Goal: Task Accomplishment & Management: Manage account settings

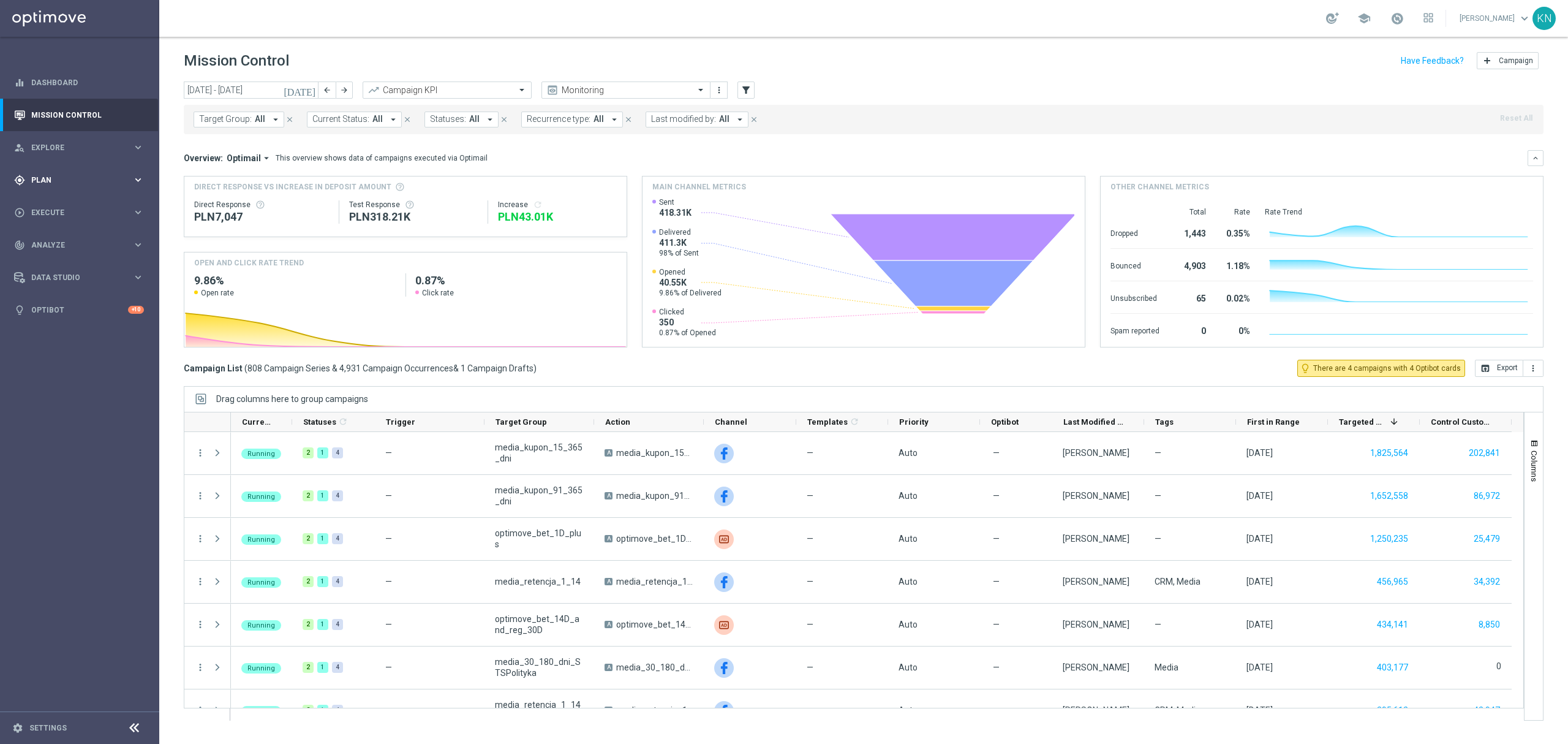
click at [47, 185] on div "gps_fixed Plan" at bounding box center [73, 181] width 118 height 11
click at [60, 241] on span "Templates" at bounding box center [76, 242] width 88 height 7
click at [65, 262] on link "Optimail" at bounding box center [83, 261] width 89 height 10
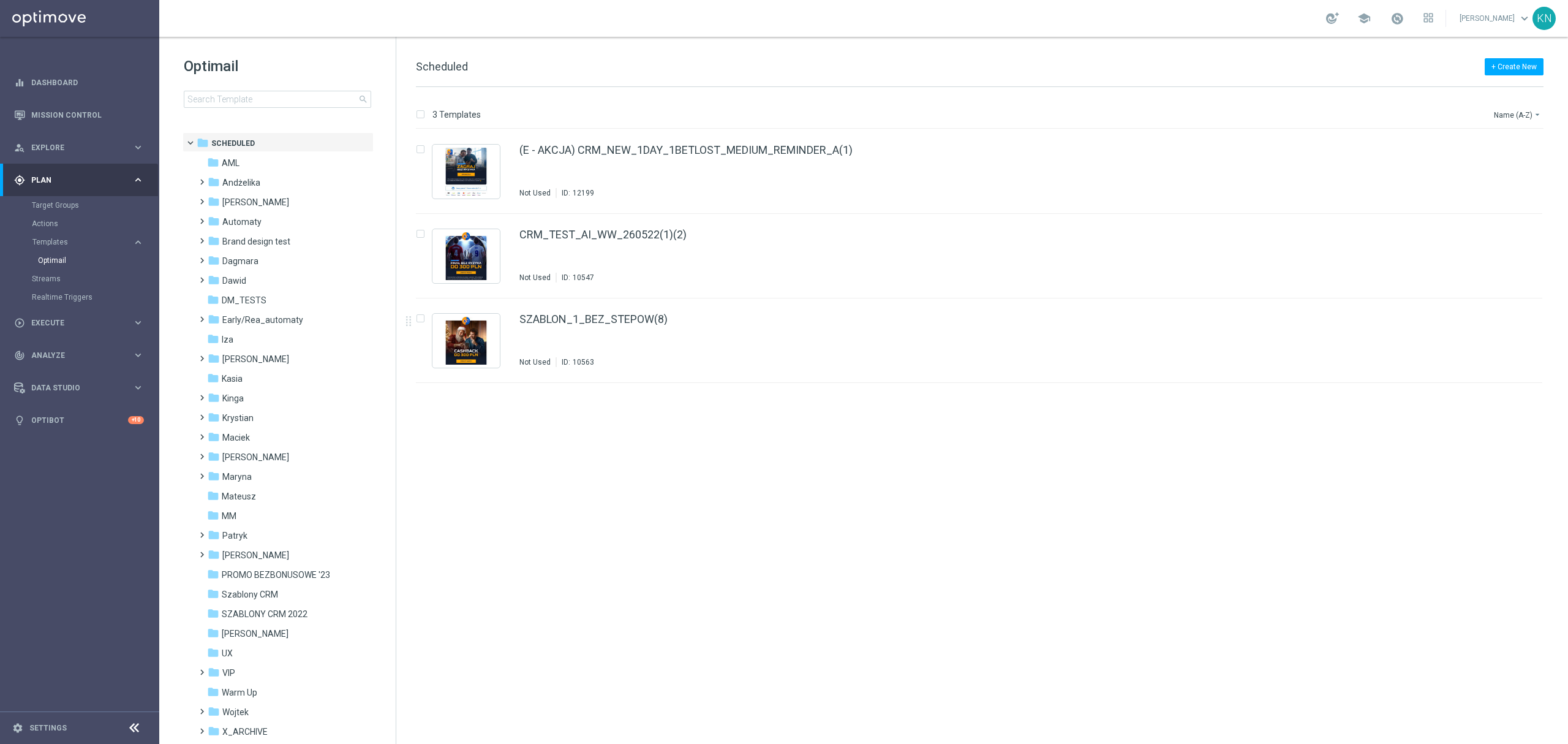
click at [599, 542] on div "insert_drive_file (E - AKCJA) CRM_NEW_1DAY_1BETLOST_MEDIUM_REMINDER_A(1) Not Us…" at bounding box center [984, 437] width 1162 height 614
click at [251, 360] on span "[PERSON_NAME]" at bounding box center [255, 359] width 67 height 11
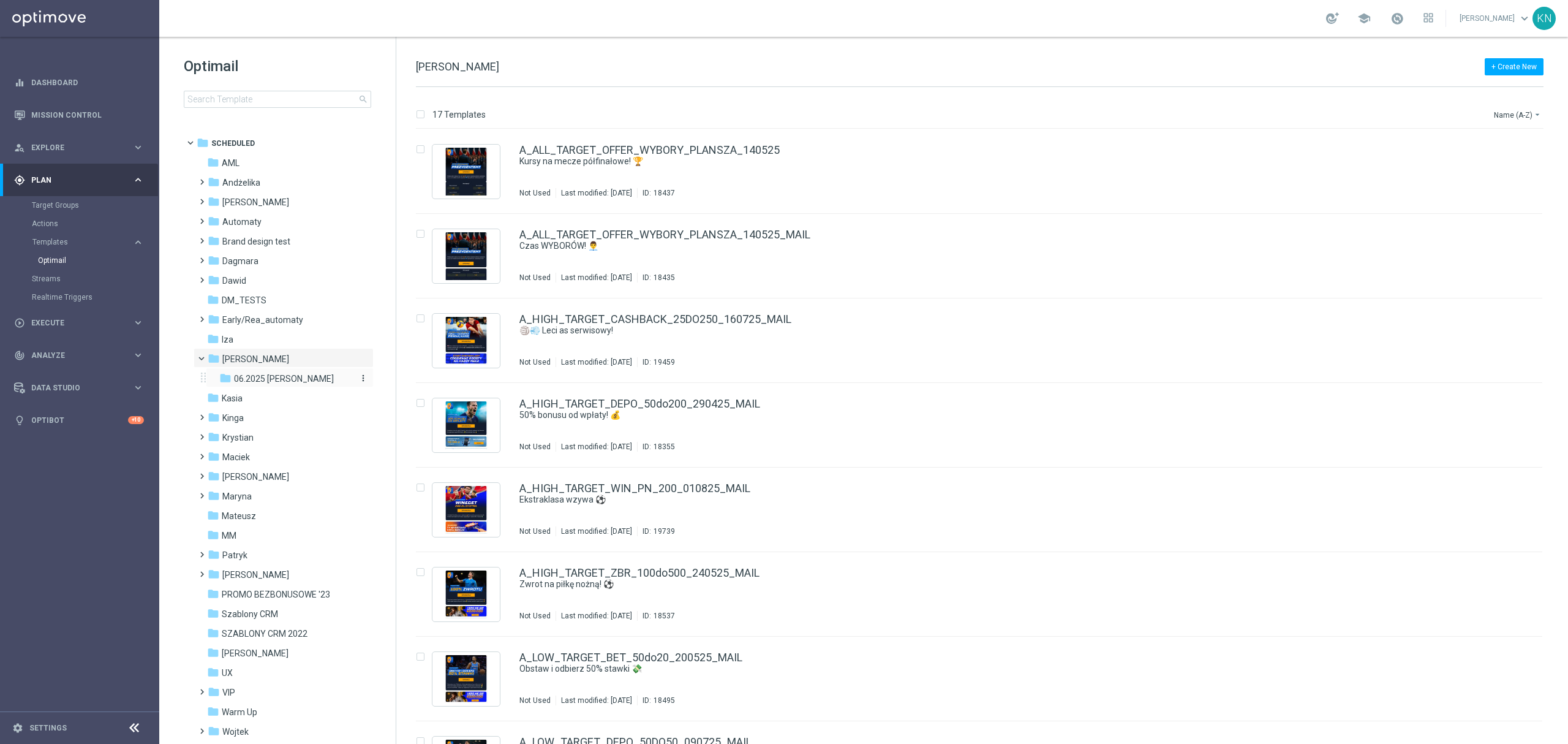
click at [278, 380] on span "06.2025 [PERSON_NAME]" at bounding box center [284, 379] width 100 height 11
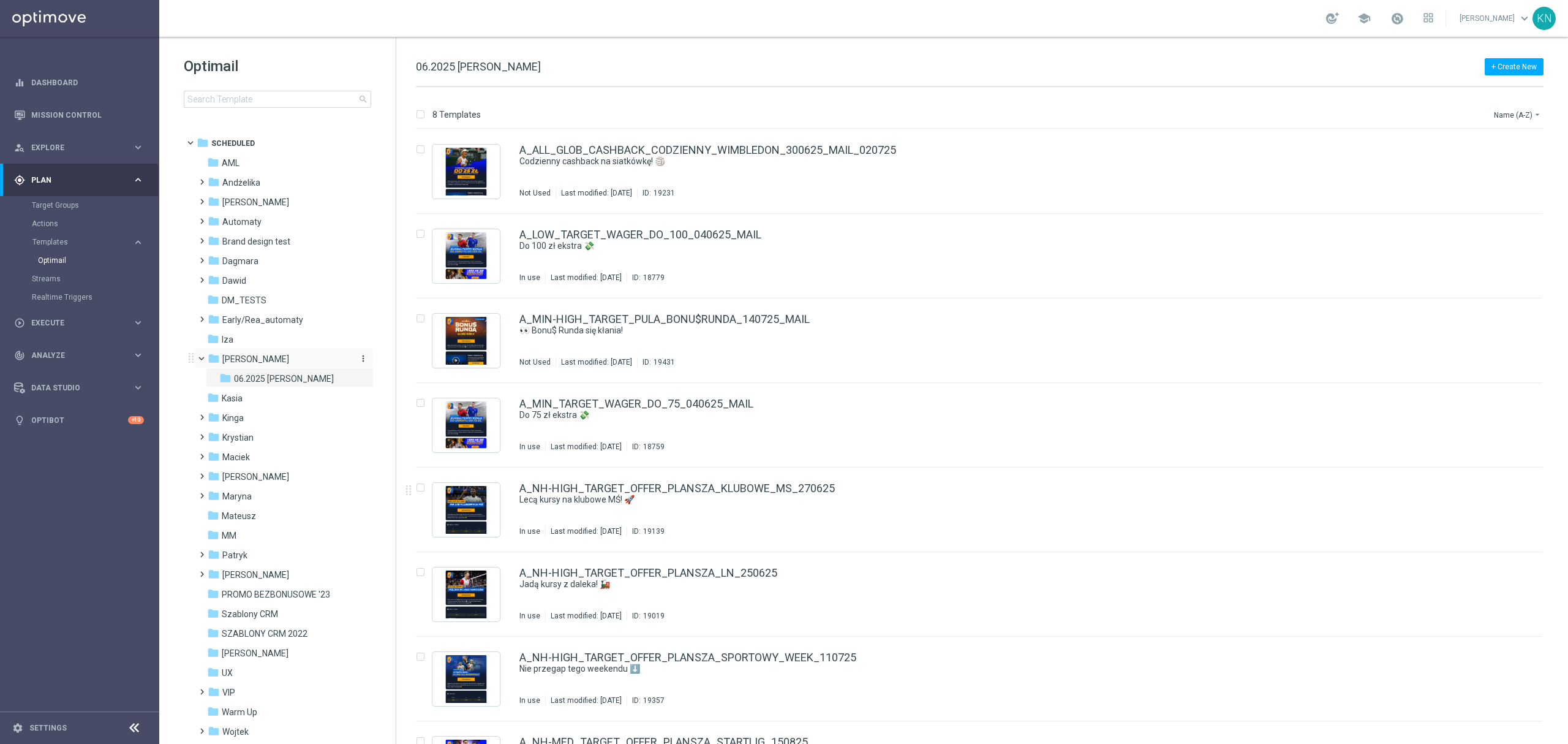
click at [248, 357] on span "[PERSON_NAME]" at bounding box center [255, 359] width 67 height 11
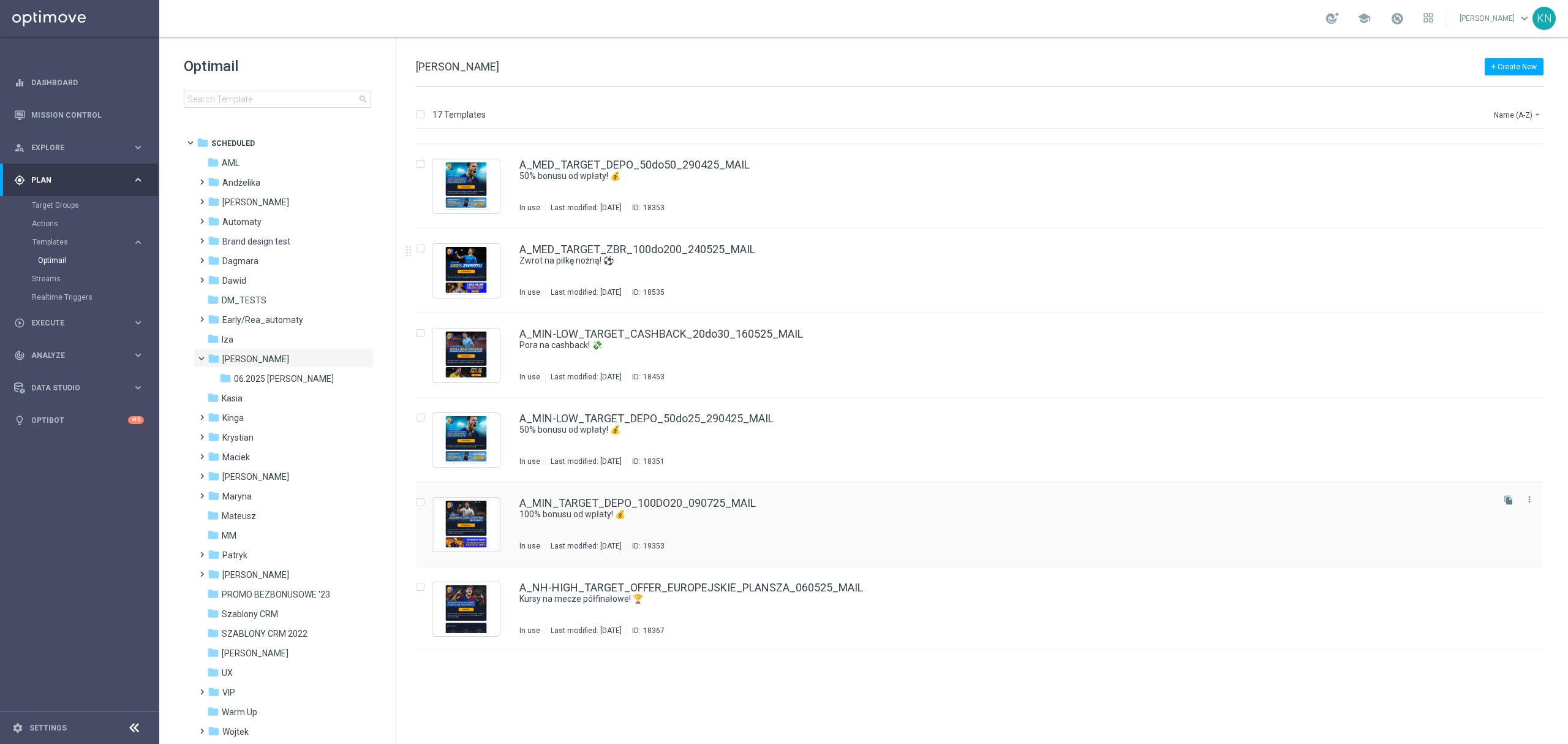
scroll to position [822, 0]
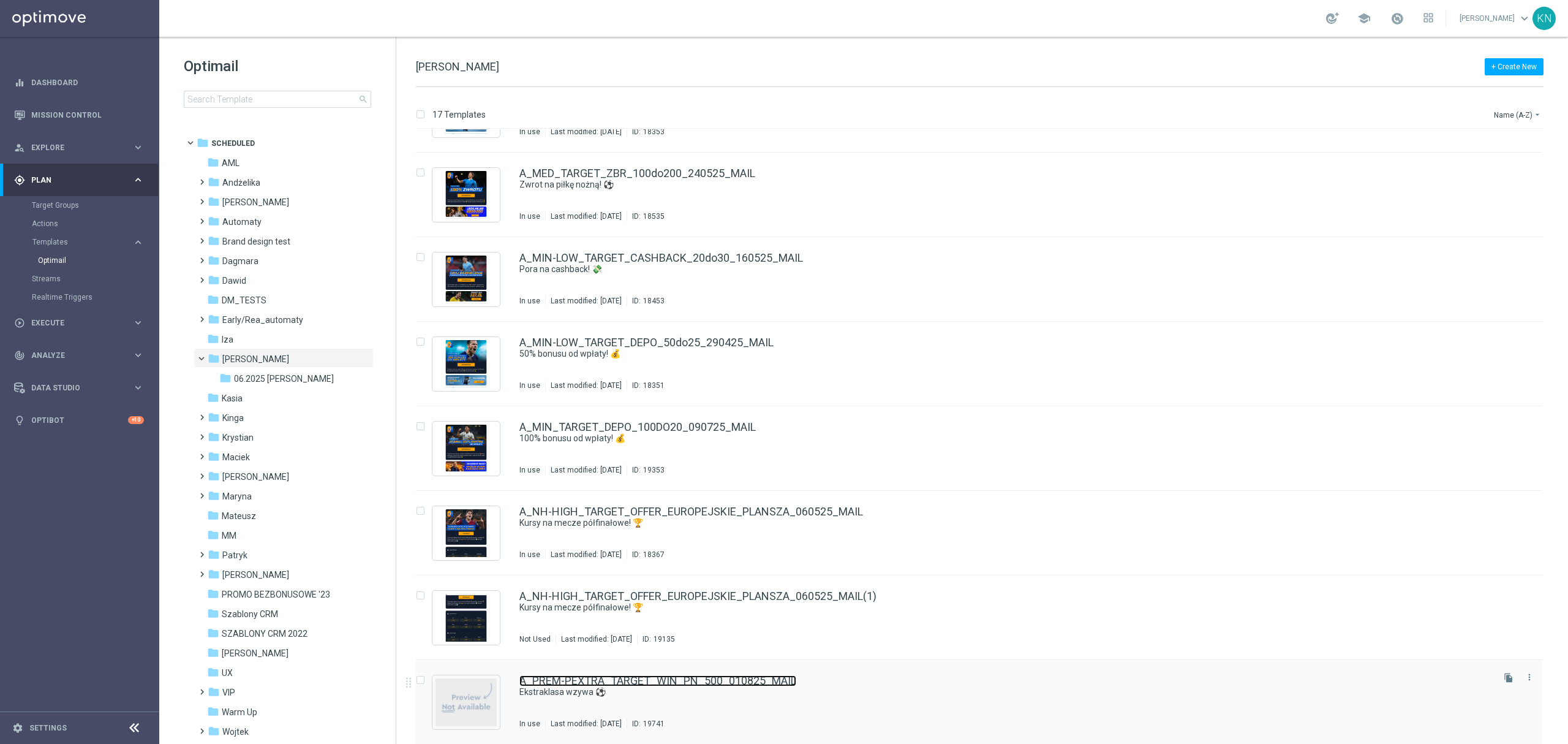
click at [772, 685] on link "A_PREM-PEXTRA_TARGET_WIN_PN_500_010825_MAIL" at bounding box center [657, 681] width 277 height 11
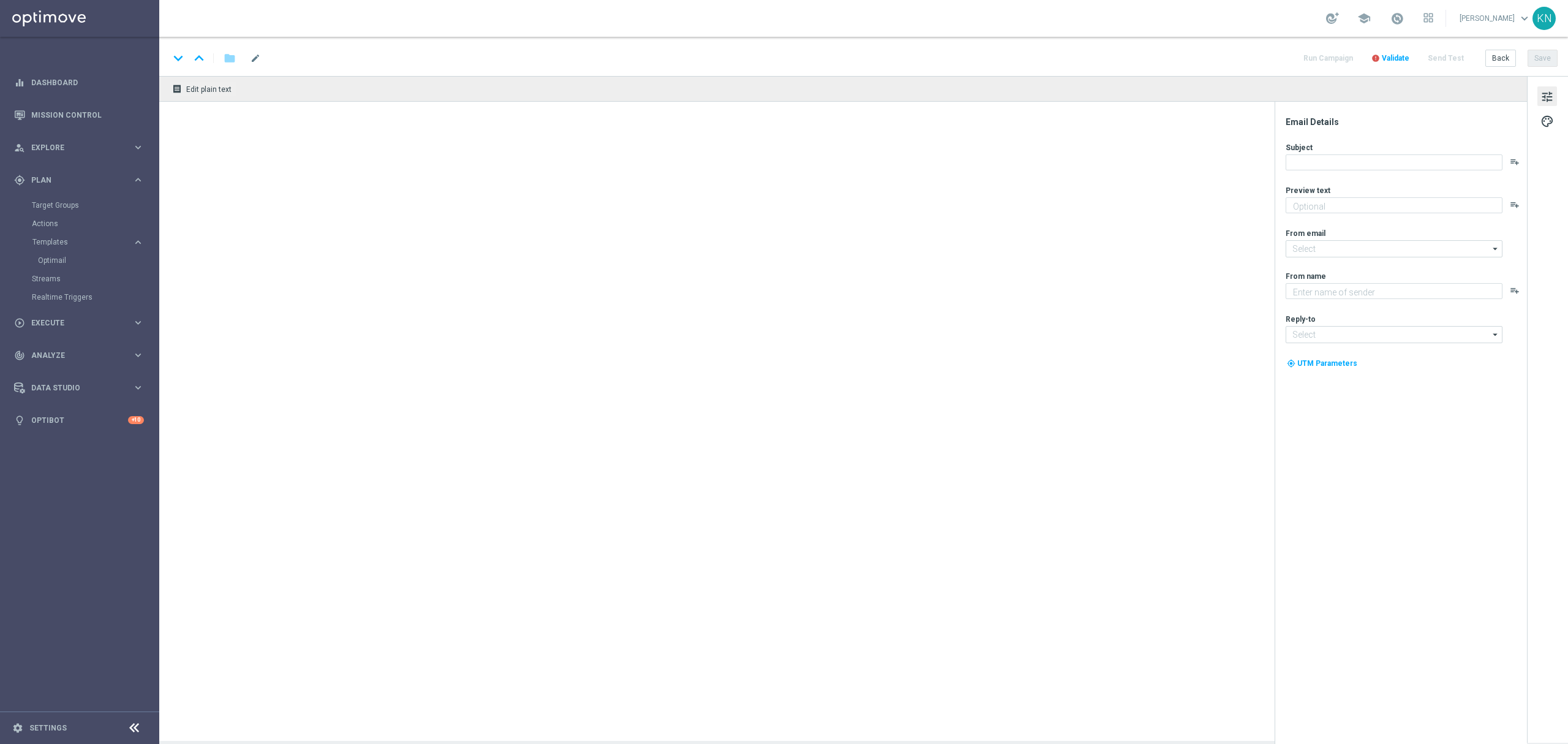
type textarea "Wygraj i zgarnij ekstra kasę! 💰"
type input "[EMAIL_ADDRESS][DOMAIN_NAME]"
type textarea "STS"
type input "[EMAIL_ADDRESS][DOMAIN_NAME]"
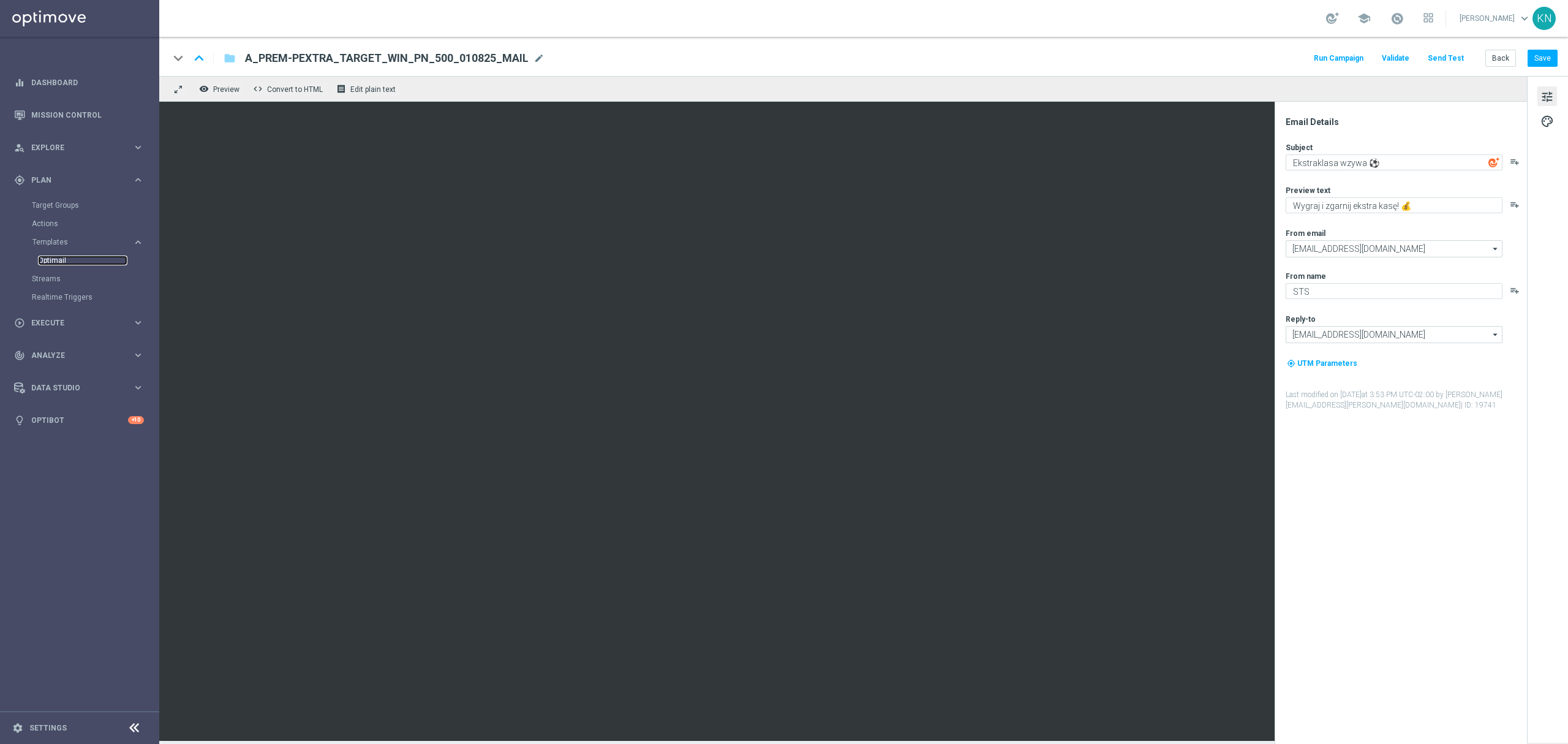
click at [59, 261] on link "Optimail" at bounding box center [83, 261] width 89 height 10
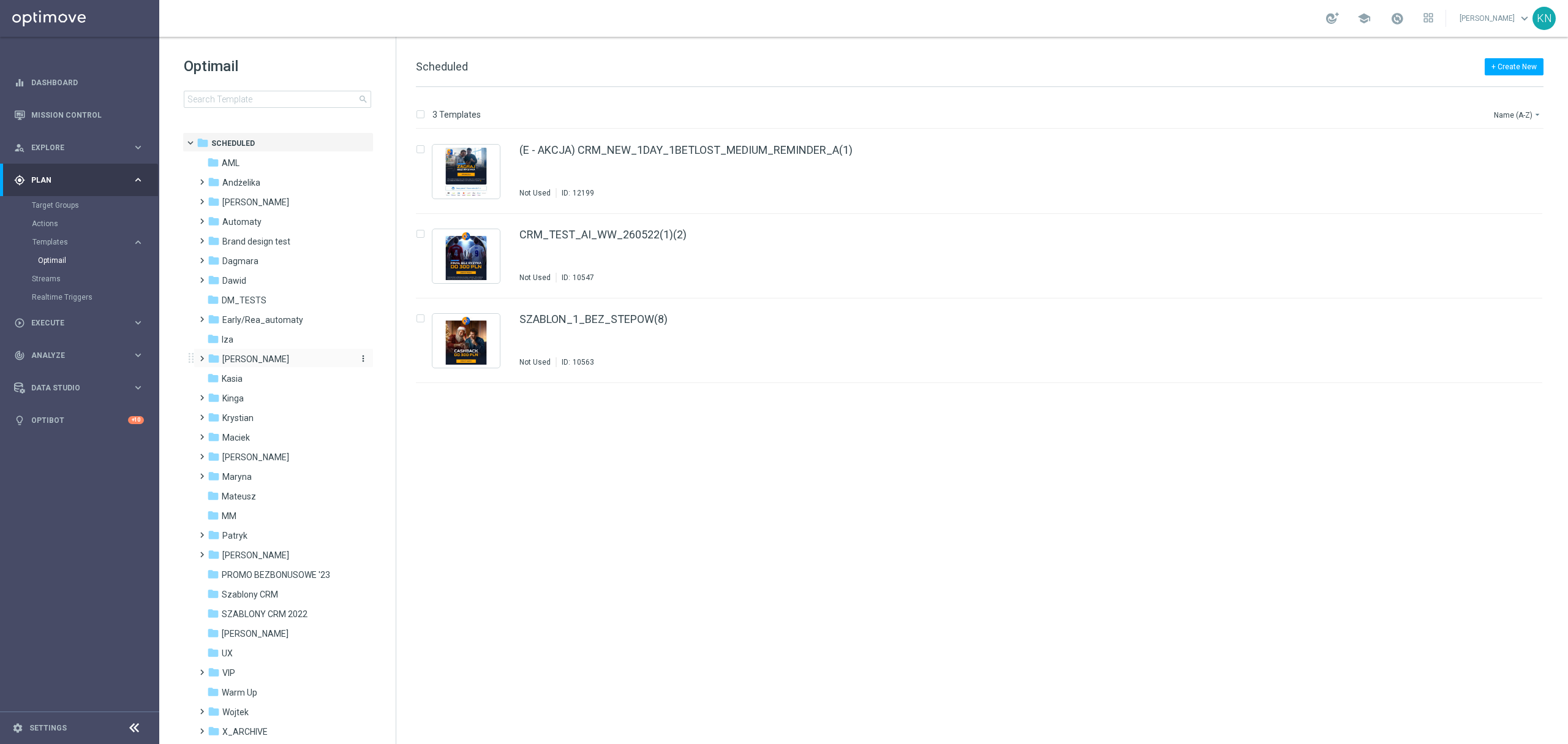
click at [238, 360] on span "[PERSON_NAME]" at bounding box center [255, 359] width 67 height 11
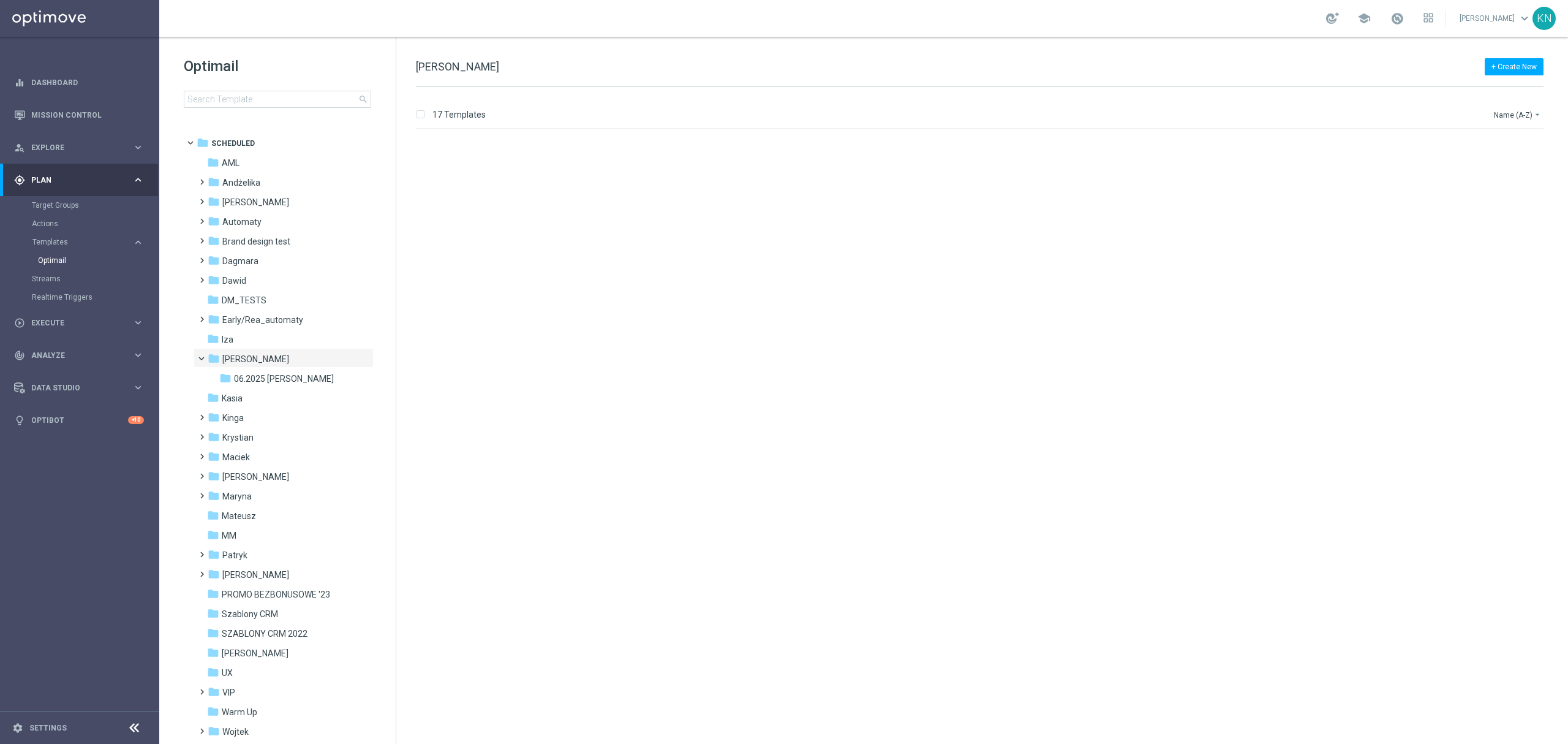
scroll to position [822, 0]
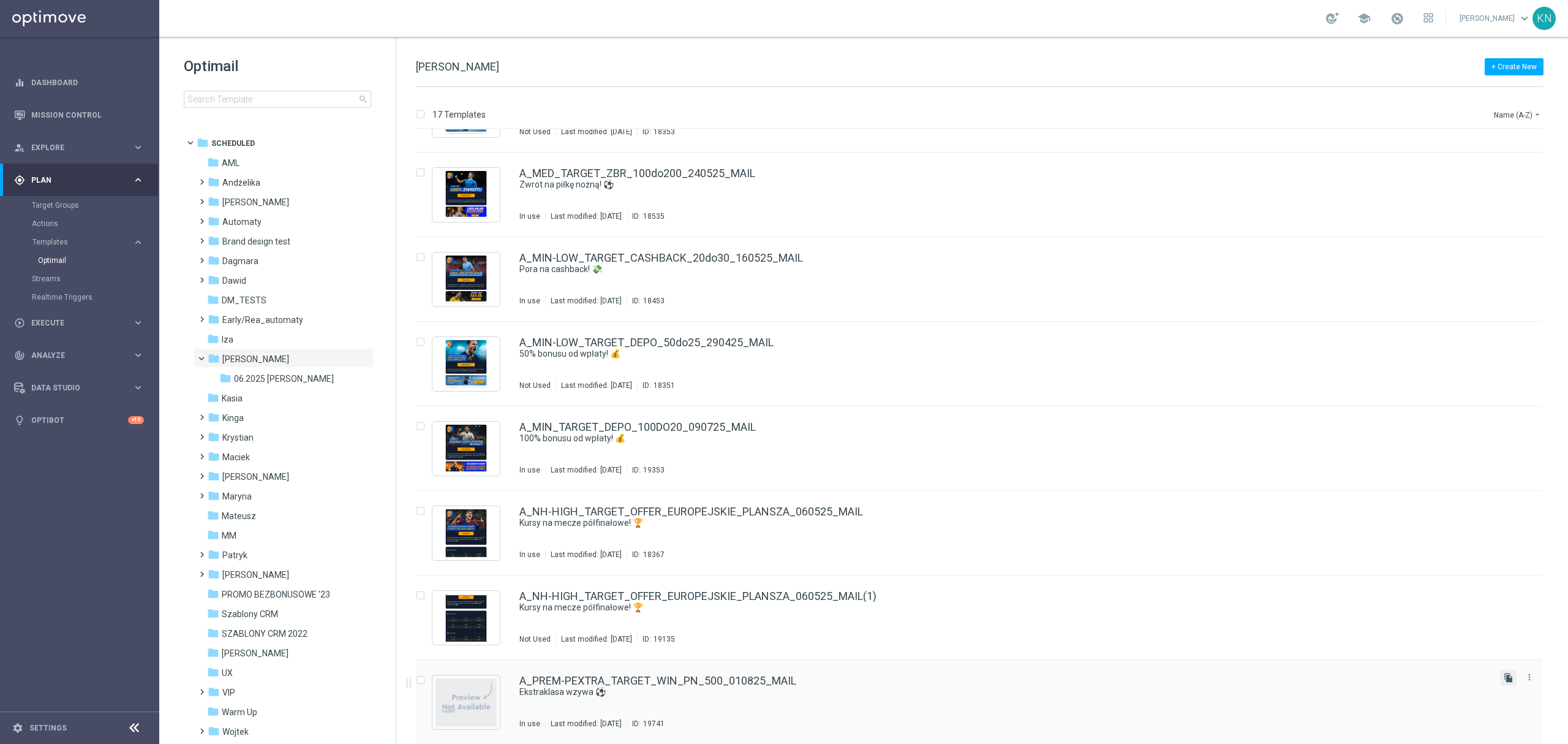
click at [1509, 677] on icon "file_copy" at bounding box center [1509, 677] width 10 height 10
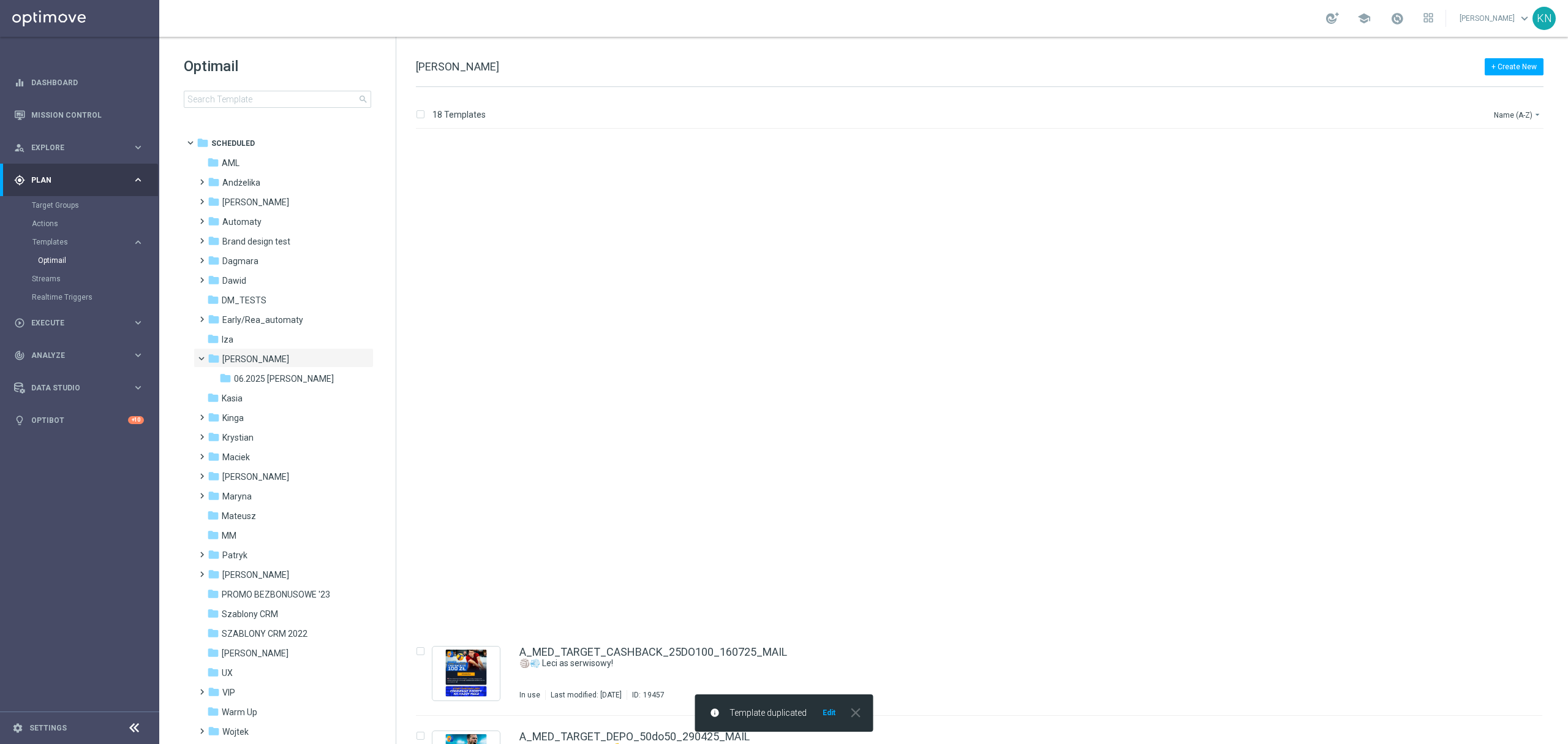
scroll to position [908, 0]
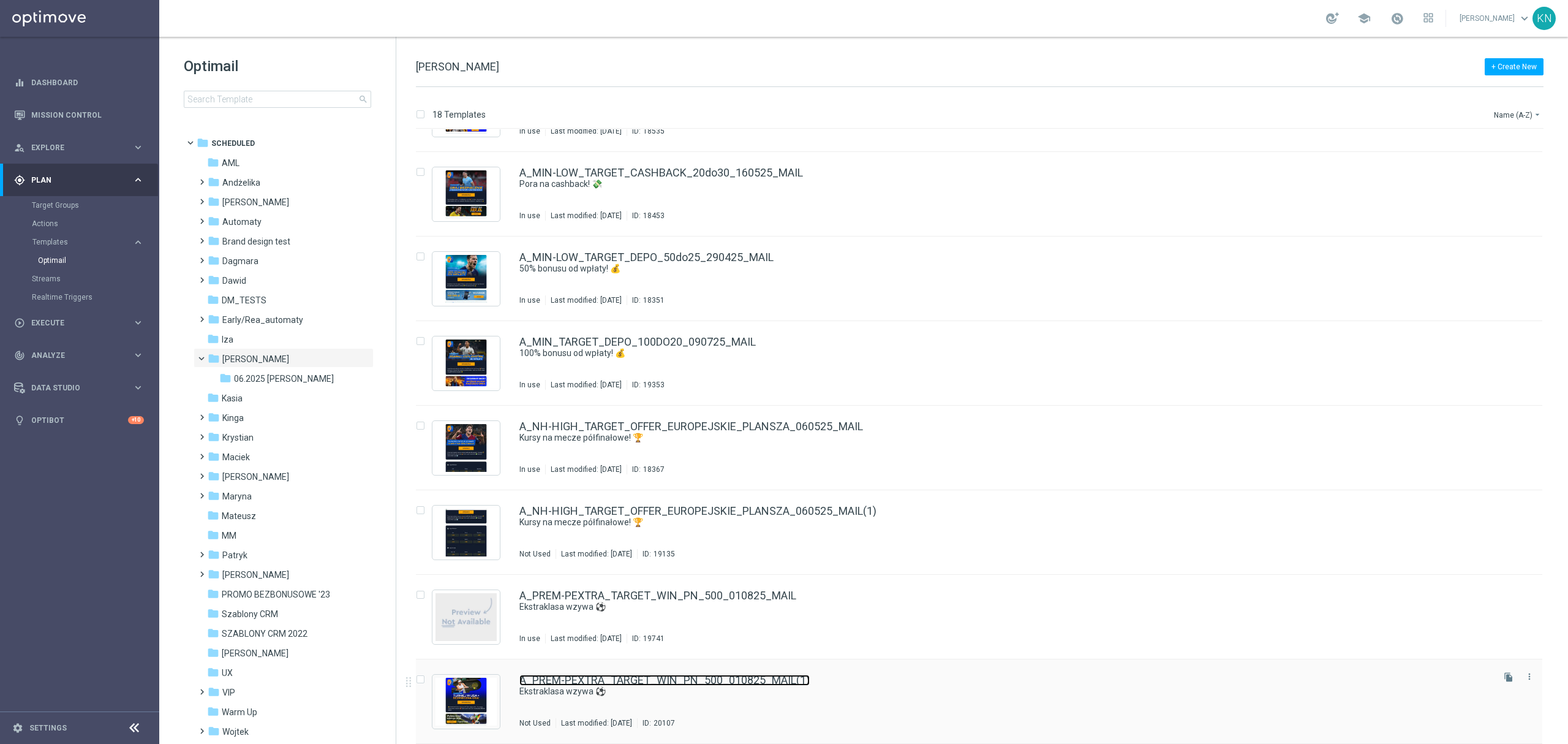
click at [617, 675] on link "A_PREM-PEXTRA_TARGET_WIN_PN_500_010825_MAIL(1)" at bounding box center [664, 680] width 290 height 11
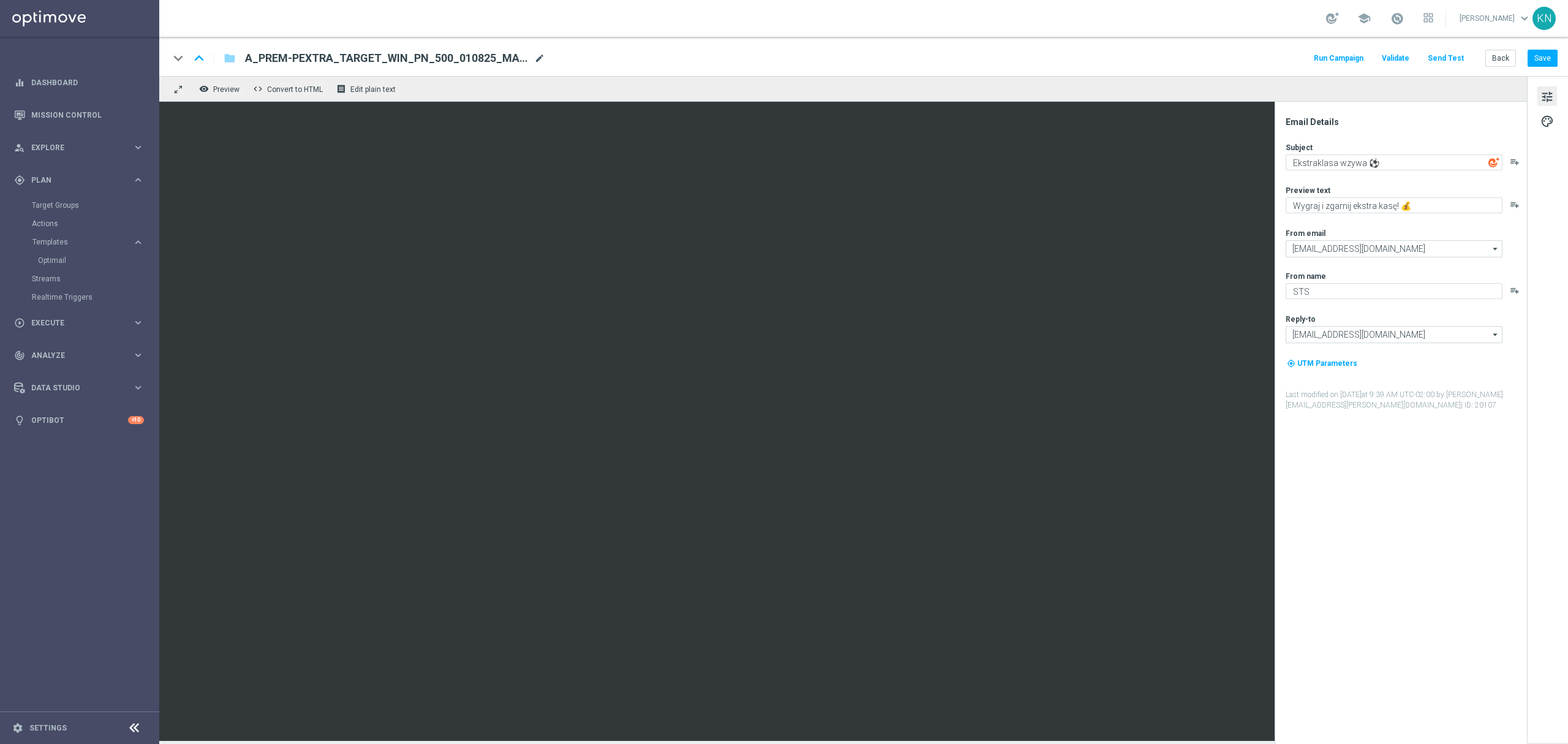
click at [539, 57] on span "mode_edit" at bounding box center [540, 58] width 11 height 11
click at [442, 57] on input "A_PREM-PEXTRA_TARGET_WIN_PN_500_010825_MAIL(1)" at bounding box center [396, 58] width 304 height 16
paste input "A_MED_TARGET_CASHBACK_TENIS_20DO100_250825"
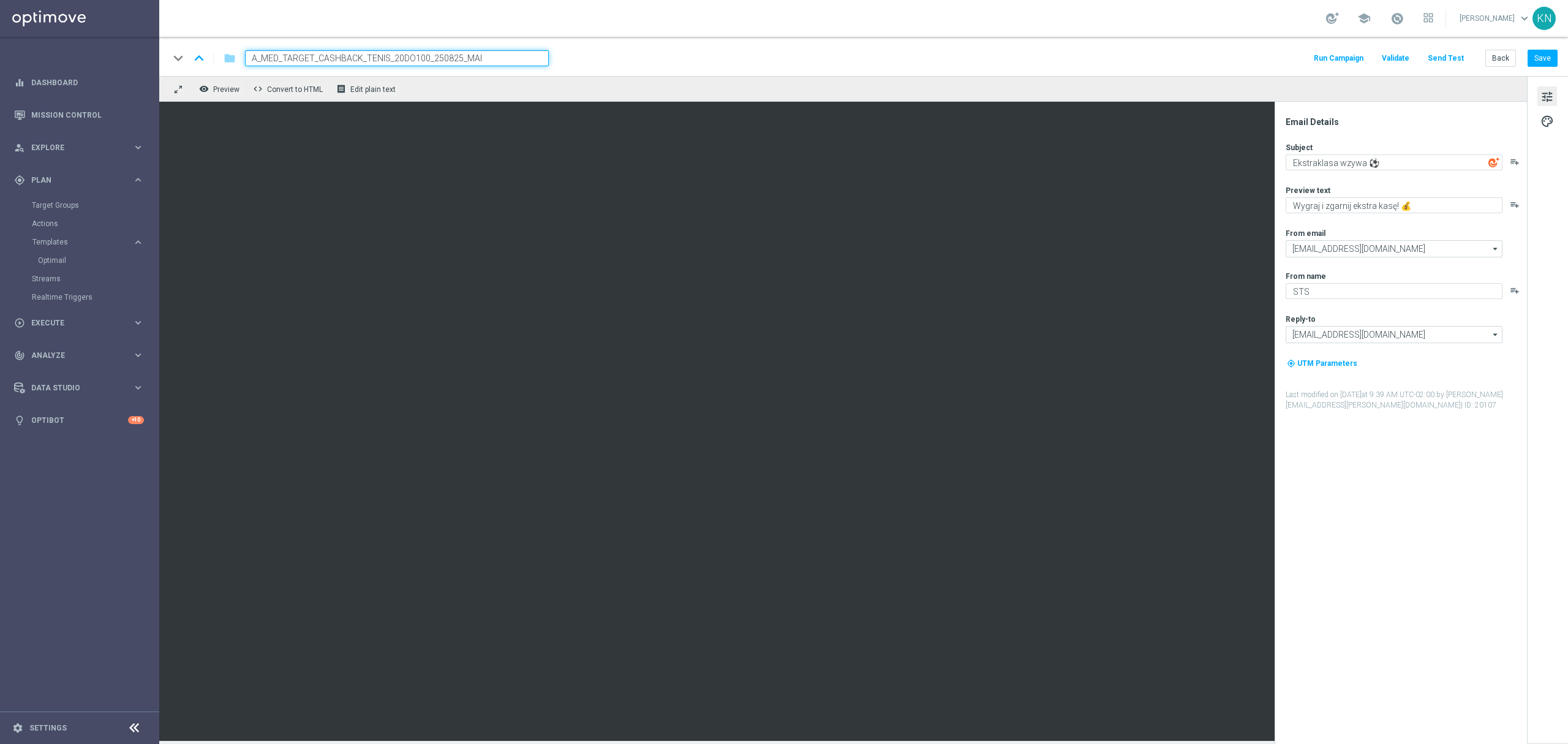
type input "A_MED_TARGET_CASHBACK_TENIS_20DO100_250825_MAIL"
click at [640, 50] on div "keyboard_arrow_down keyboard_arrow_up folder A_MED_TARGET_CASHBACK_TENIS_20DO10…" at bounding box center [863, 58] width 1388 height 16
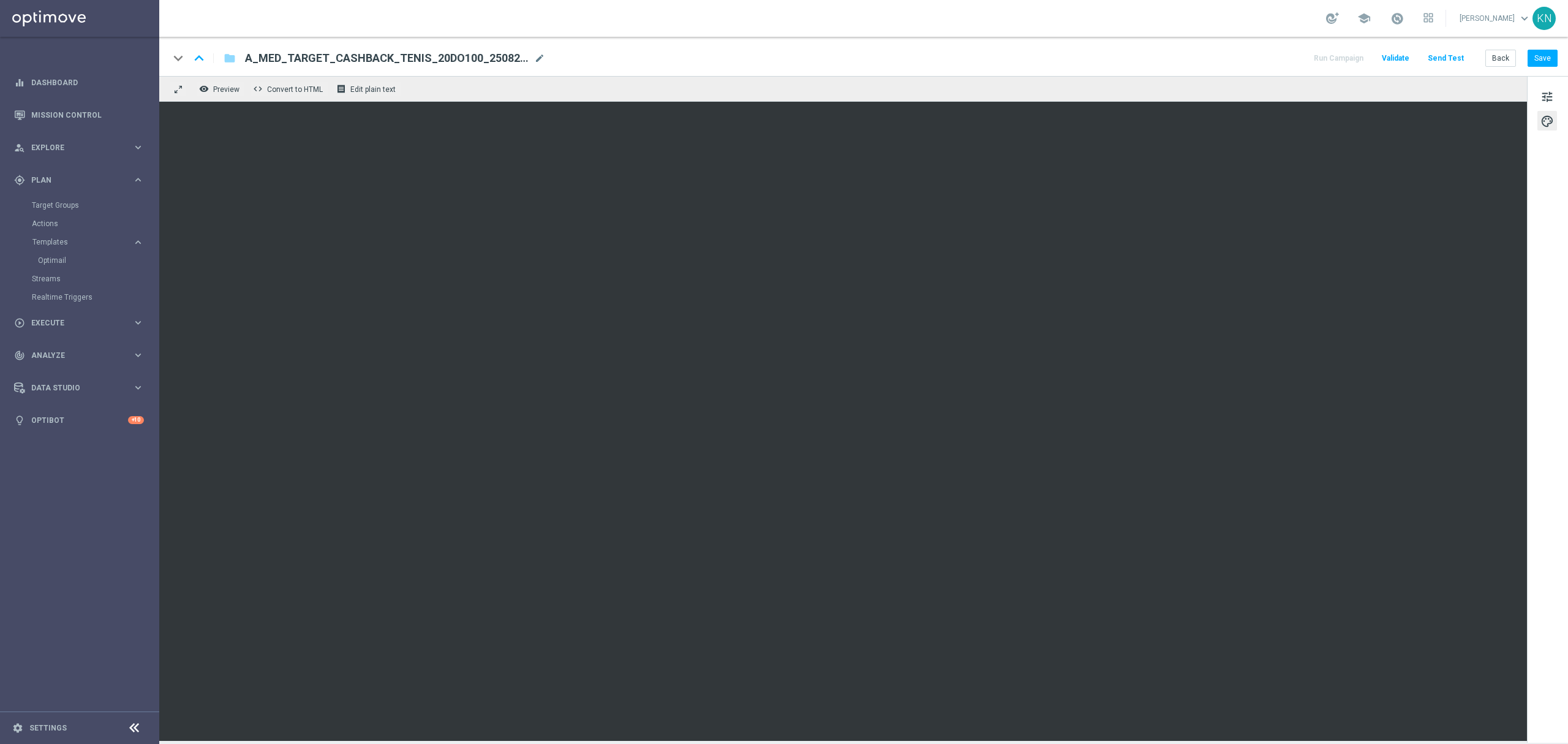
click at [81, 563] on sidenavbar "equalizer Dashboard Mission Control" at bounding box center [79, 372] width 159 height 744
click at [1531, 59] on button "Save" at bounding box center [1542, 58] width 30 height 17
click at [84, 555] on sidenavbar "equalizer Dashboard Mission Control" at bounding box center [79, 372] width 159 height 744
click at [1536, 57] on button "Save" at bounding box center [1542, 58] width 30 height 17
click at [1538, 57] on button "Save" at bounding box center [1542, 58] width 30 height 17
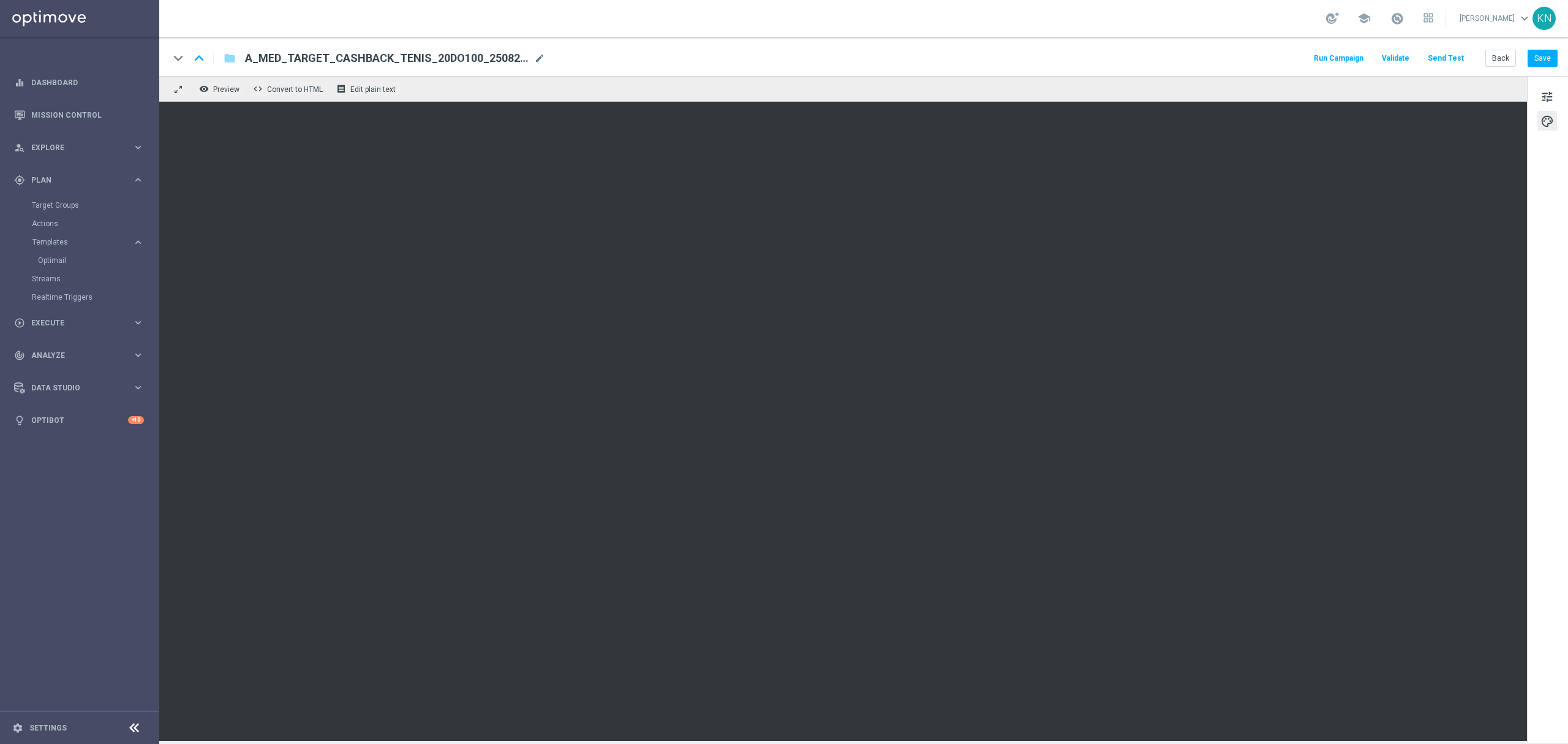
click at [177, 57] on div "keyboard_arrow_down" at bounding box center [178, 58] width 18 height 18
click at [234, 57] on icon "folder" at bounding box center [229, 58] width 12 height 15
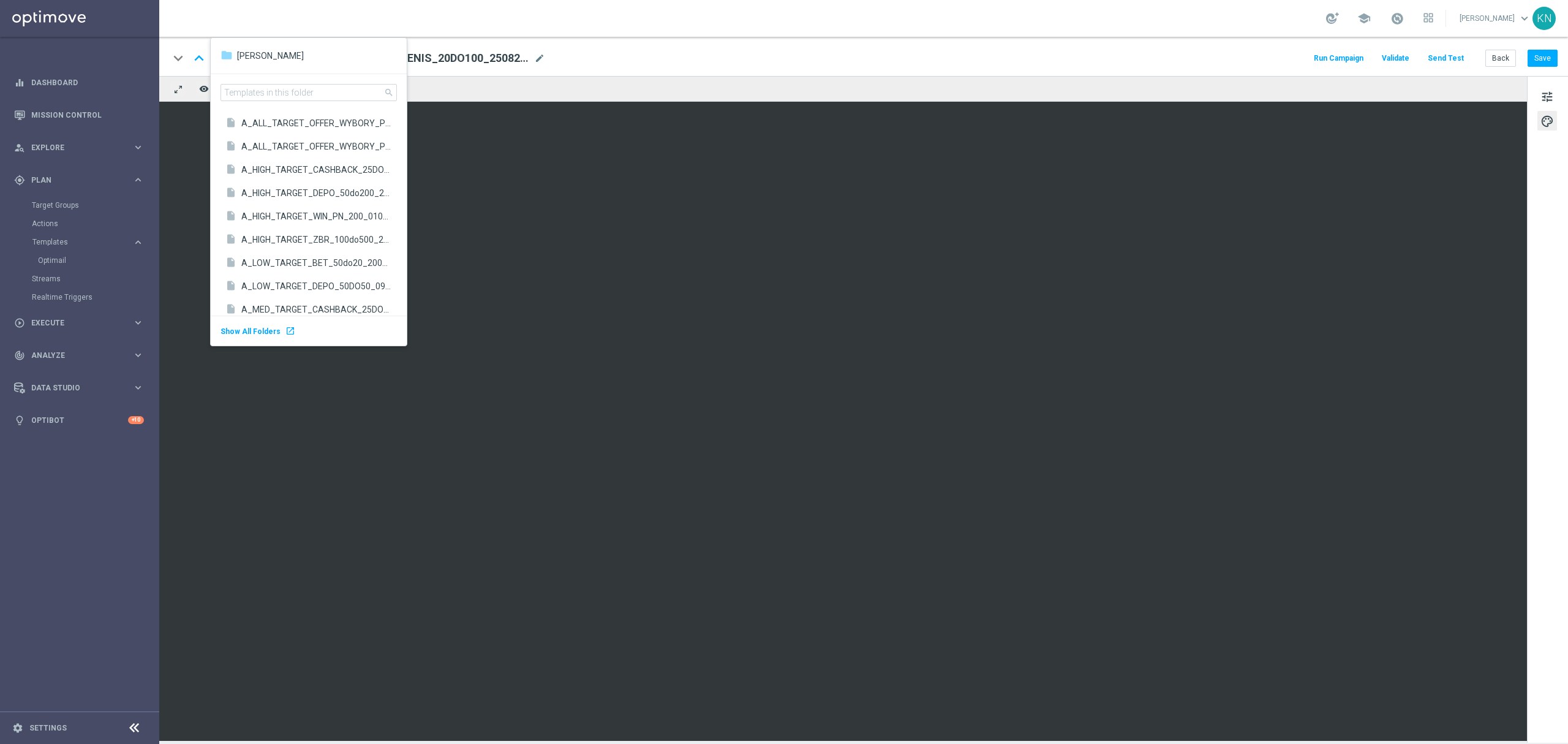
click at [485, 70] on div "keyboard_arrow_down keyboard_arrow_up folder A_MED_TARGET_CASHBACK_TENIS_20DO10…" at bounding box center [863, 56] width 1409 height 39
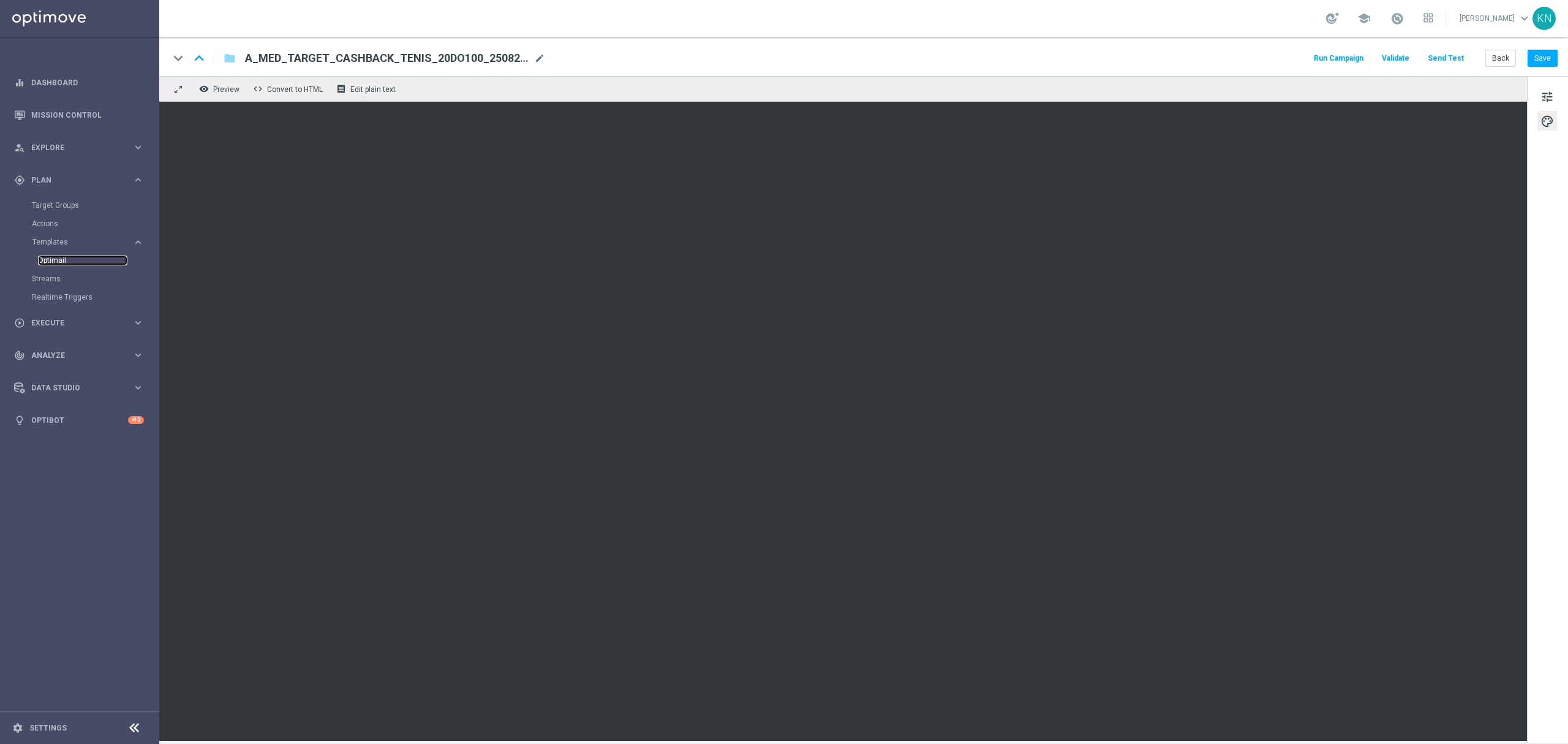
click at [54, 262] on link "Optimail" at bounding box center [83, 261] width 89 height 10
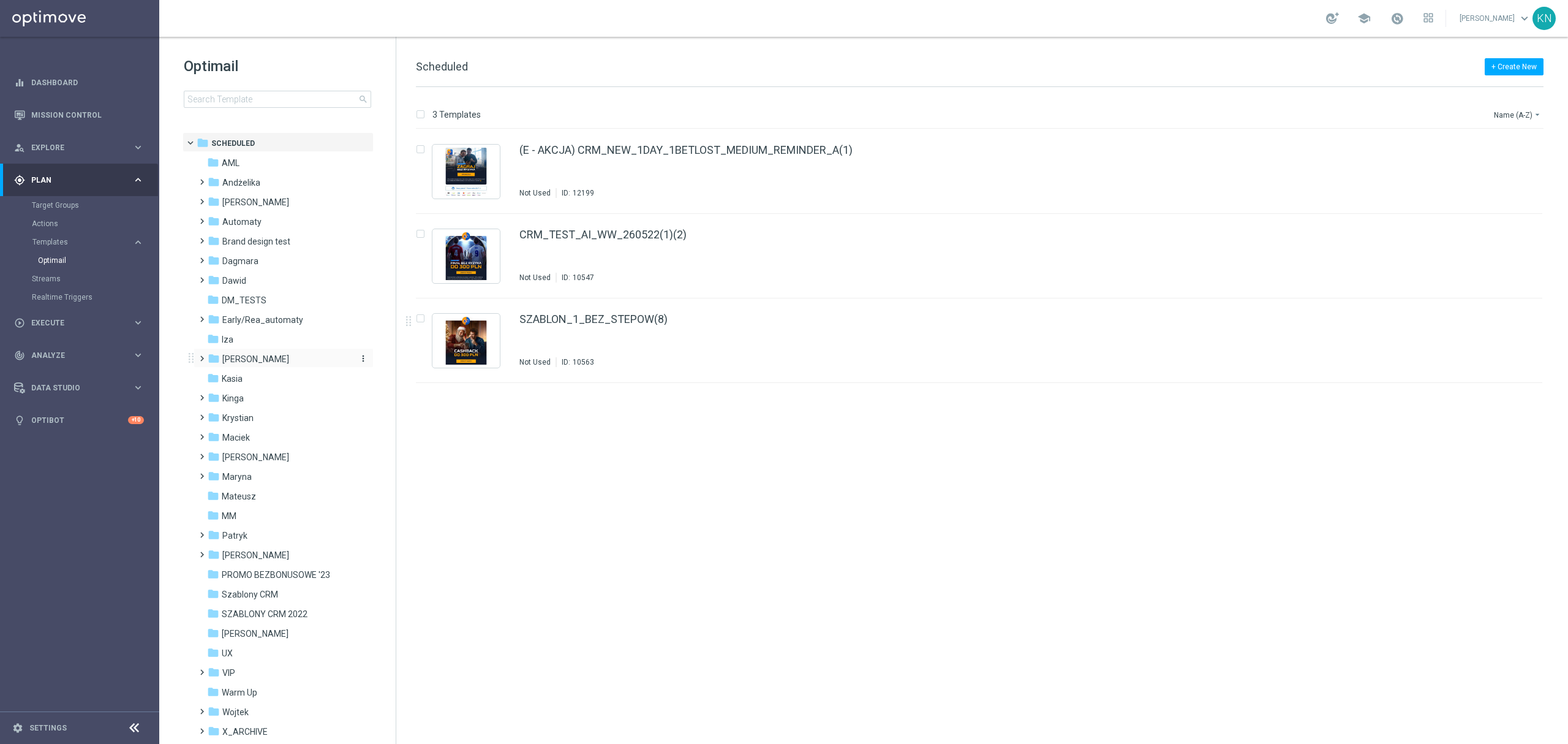
click at [229, 357] on span "[PERSON_NAME]" at bounding box center [255, 359] width 67 height 11
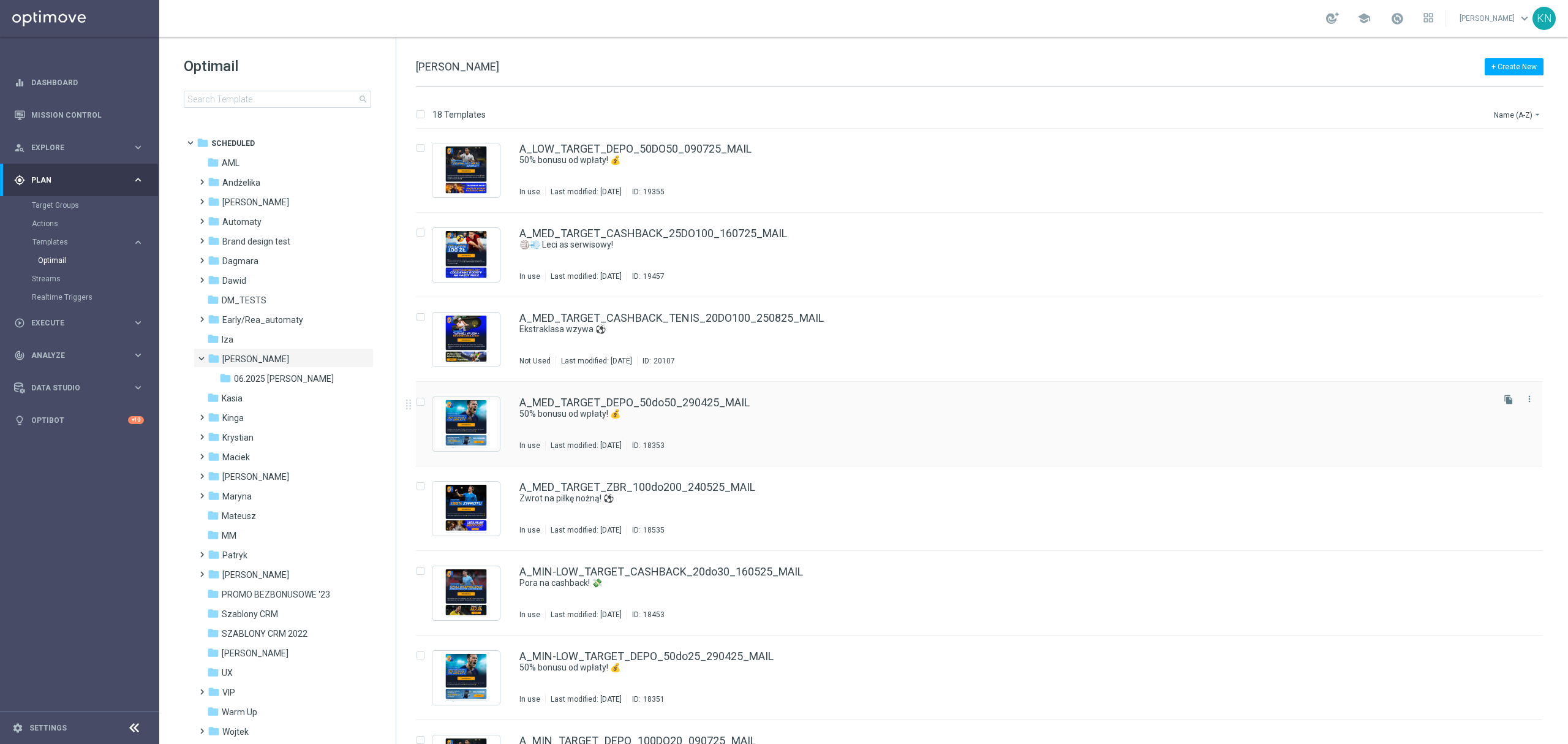
scroll to position [580, 0]
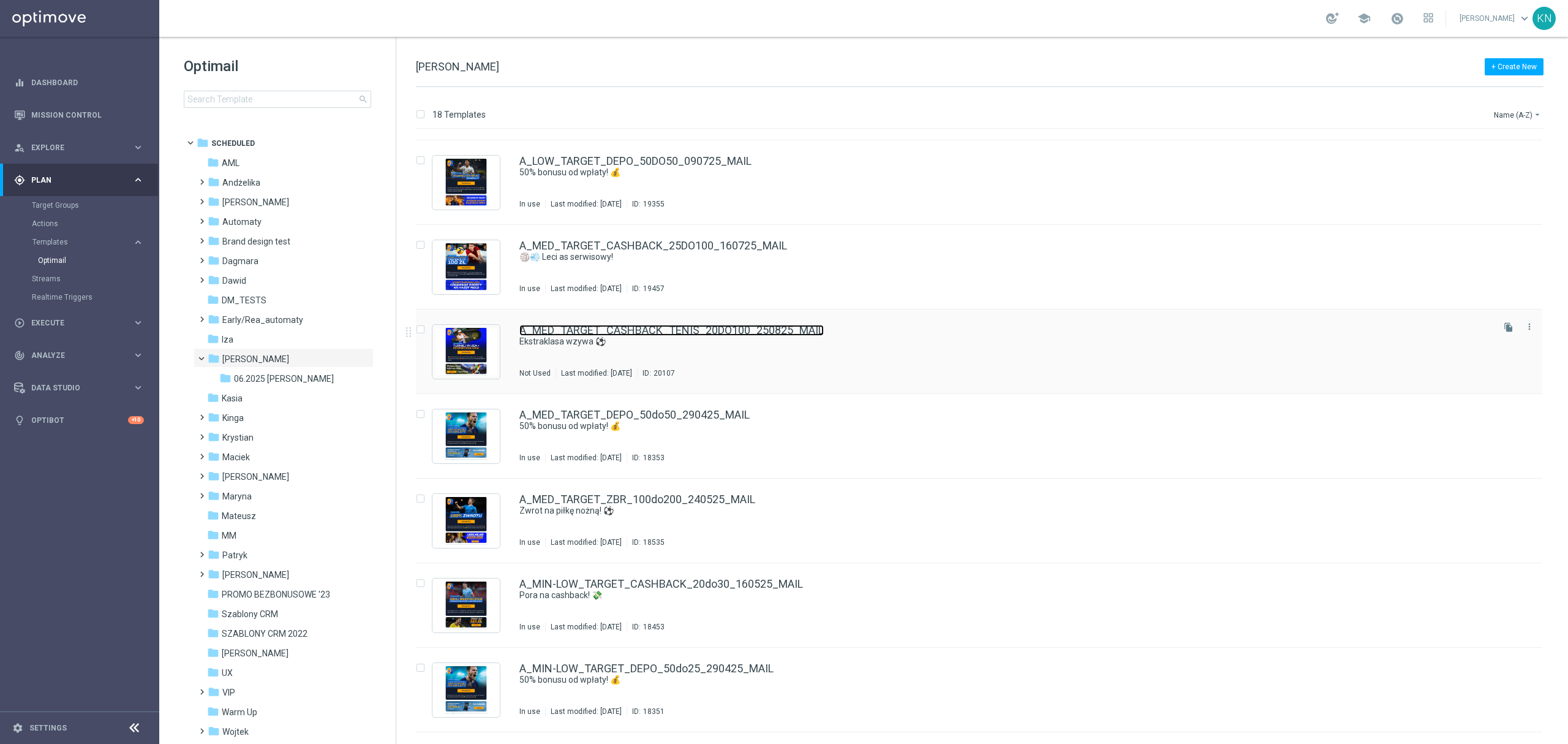
click at [761, 328] on link "A_MED_TARGET_CASHBACK_TENIS_20DO100_250825_MAIL" at bounding box center [671, 331] width 304 height 11
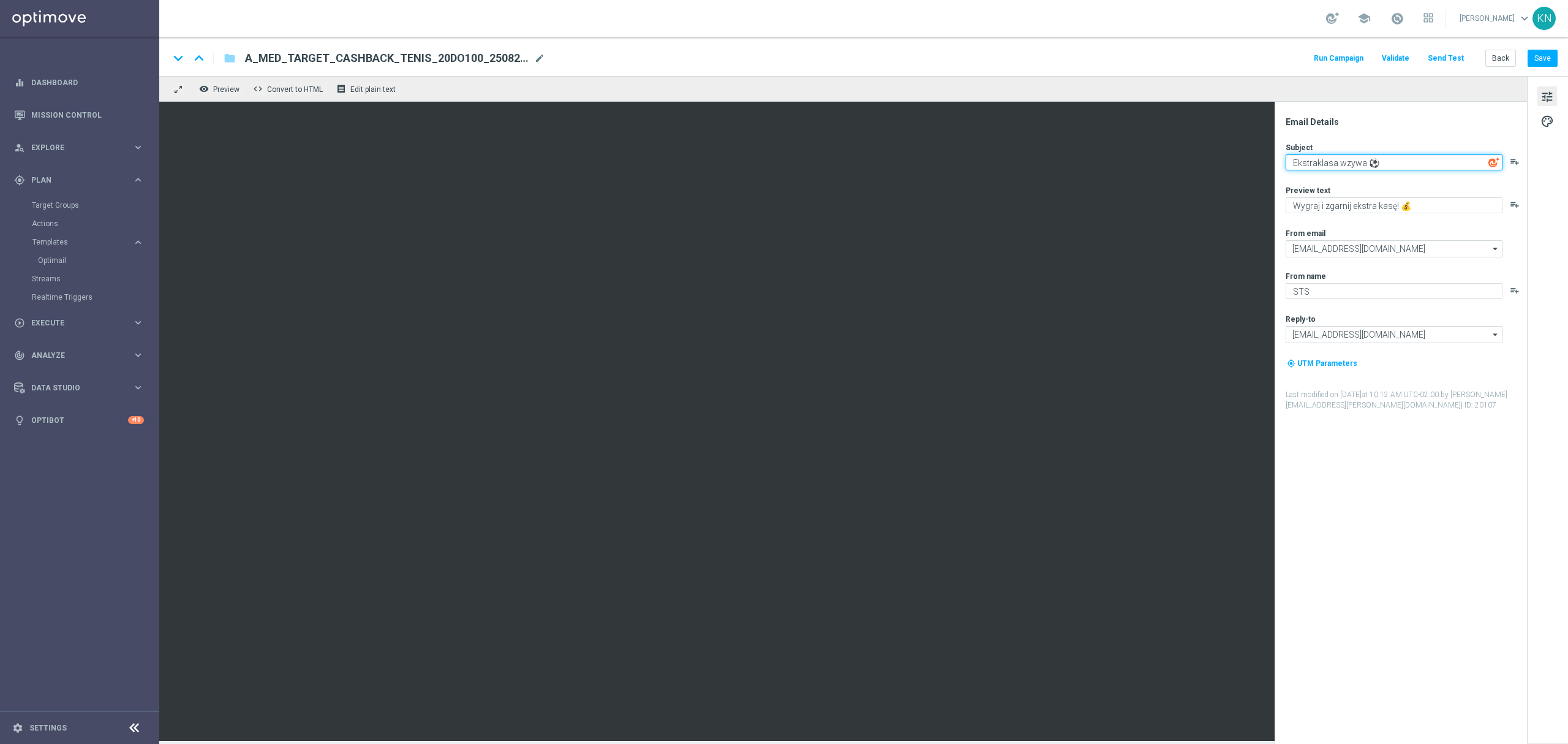
click at [1346, 166] on textarea "Ekstraklasa wzywa ⚽" at bounding box center [1394, 162] width 217 height 16
type textarea "T"
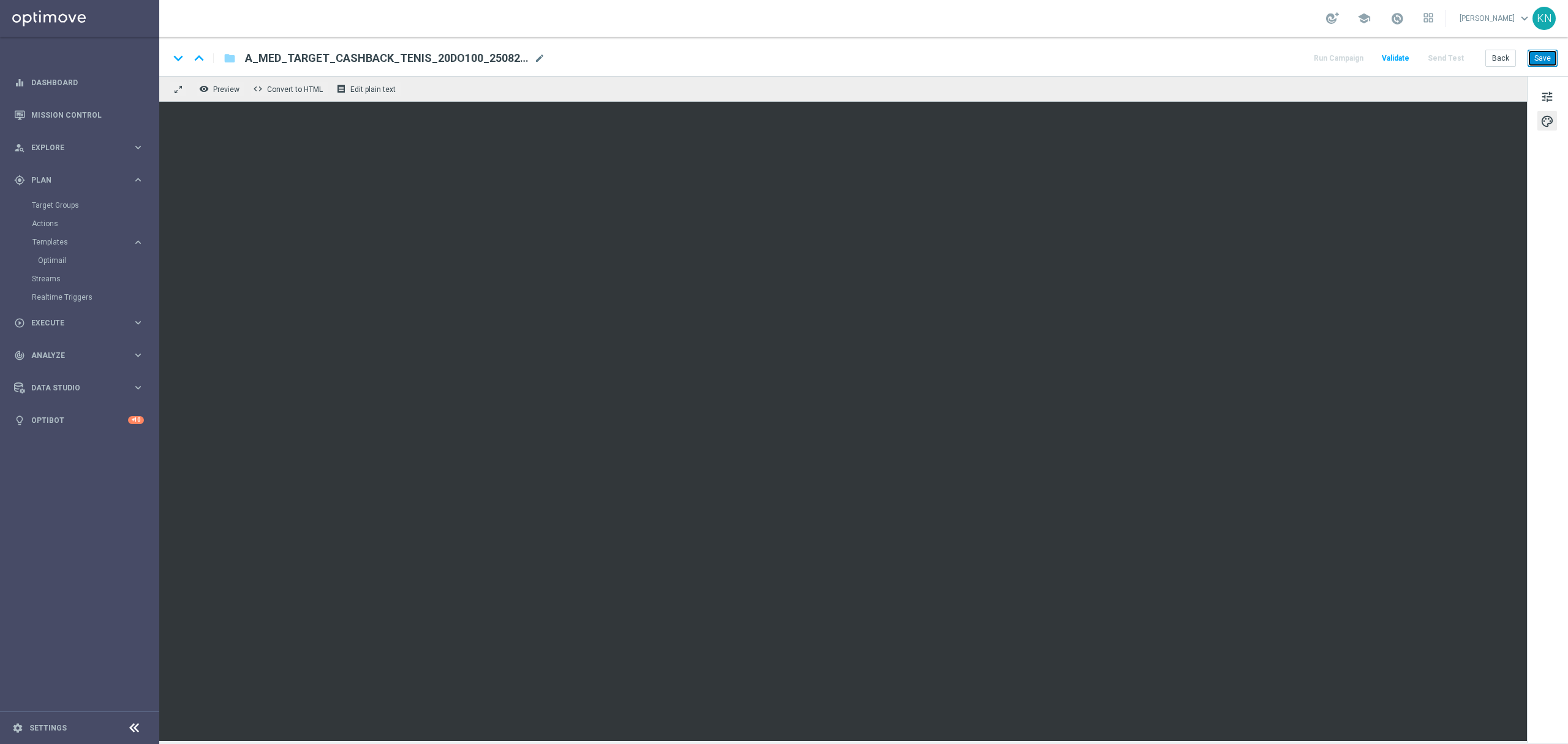
click at [1541, 57] on button "Save" at bounding box center [1542, 58] width 30 height 17
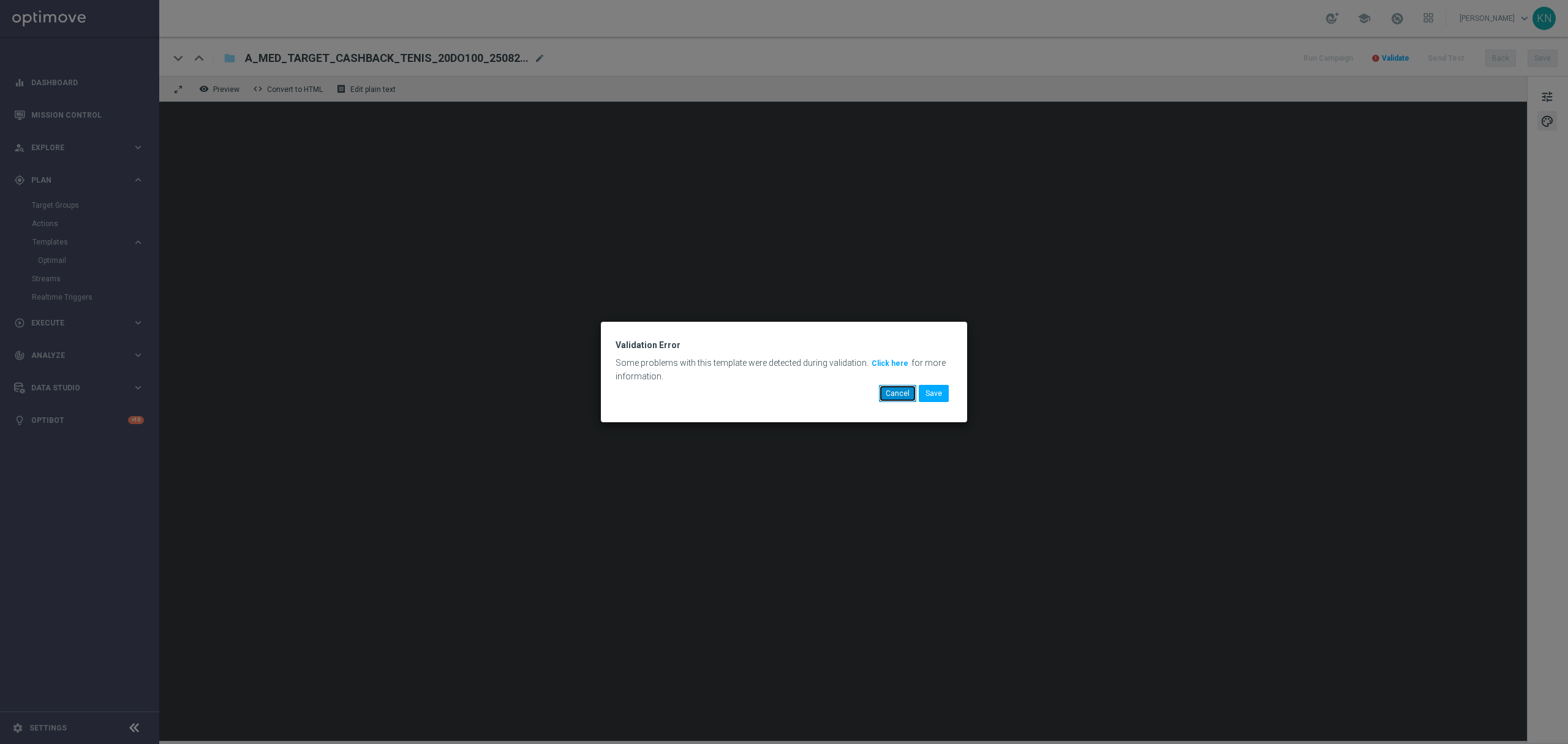
click at [904, 396] on button "Cancel" at bounding box center [897, 394] width 38 height 17
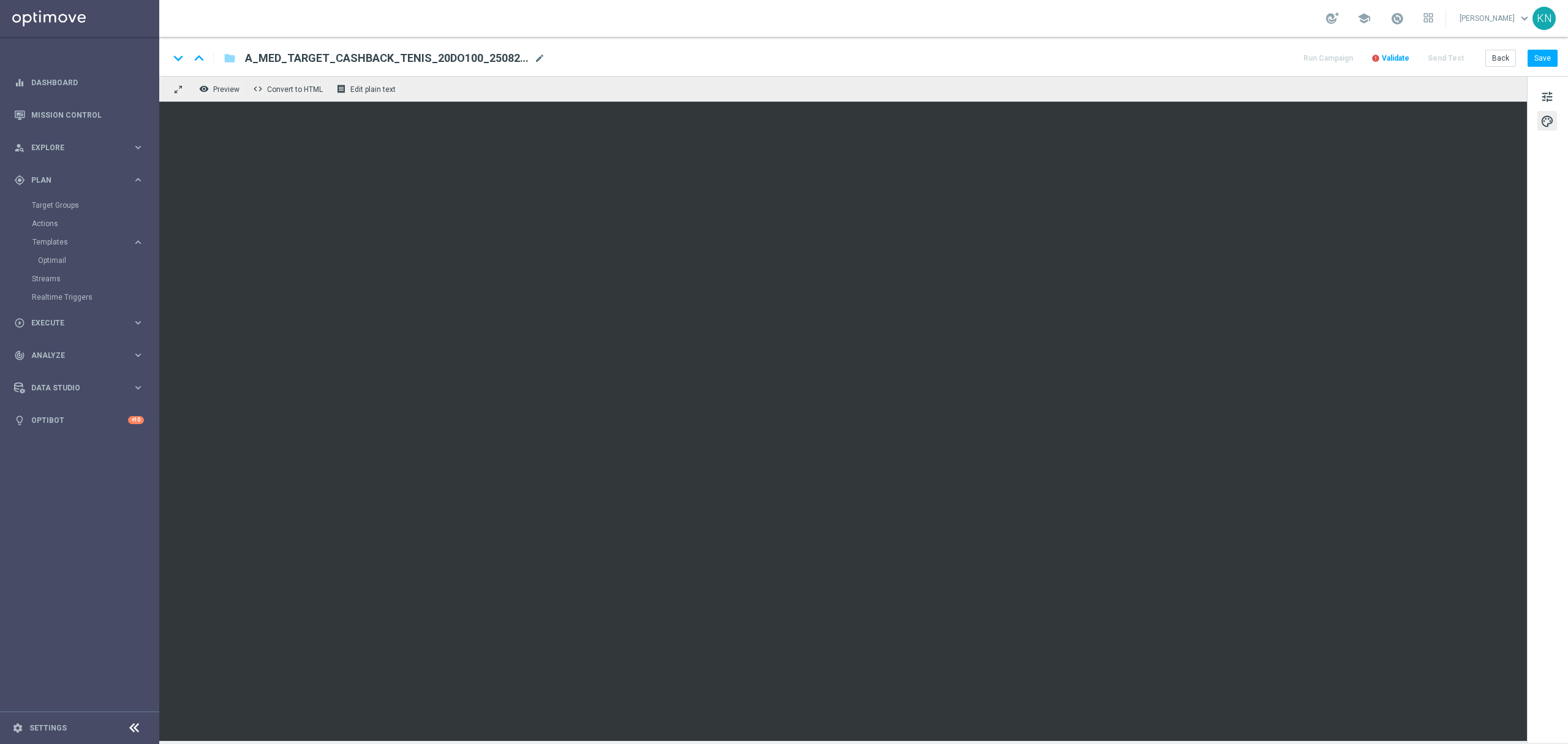
click at [1407, 57] on span "Validate" at bounding box center [1395, 58] width 28 height 8
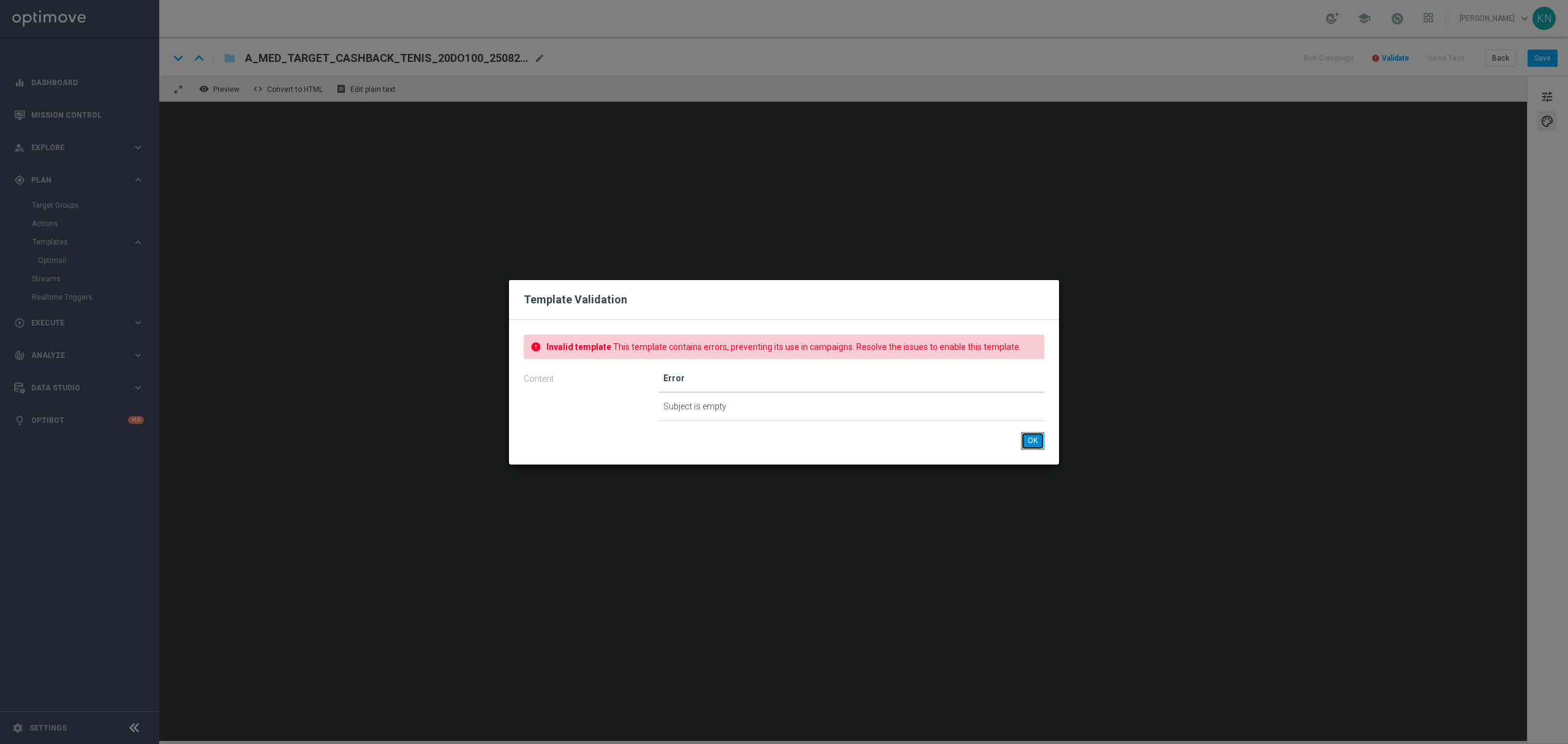
click at [1031, 444] on button "OK" at bounding box center [1032, 440] width 23 height 17
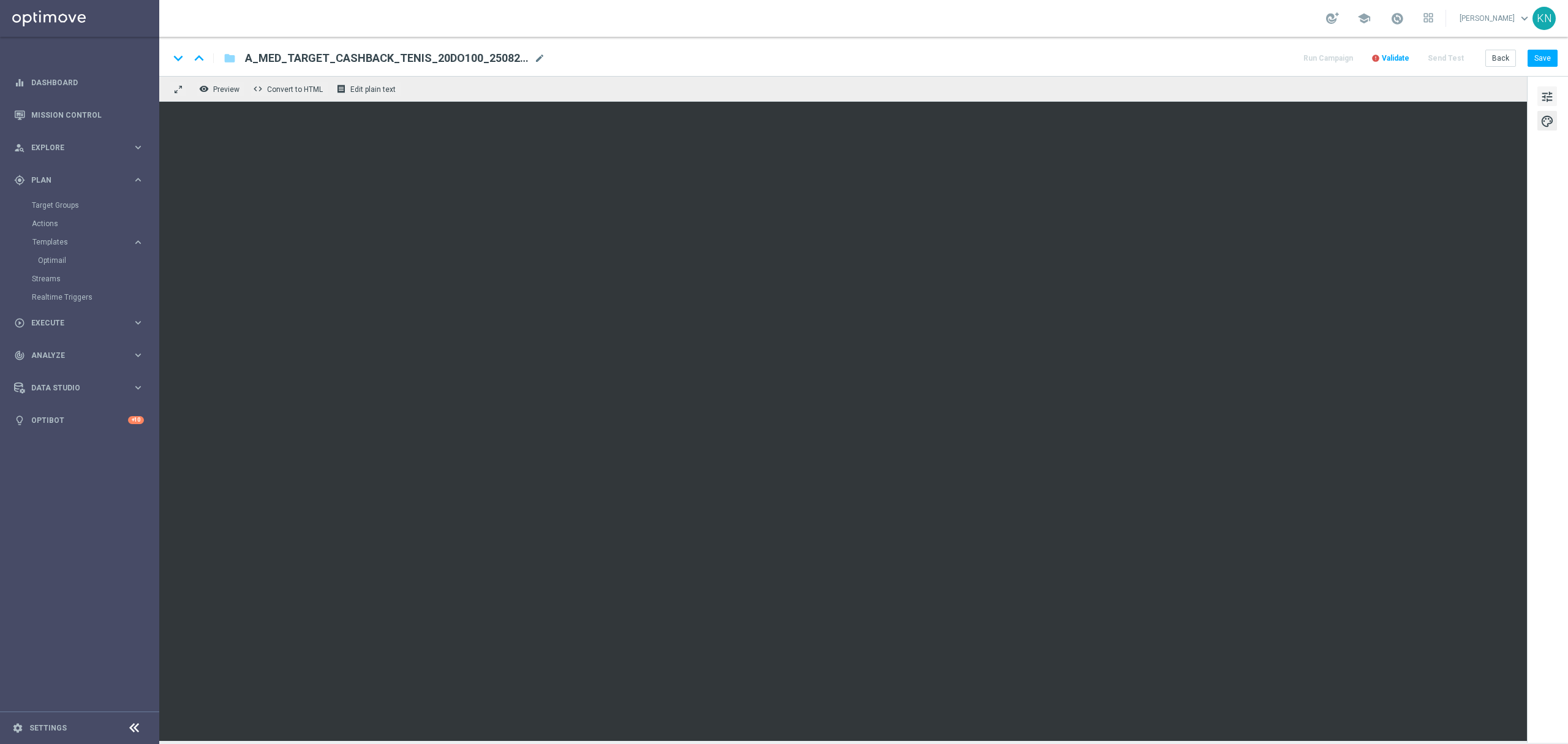
click at [1555, 94] on button "tune" at bounding box center [1547, 96] width 20 height 20
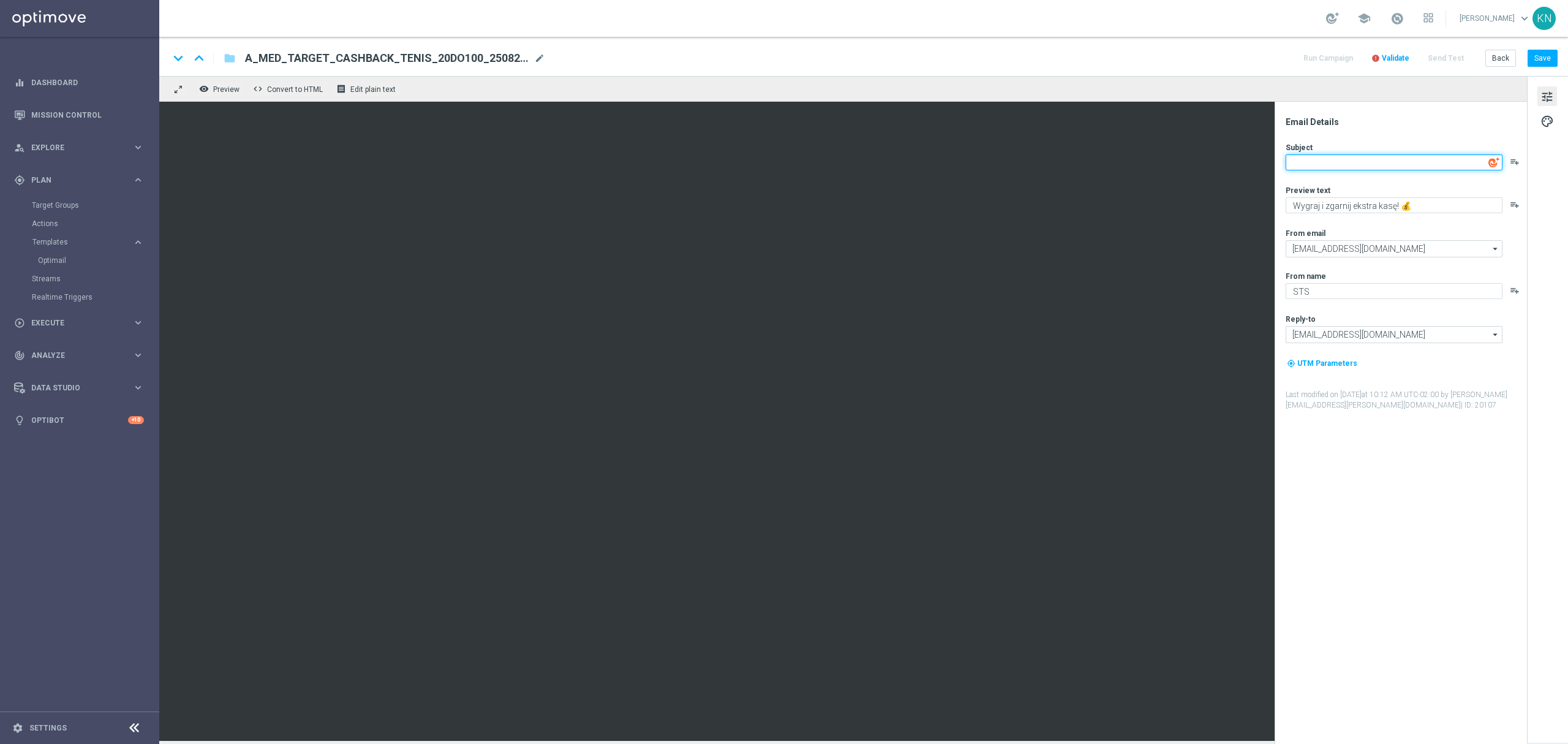
click at [1385, 158] on textarea at bounding box center [1394, 162] width 217 height 16
type textarea "T"
click at [1317, 152] on div "Subject Tenis playlist_add" at bounding box center [1405, 156] width 240 height 28
click at [1322, 163] on textarea "Tenis" at bounding box center [1394, 162] width 217 height 16
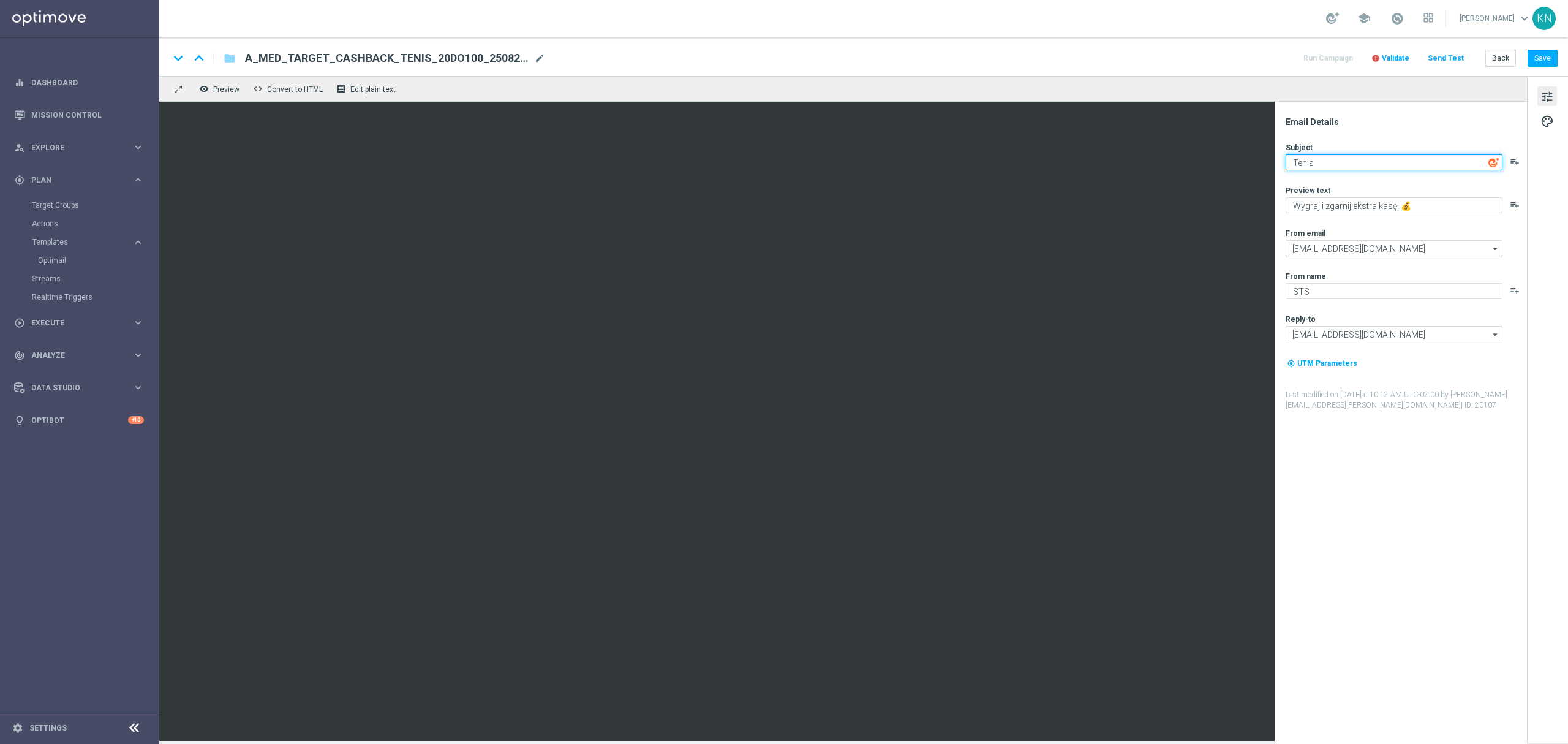
click at [1322, 163] on textarea "Tenis" at bounding box center [1394, 162] width 217 height 16
paste textarea "🚀 Wejdź [PERSON_NAME]"
click at [1397, 165] on textarea "Wejdź [PERSON_NAME]" at bounding box center [1394, 162] width 217 height 16
click at [1378, 158] on textarea "Wejdź [PERSON_NAME]" at bounding box center [1394, 162] width 217 height 16
paste textarea "➡️"
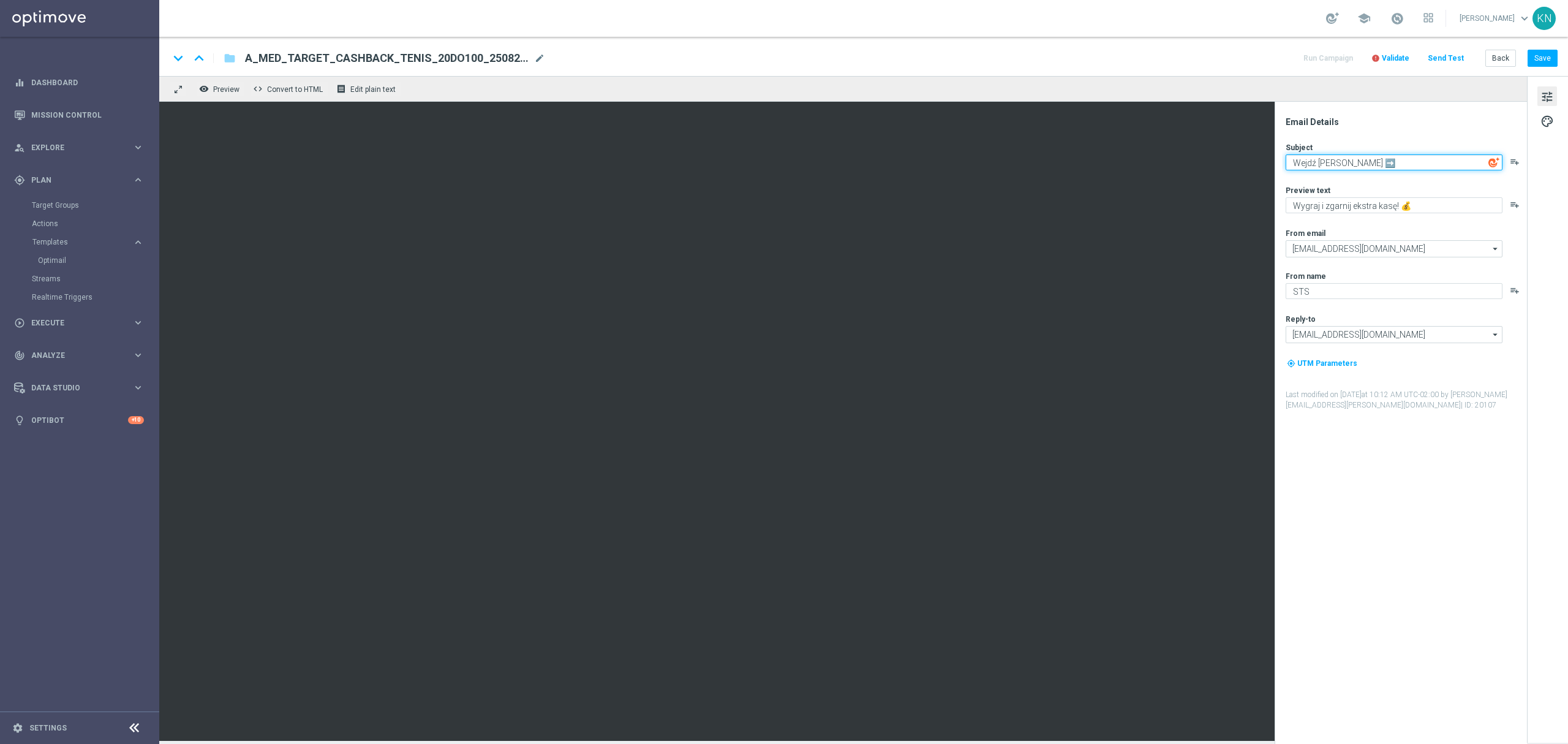
click at [1365, 164] on textarea "Wejdź [PERSON_NAME] ➡️" at bounding box center [1394, 162] width 217 height 16
paste textarea "🎾"
type textarea "Wejdź [PERSON_NAME] ➡️🎾"
click at [1414, 483] on div "Email Details Subject Wejdź [PERSON_NAME] ➡️🎾 playlist_add Preview text Wygraj …" at bounding box center [1403, 430] width 243 height 627
type textarea "D"
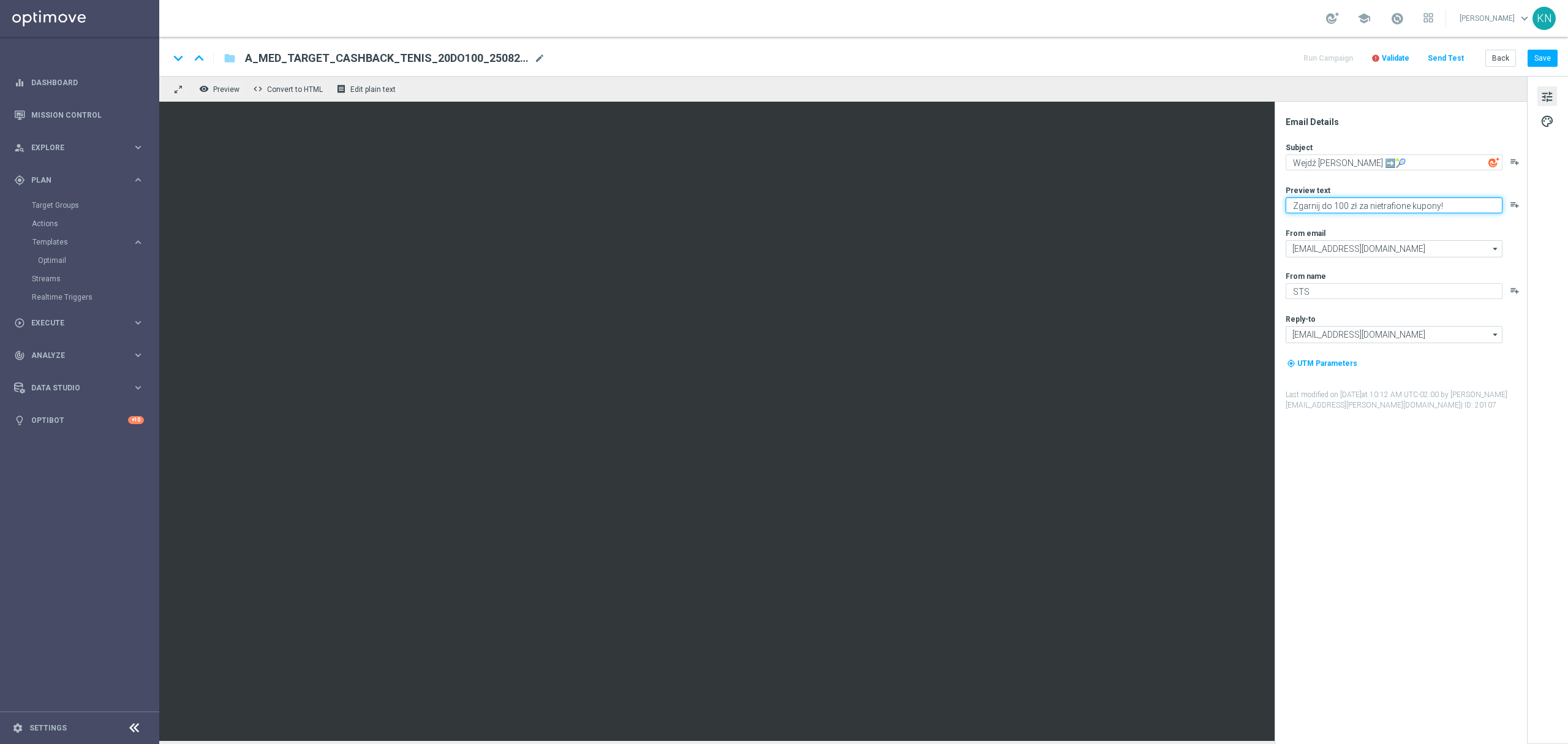
click at [1460, 207] on textarea "Zgarnij do 100 zł za nietrafione kupony!" at bounding box center [1394, 205] width 217 height 16
paste textarea "💰"
type textarea "Zgarnij do 100 zł za nietrafione kupony! 💰"
click at [1446, 474] on div "Email Details Subject Wejdź [PERSON_NAME] ➡️🎾 playlist_add Preview text Zgarnij…" at bounding box center [1403, 430] width 243 height 627
click at [1549, 54] on button "Save" at bounding box center [1542, 58] width 30 height 17
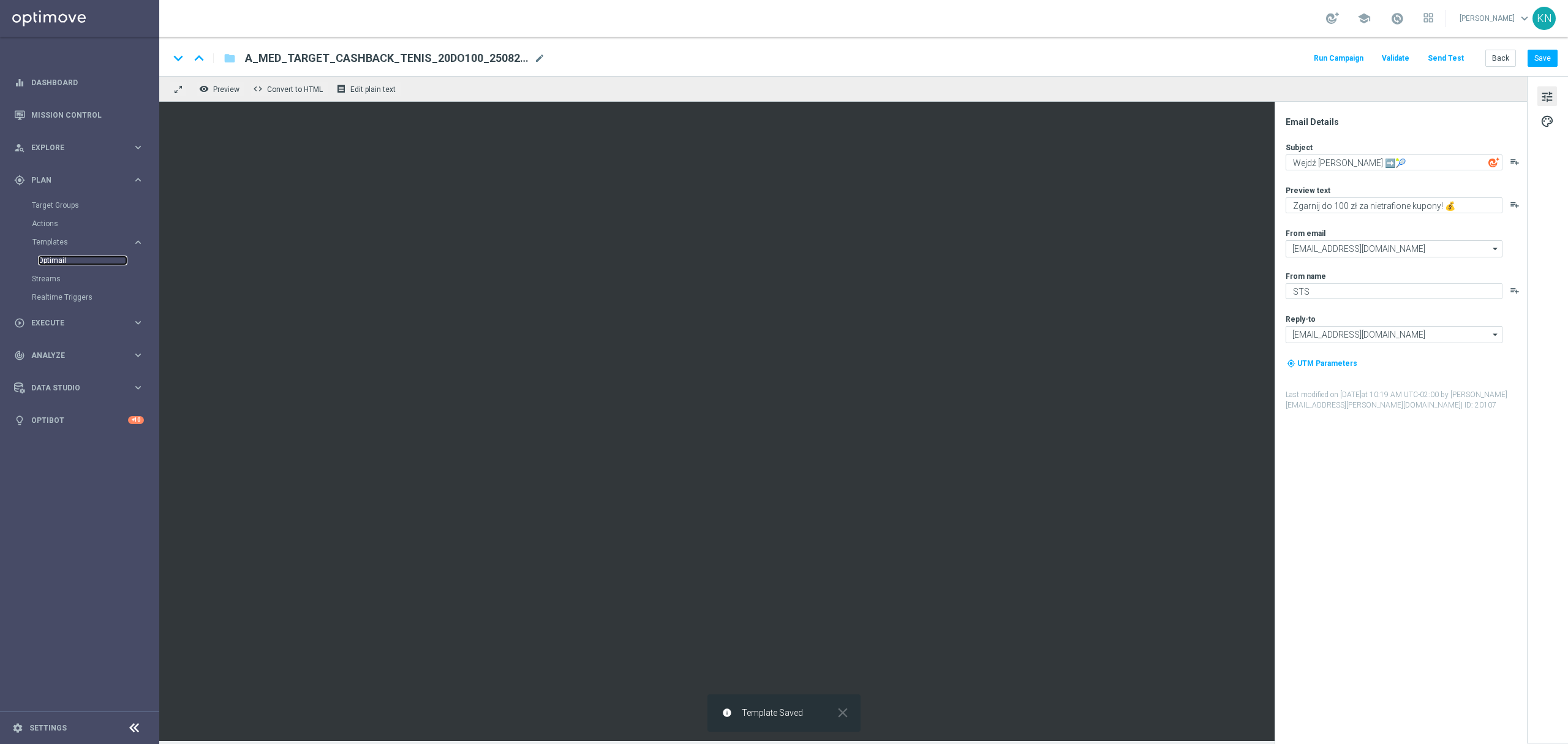
click at [59, 256] on link "Optimail" at bounding box center [83, 261] width 89 height 10
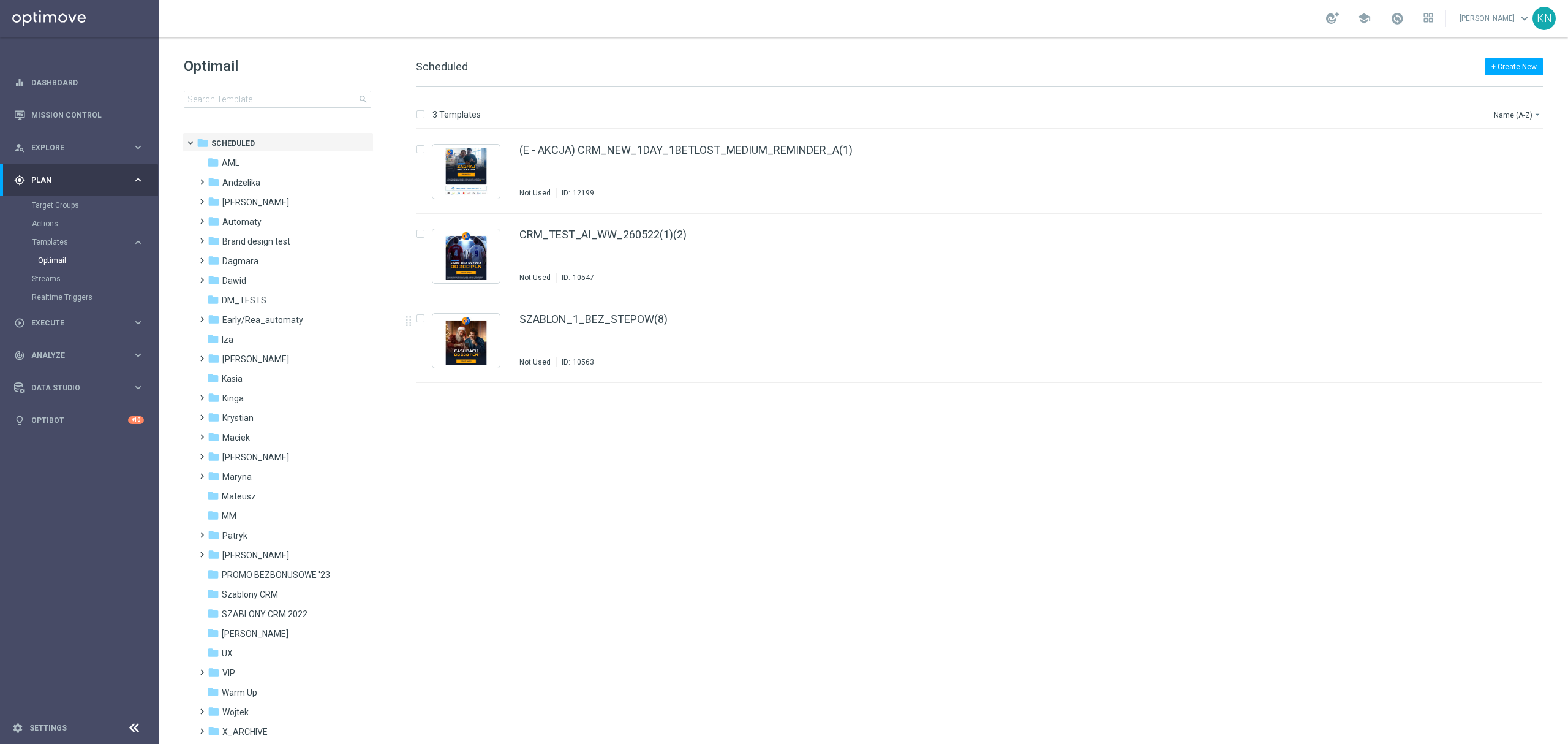
drag, startPoint x: 684, startPoint y: 459, endPoint x: 507, endPoint y: 435, distance: 178.6
click at [684, 459] on div "insert_drive_file (E - AKCJA) CRM_NEW_1DAY_1BETLOST_MEDIUM_REMINDER_A(1) Not Us…" at bounding box center [984, 437] width 1162 height 614
click at [243, 367] on div "folder [PERSON_NAME] more_vert" at bounding box center [283, 358] width 180 height 20
click at [214, 355] on icon "folder" at bounding box center [213, 358] width 12 height 12
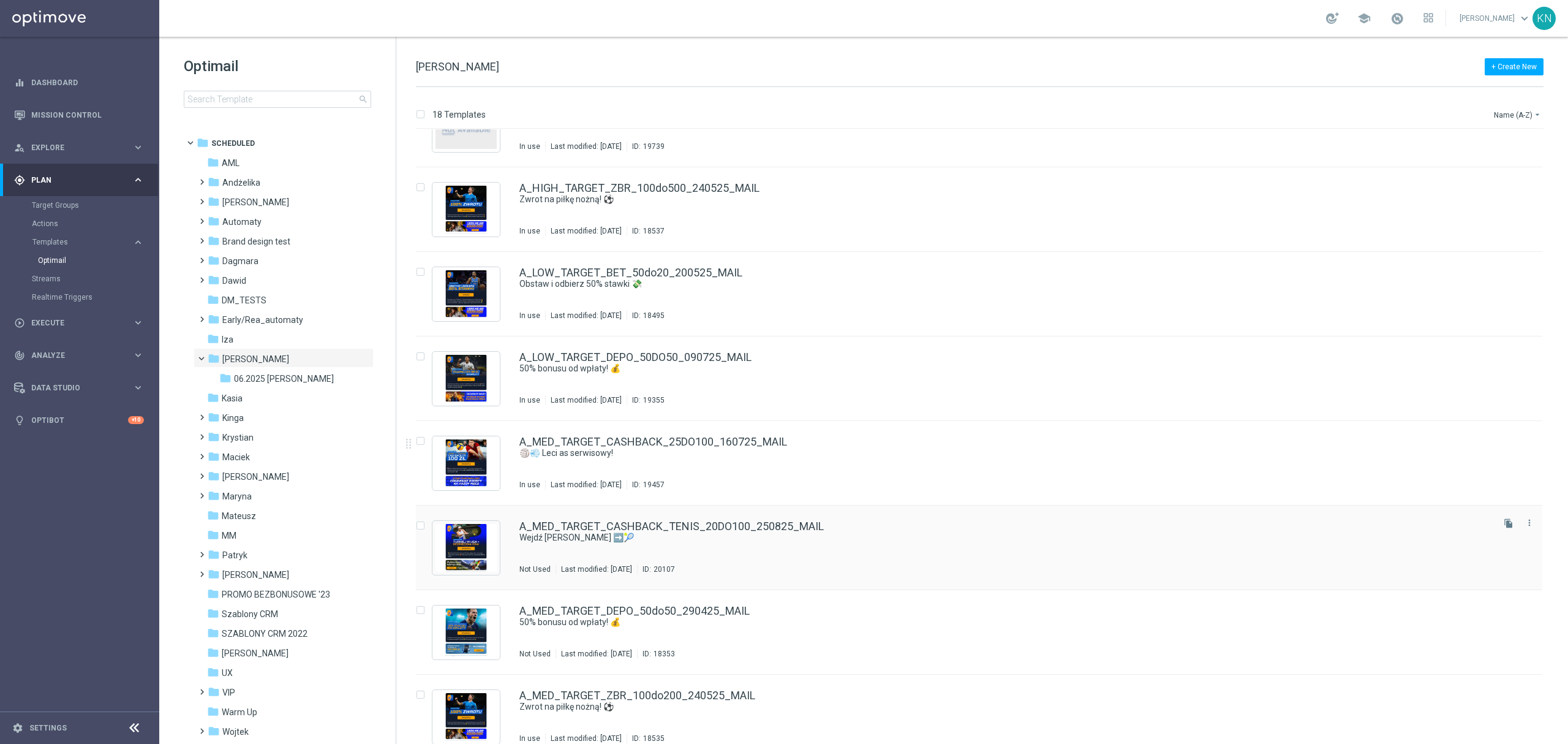
scroll to position [326, 0]
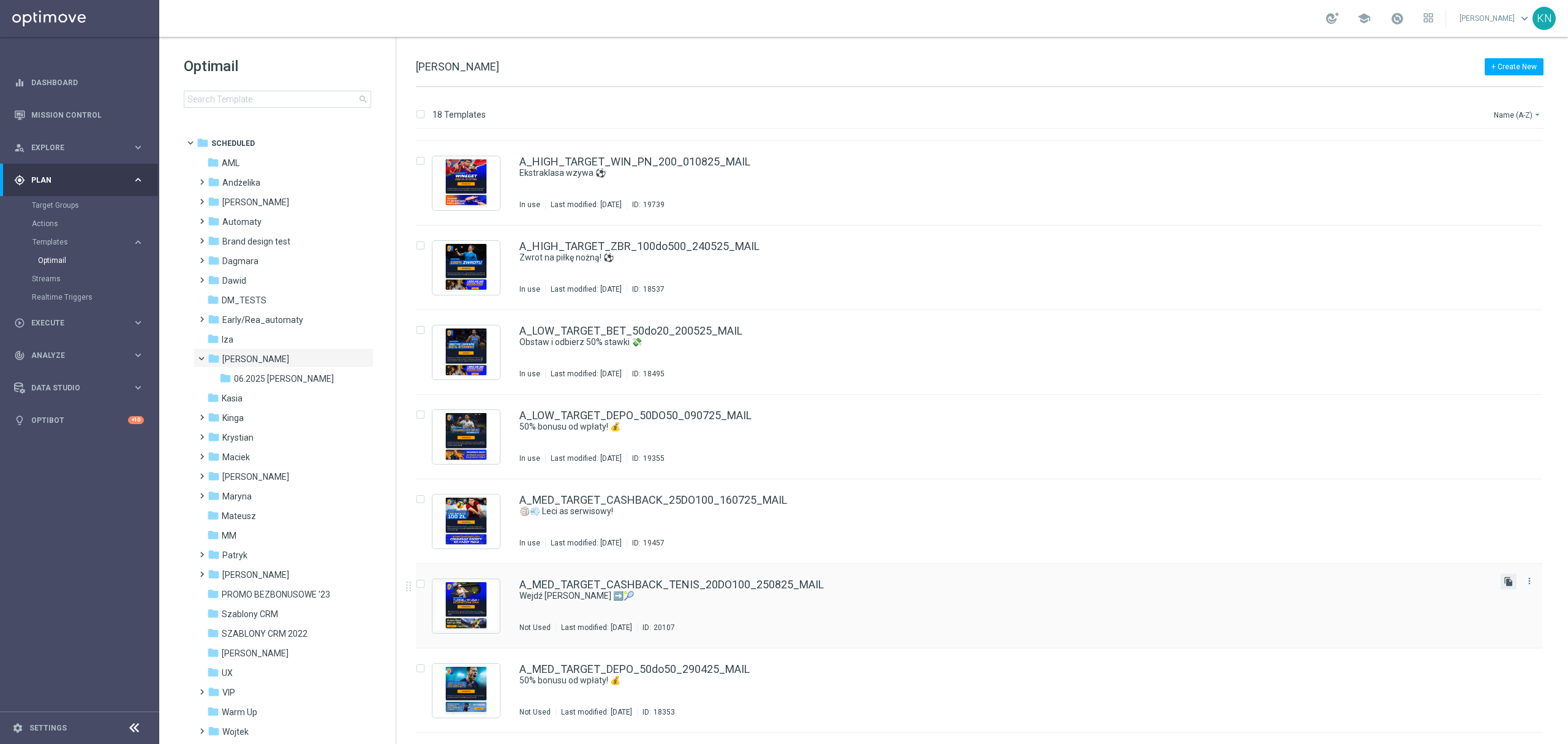
click at [1504, 582] on icon "file_copy" at bounding box center [1509, 581] width 10 height 10
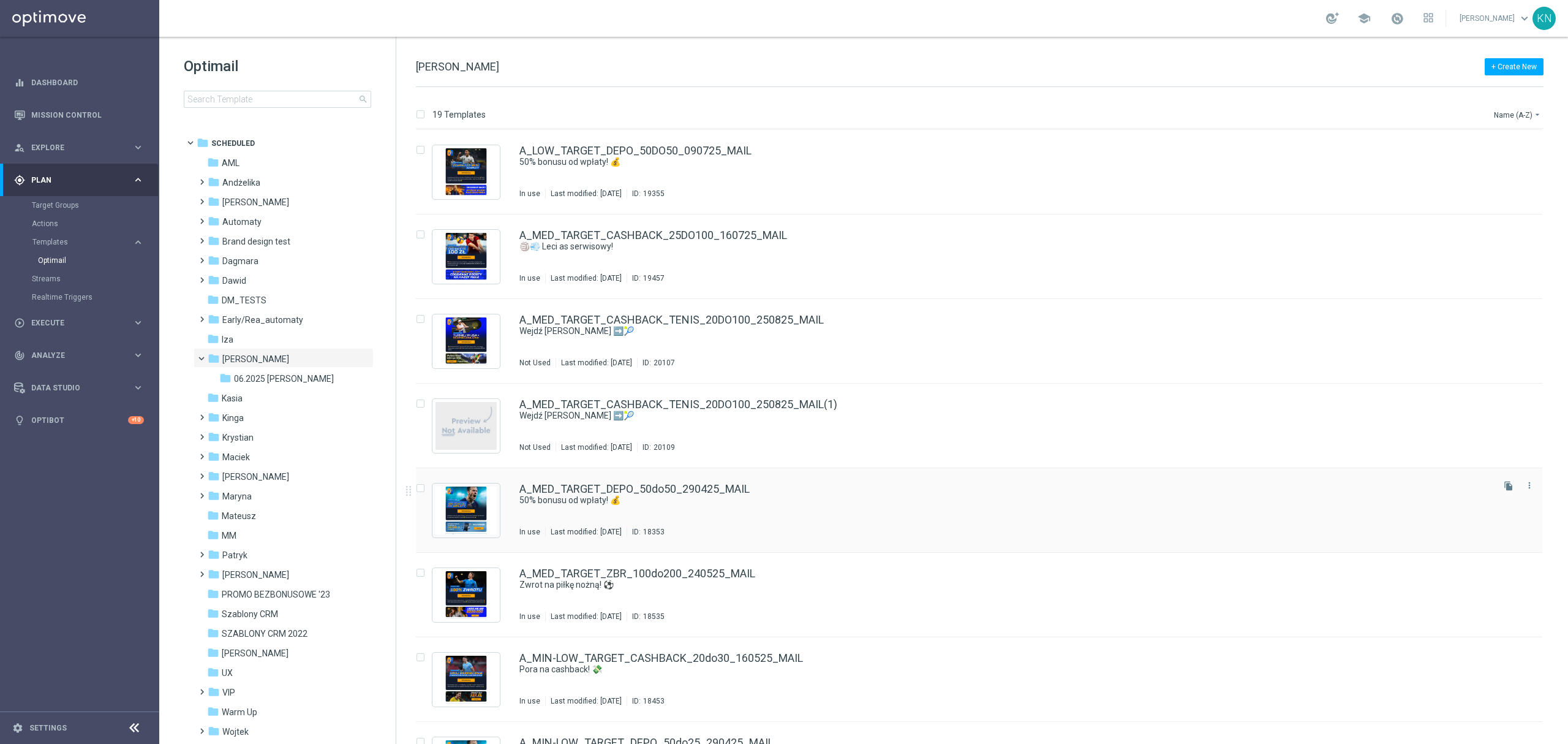
scroll to position [583, 0]
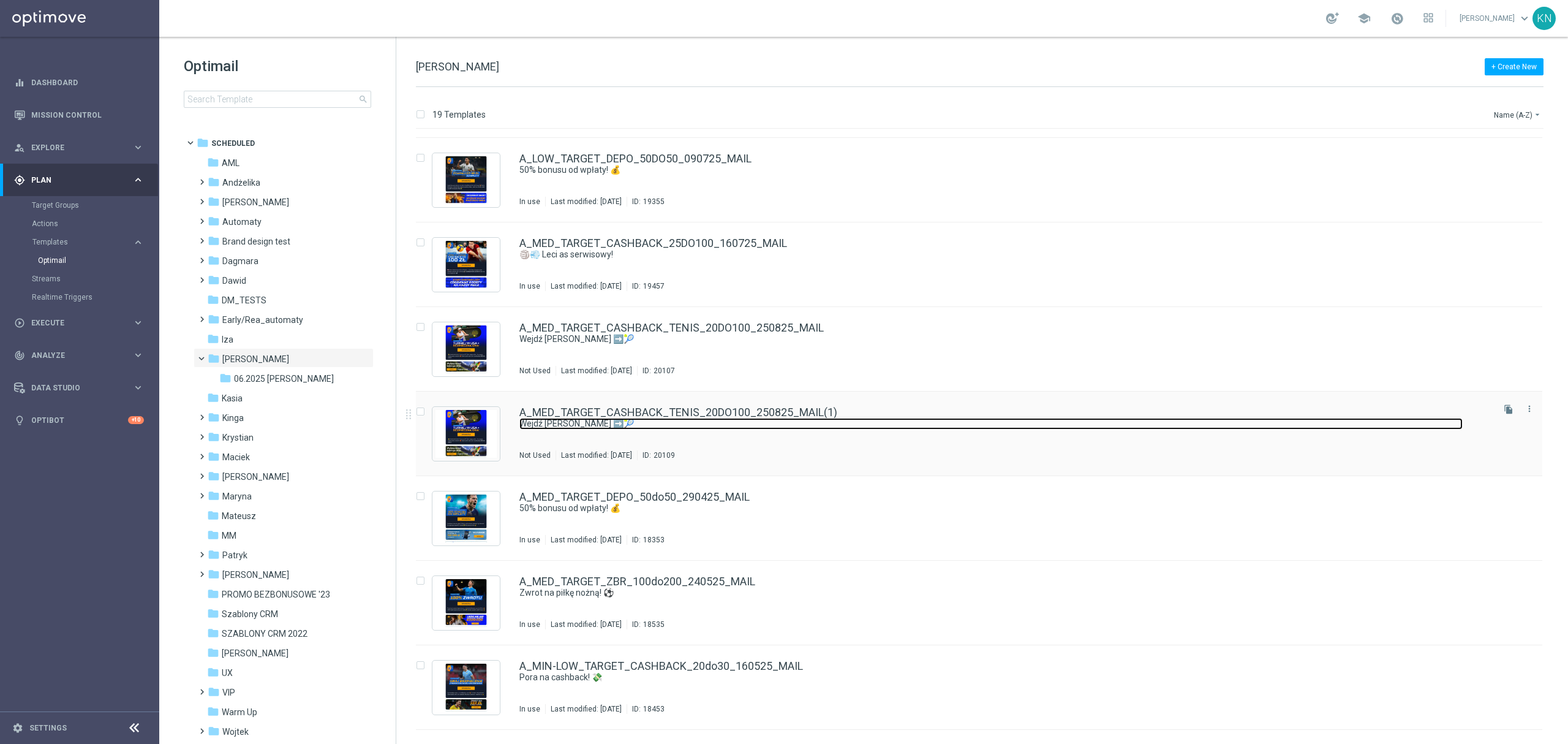
click at [674, 424] on link "Wejdź [PERSON_NAME] ➡️🎾" at bounding box center [991, 423] width 943 height 11
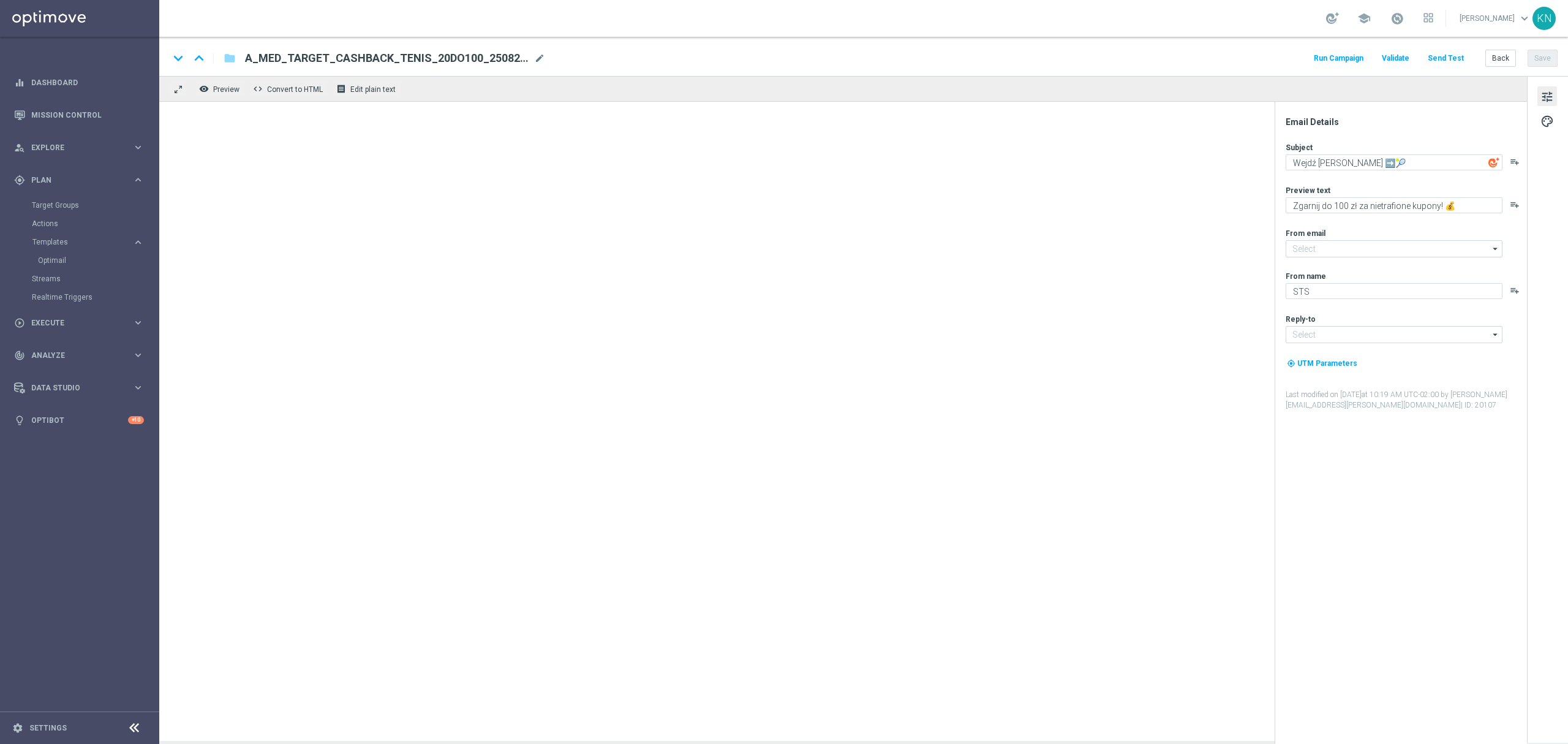
type input "[EMAIL_ADDRESS][DOMAIN_NAME]"
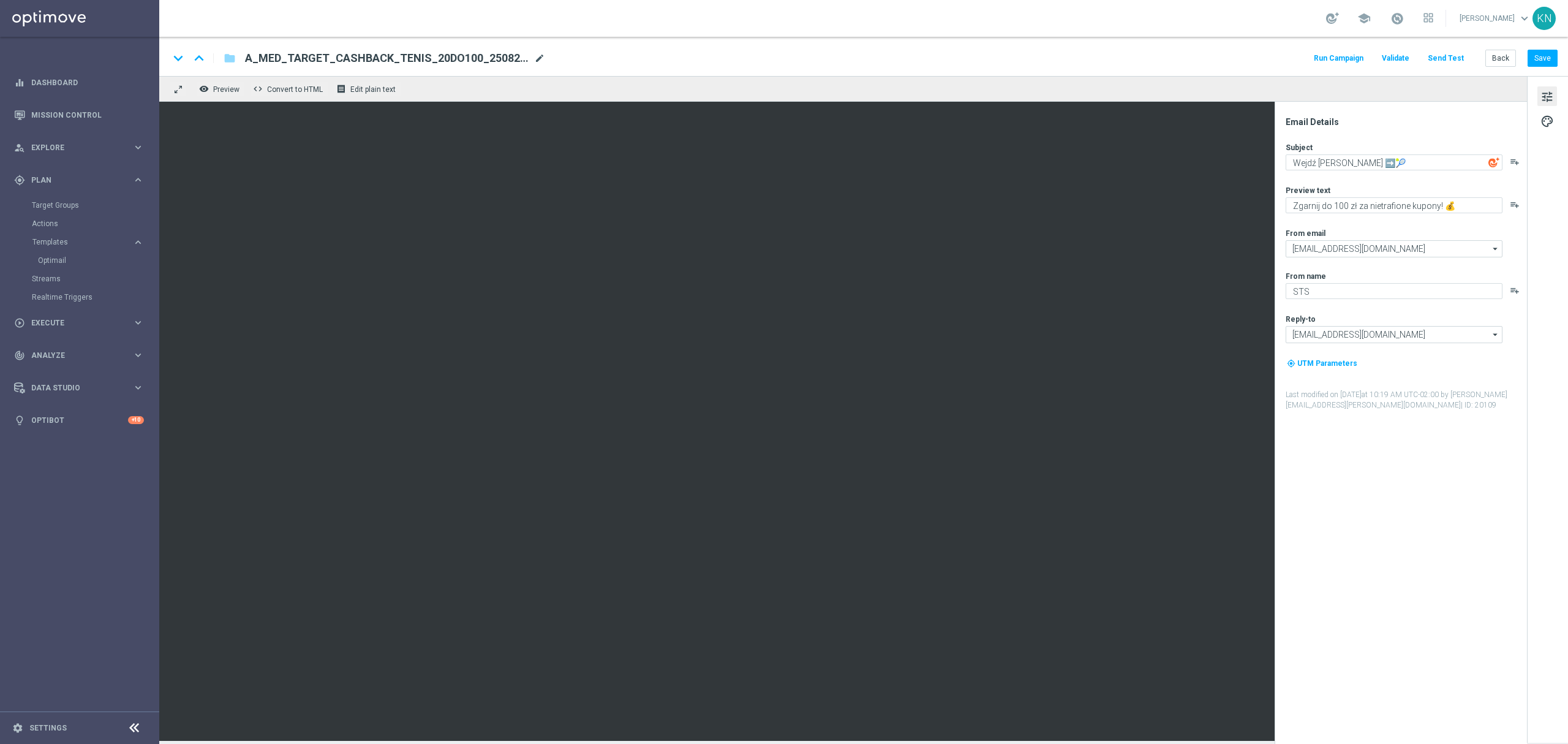
click at [536, 57] on span "mode_edit" at bounding box center [540, 58] width 11 height 11
drag, startPoint x: 520, startPoint y: 59, endPoint x: -98, endPoint y: 59, distance: 618.0
click at [0, 59] on html "equalizer Dashboard Mission Control" at bounding box center [784, 372] width 1568 height 744
paste input "HIGH_TARGET_CASHBACK_TENIS_20DO250_250825"
type input "A_HIGH_TARGET_CASHBACK_TENIS_20DO250_250825_MAIL"
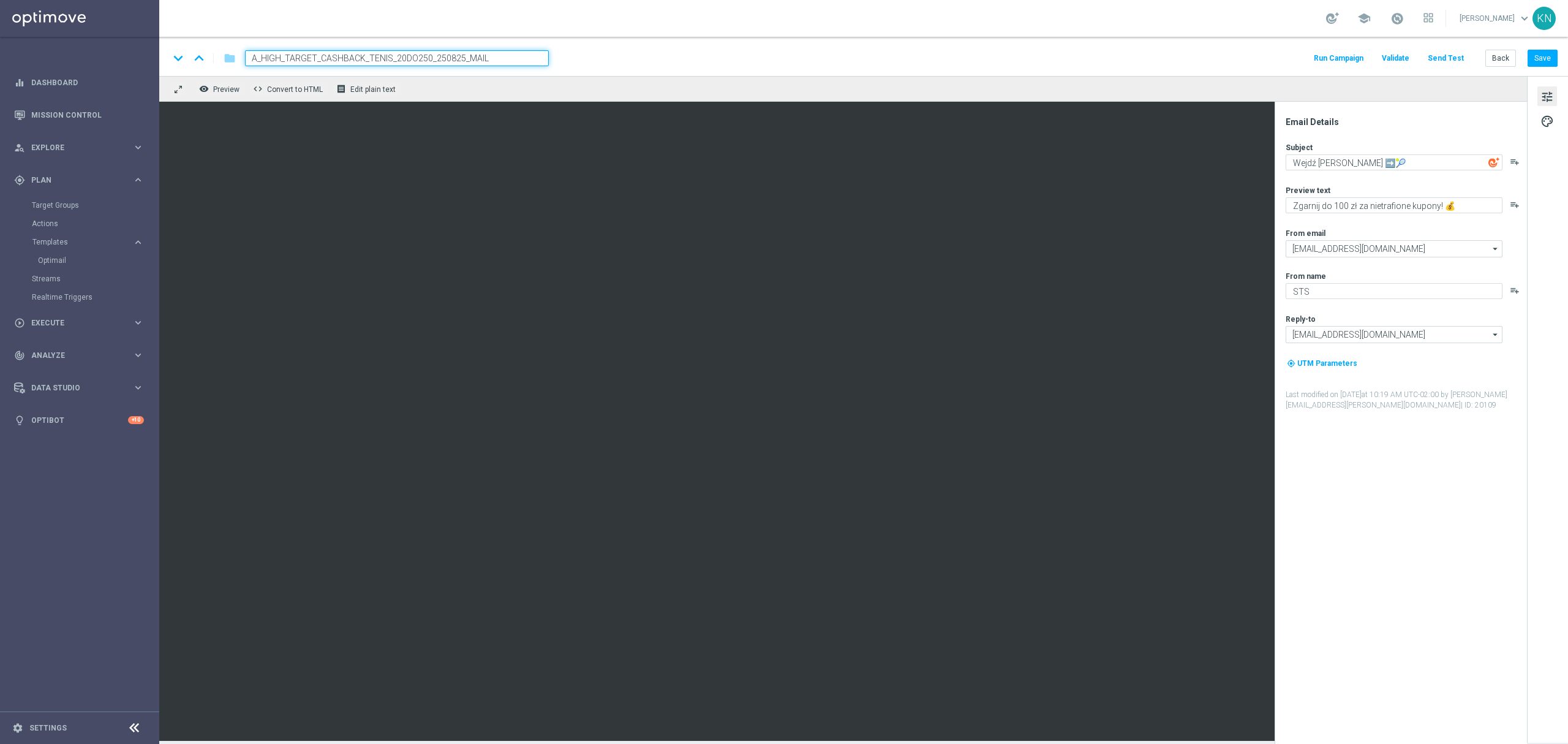
click at [739, 27] on div "school [PERSON_NAME] keyboard_arrow_down KN" at bounding box center [863, 18] width 1409 height 37
click at [1345, 201] on textarea "Zgarnij do 100 zł za nietrafione kupony! 💰" at bounding box center [1394, 205] width 217 height 16
click at [1341, 201] on textarea "Zgarnij do 100 zł za nietrafione kupony! 💰" at bounding box center [1394, 205] width 217 height 16
click at [1347, 201] on textarea "Zgarnij do 100 zł za nietrafione kupony! 💰" at bounding box center [1394, 205] width 217 height 16
type textarea "Zgarnij do 250 zł za nietrafione kupony! 💰"
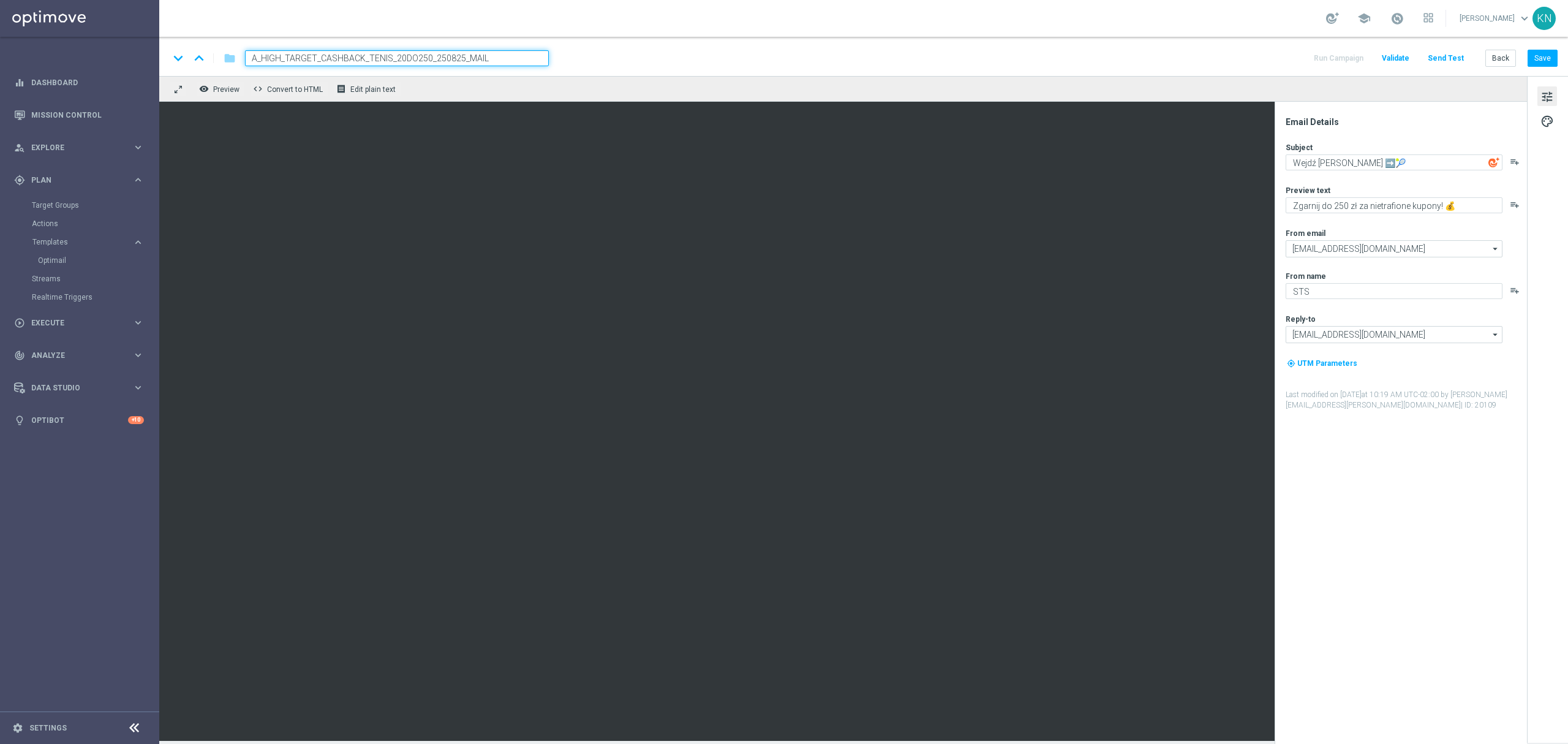
click at [503, 62] on input "A_HIGH_TARGET_CASHBACK_TENIS_20DO250_250825_MAIL" at bounding box center [396, 58] width 304 height 16
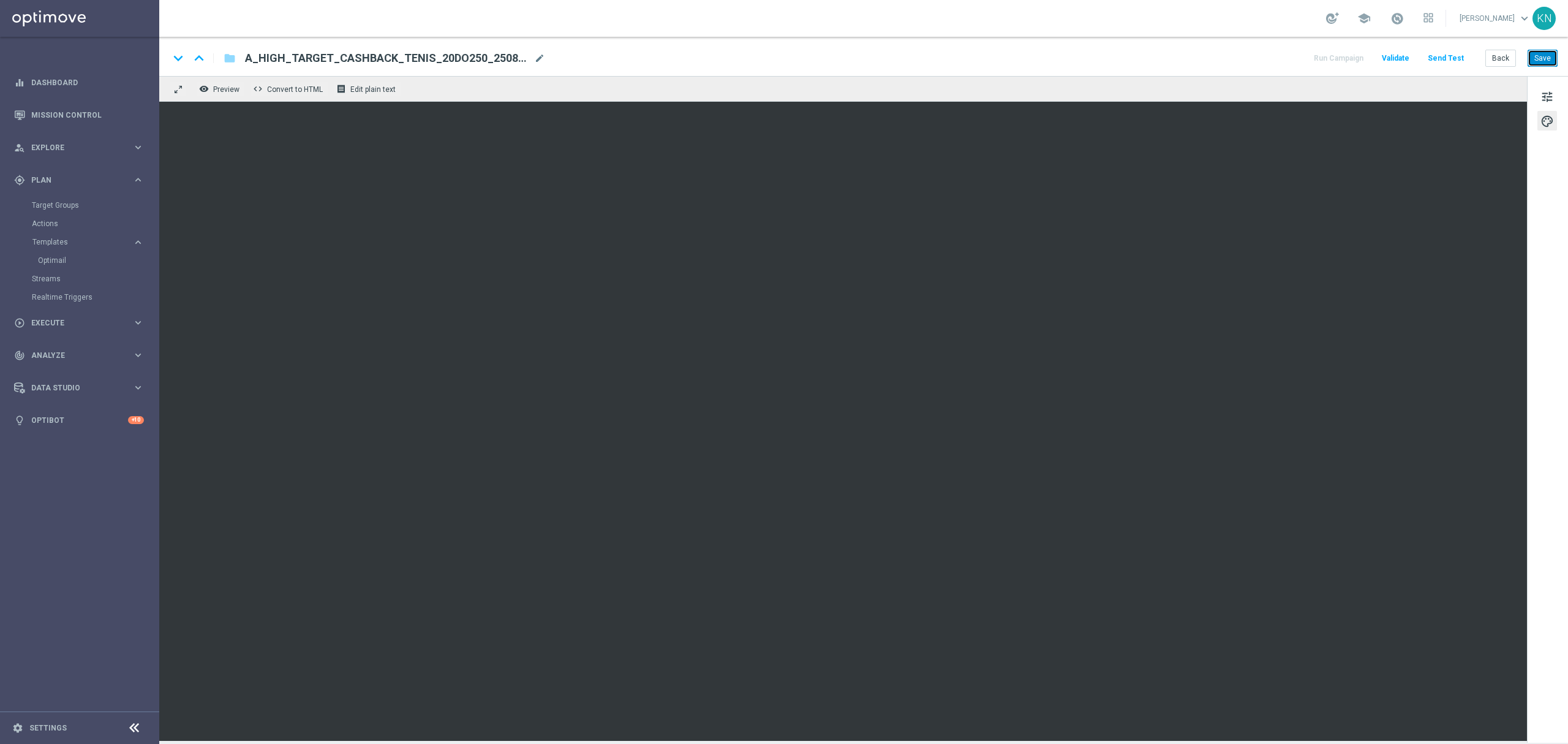
click at [1543, 52] on button "Save" at bounding box center [1542, 58] width 30 height 17
click at [1532, 52] on button "Save" at bounding box center [1542, 58] width 30 height 17
click at [57, 258] on link "Optimail" at bounding box center [83, 261] width 89 height 10
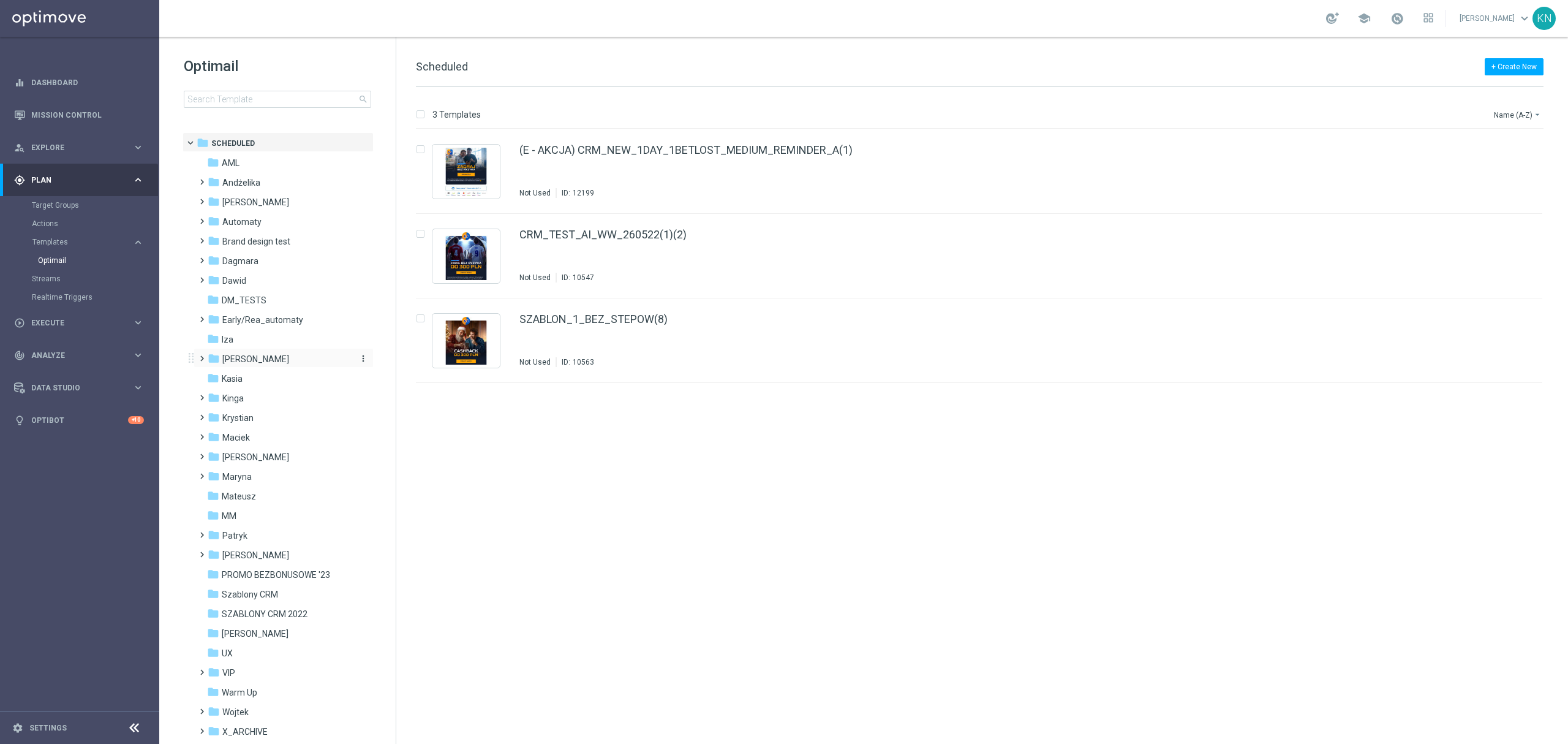
click at [251, 354] on span "[PERSON_NAME]" at bounding box center [255, 359] width 67 height 11
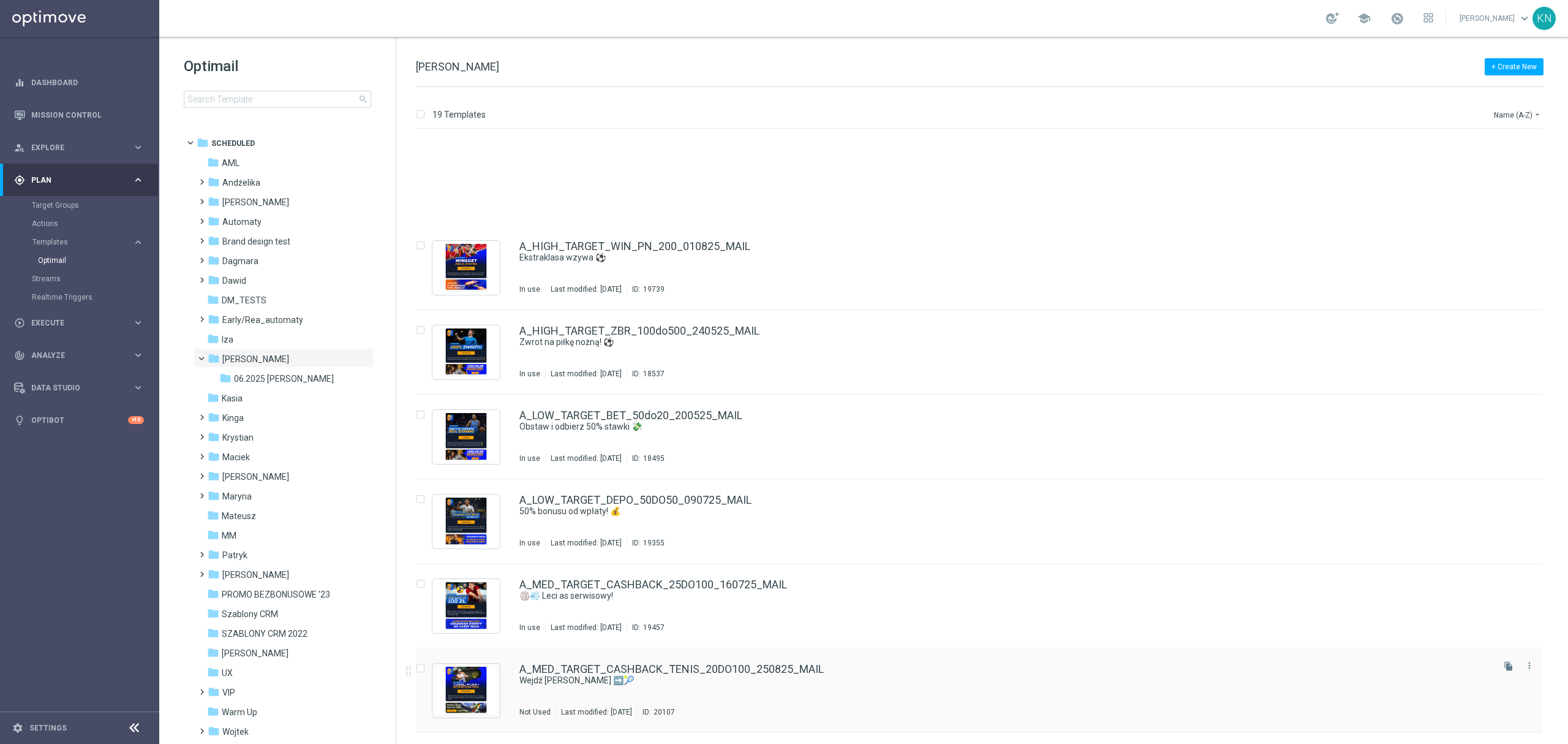
scroll to position [490, 0]
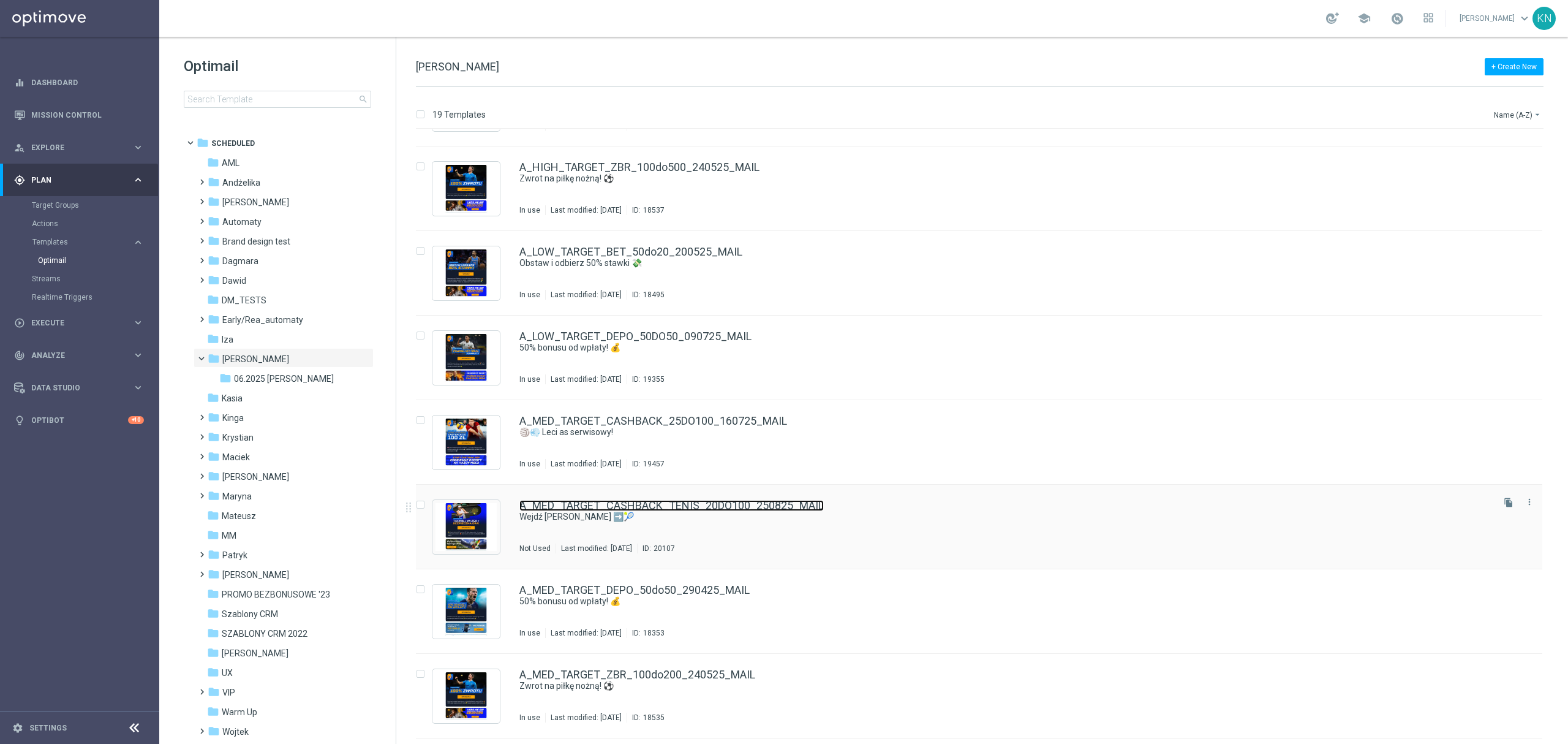
click at [713, 506] on link "A_MED_TARGET_CASHBACK_TENIS_20DO100_250825_MAIL" at bounding box center [671, 505] width 304 height 11
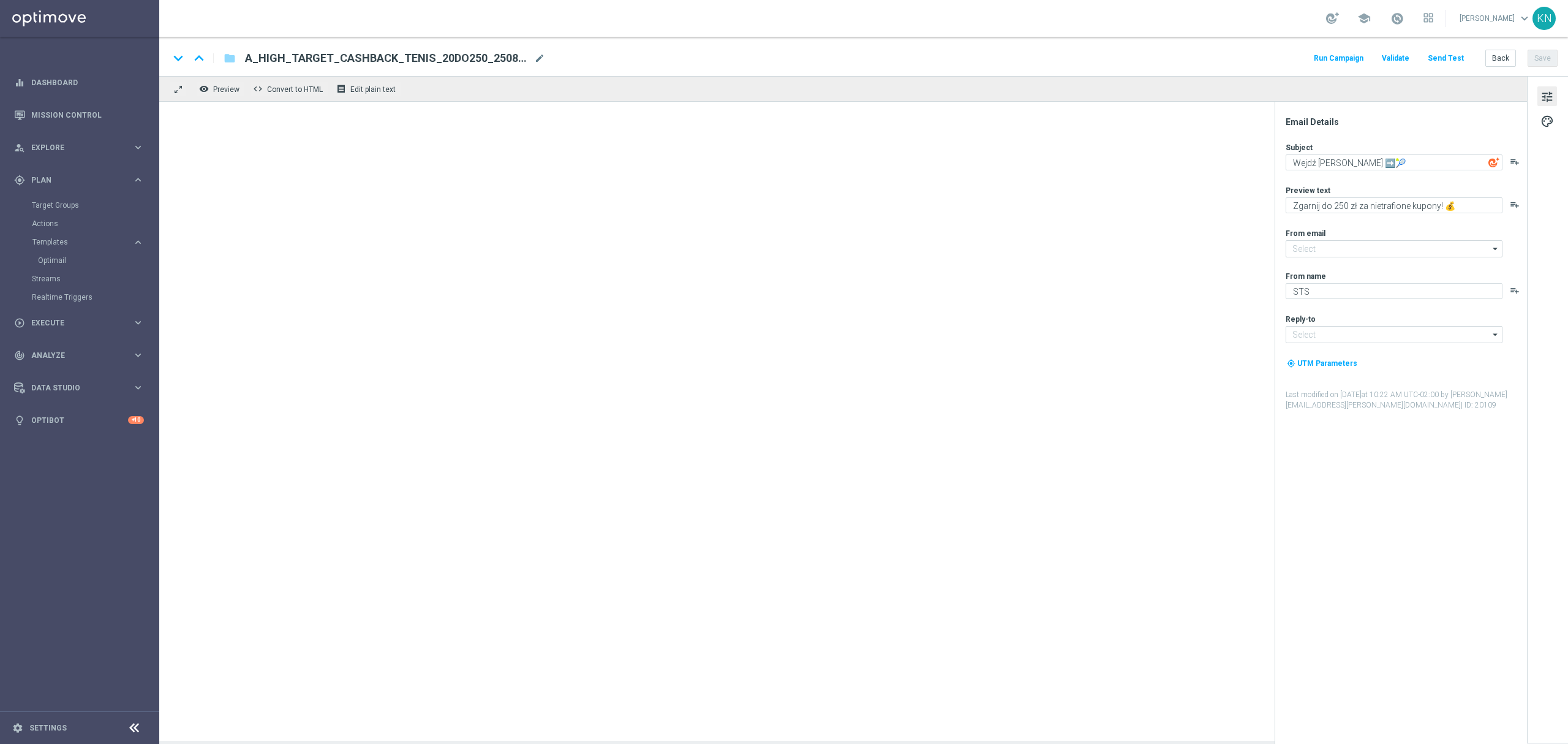
type textarea "Zgarnij do 100 zł za nietrafione kupony! 💰"
type input "[EMAIL_ADDRESS][DOMAIN_NAME]"
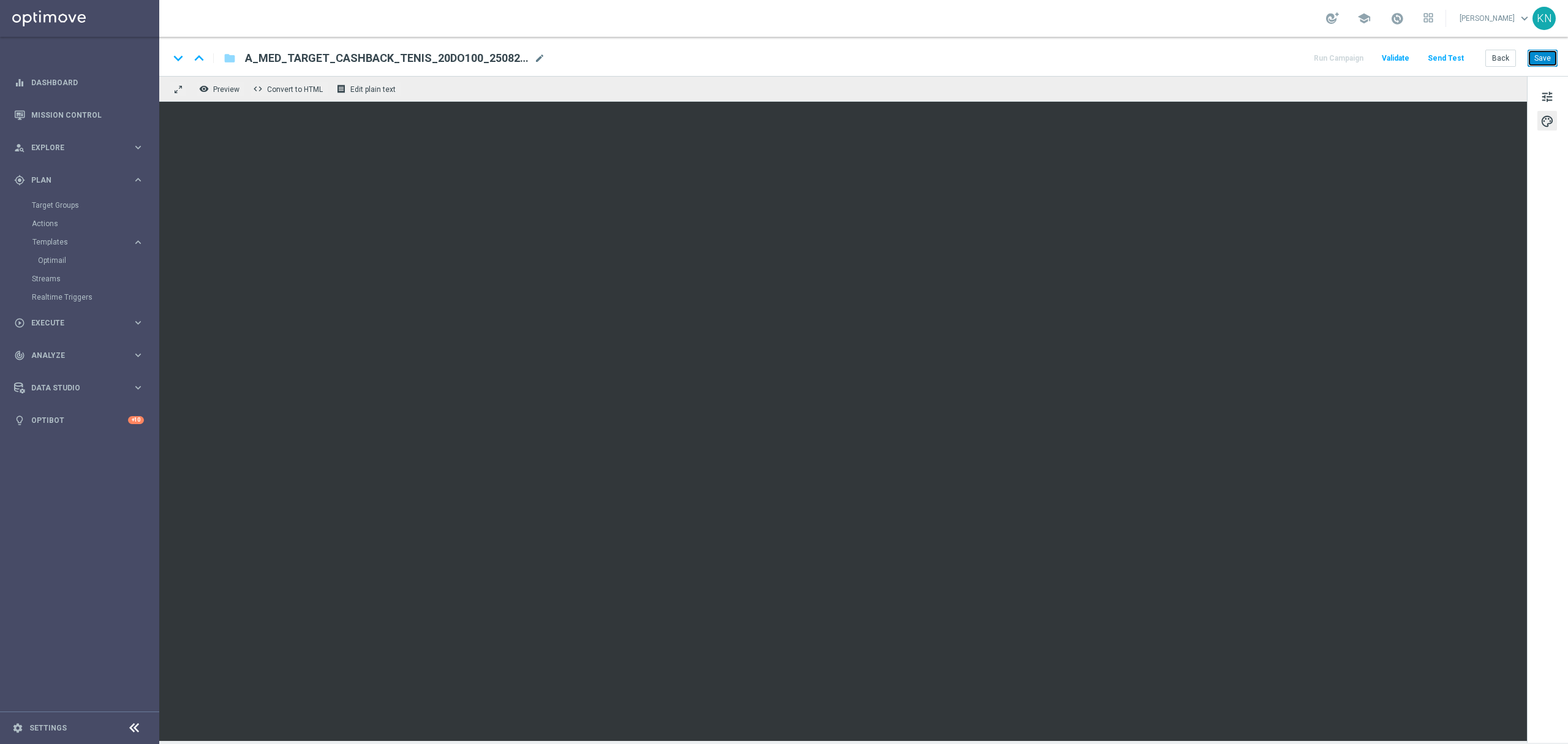
click at [1536, 62] on button "Save" at bounding box center [1542, 58] width 30 height 17
click at [1545, 59] on button "Save" at bounding box center [1542, 58] width 30 height 17
click at [364, 59] on span "A_MED_TARGET_CASHBACK_TENIS_20DO100_250825_MAIL" at bounding box center [387, 58] width 284 height 15
click at [0, 0] on input "A_MED_TARGET_CASHBACK_TENIS_20DO100_250825_MAIL" at bounding box center [0, 0] width 0 height 0
click at [709, 48] on div "keyboard_arrow_down keyboard_arrow_up folder A_MED_TARGET_CASHBACK_TENIS_20DO10…" at bounding box center [863, 56] width 1409 height 39
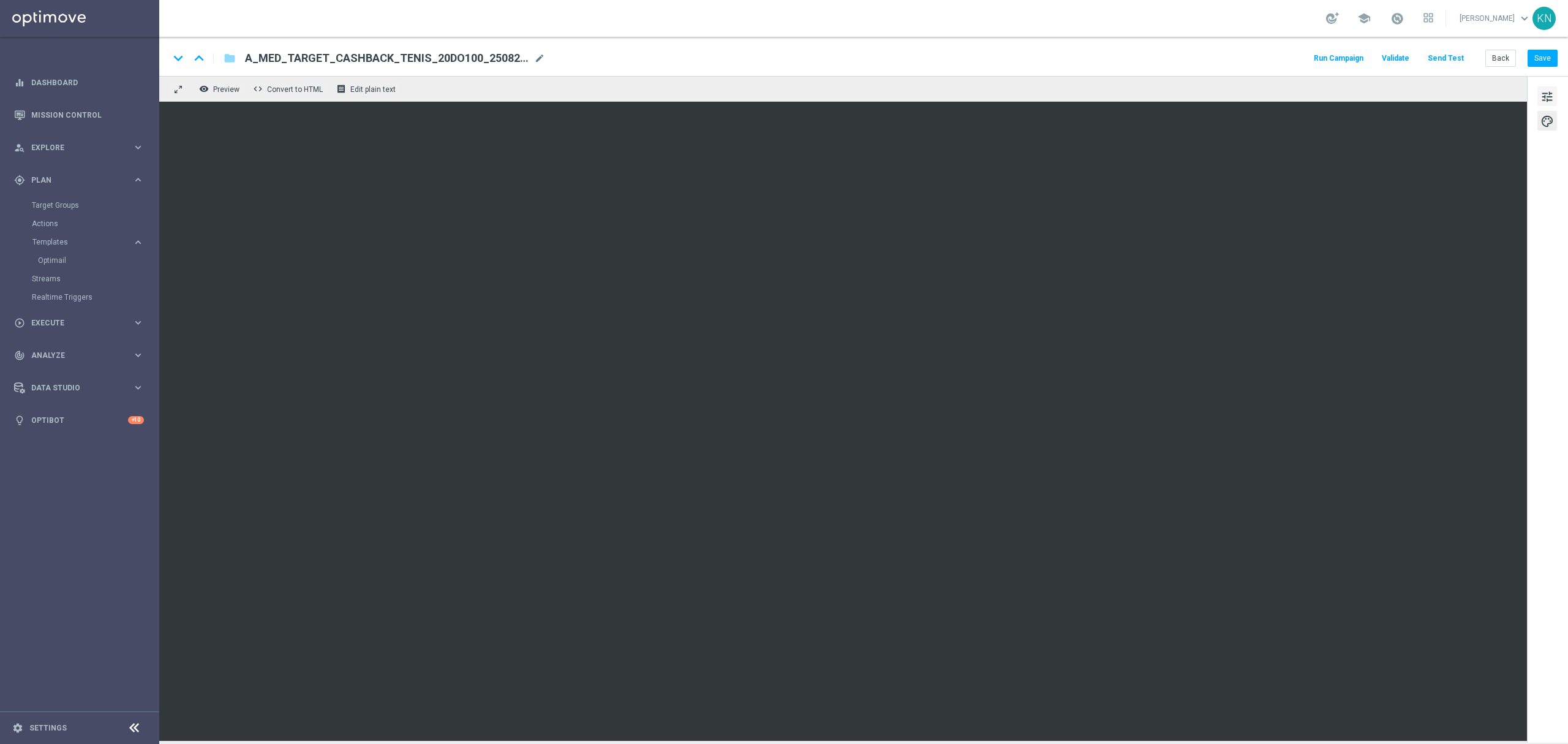
click at [1540, 93] on span "tune" at bounding box center [1547, 96] width 13 height 16
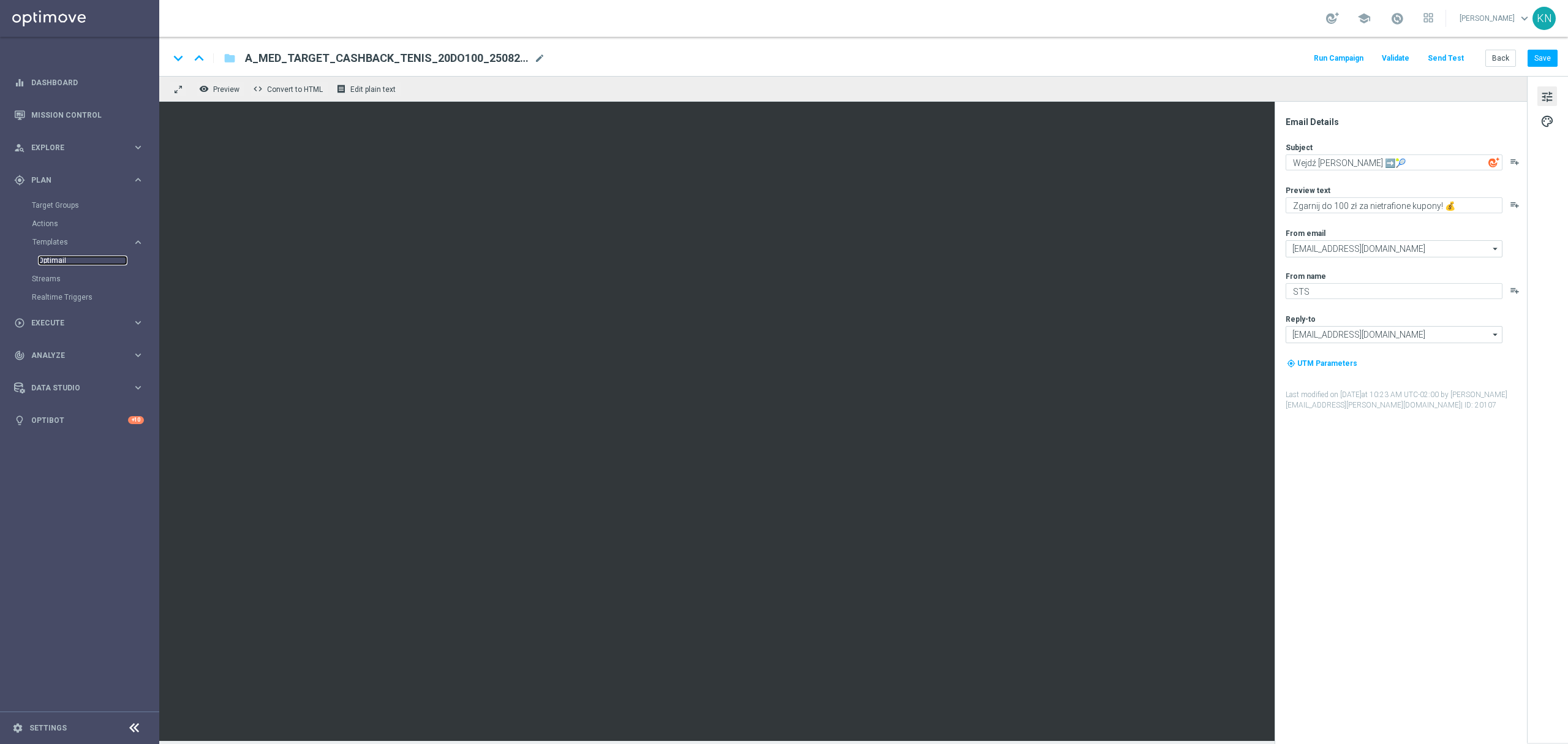
click at [45, 258] on link "Optimail" at bounding box center [83, 261] width 89 height 10
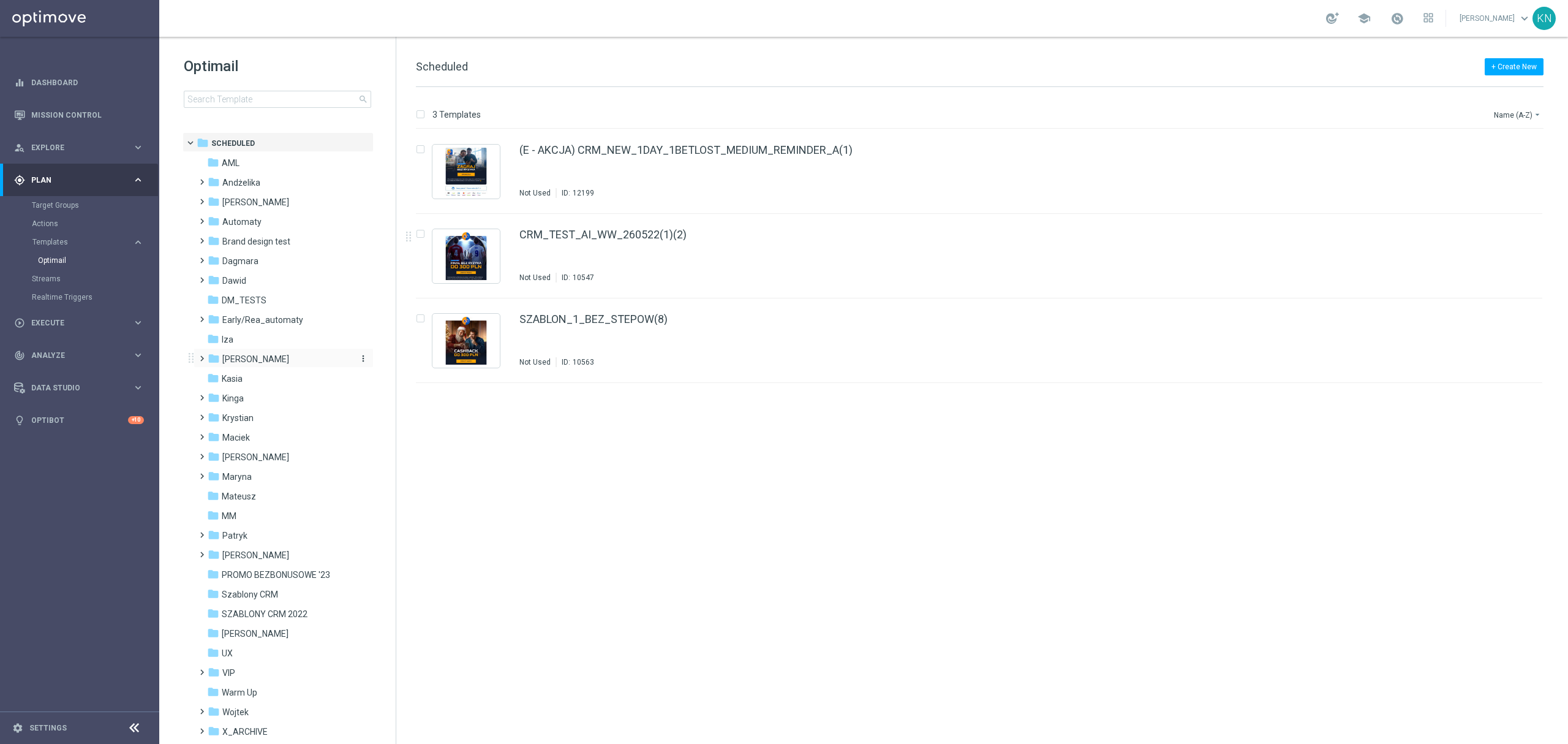
click at [226, 363] on span "[PERSON_NAME]" at bounding box center [255, 359] width 67 height 11
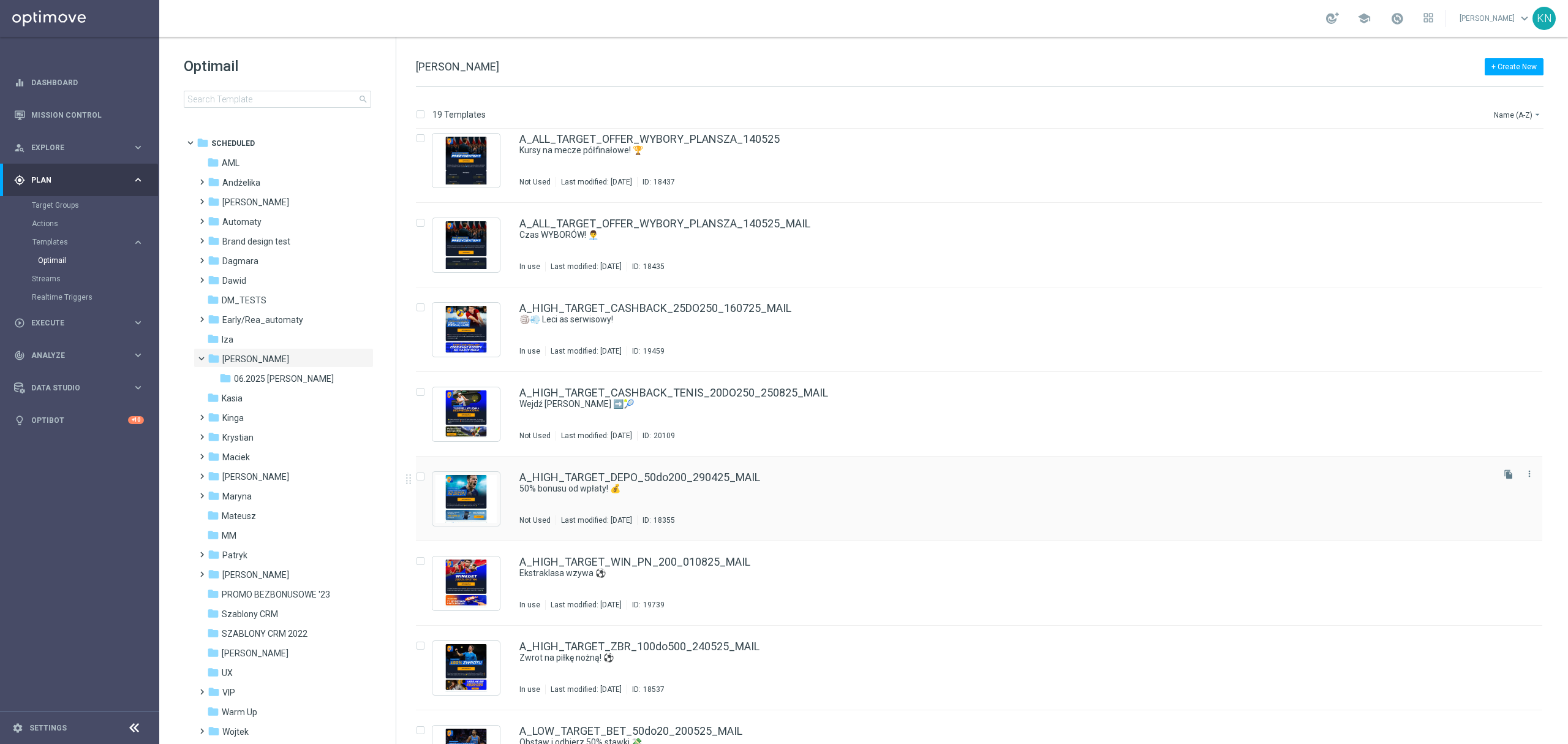
scroll to position [93, 0]
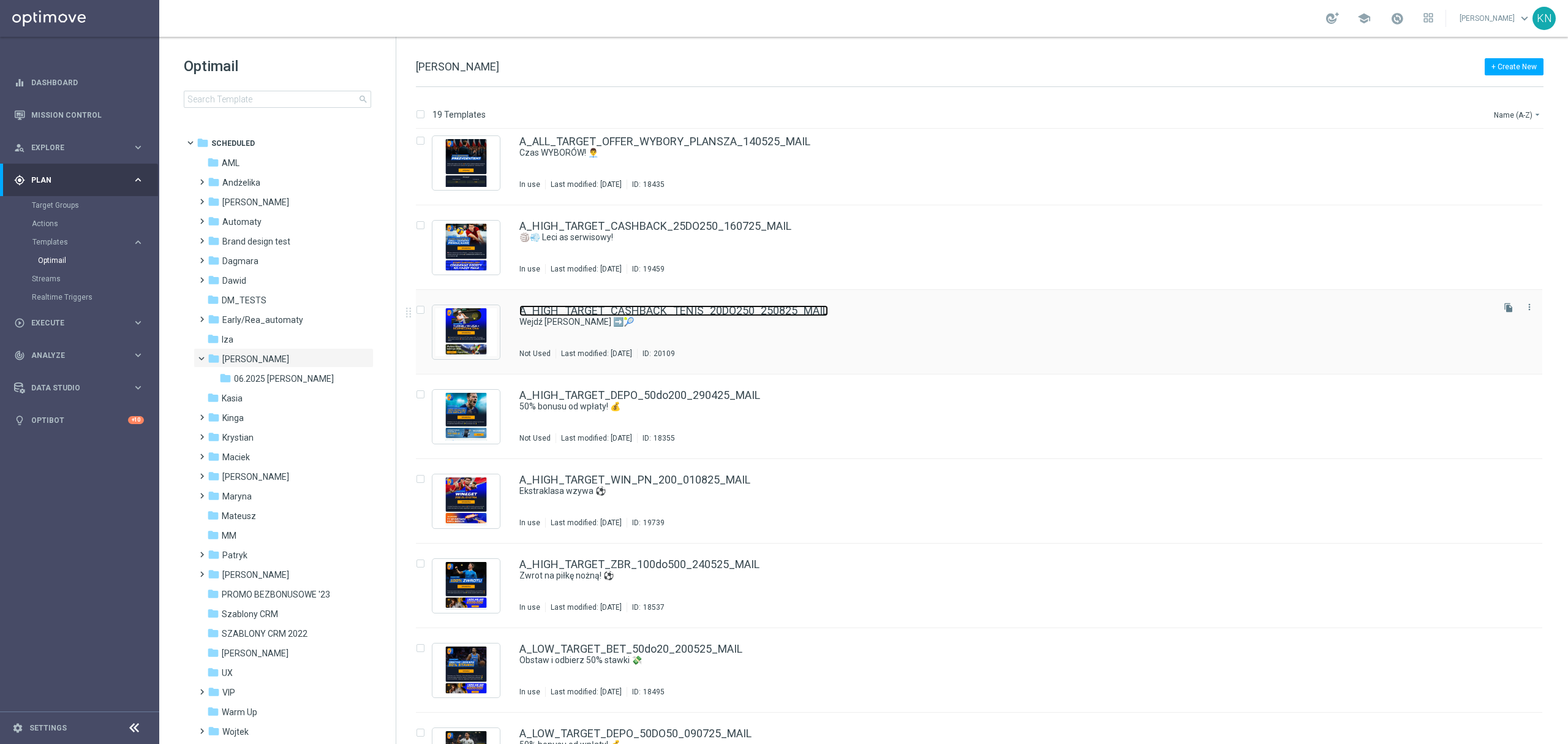
click at [731, 315] on link "A_HIGH_TARGET_CASHBACK_TENIS_20DO250_250825_MAIL" at bounding box center [674, 311] width 309 height 11
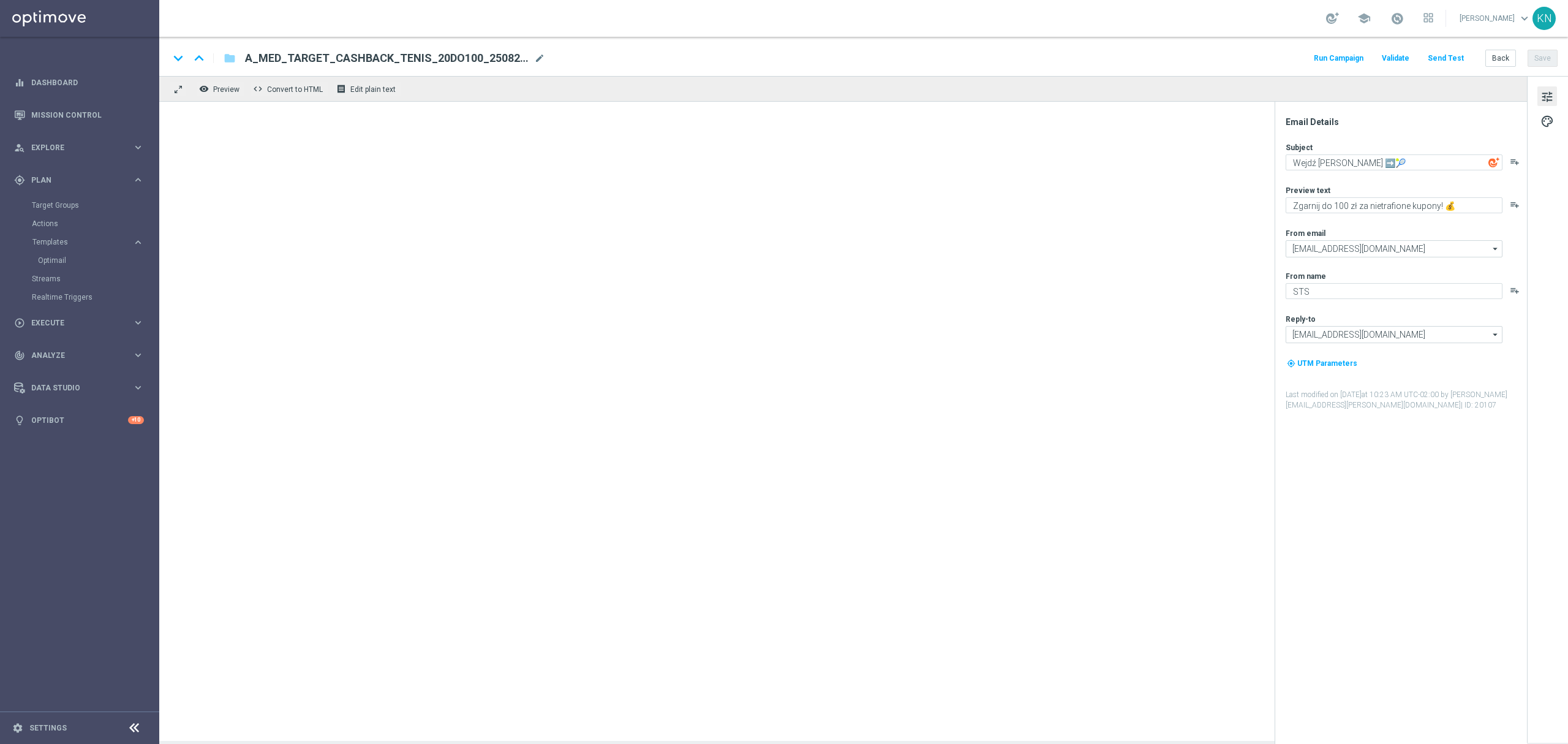
type textarea "Zgarnij do 250 zł za nietrafione kupony! 💰"
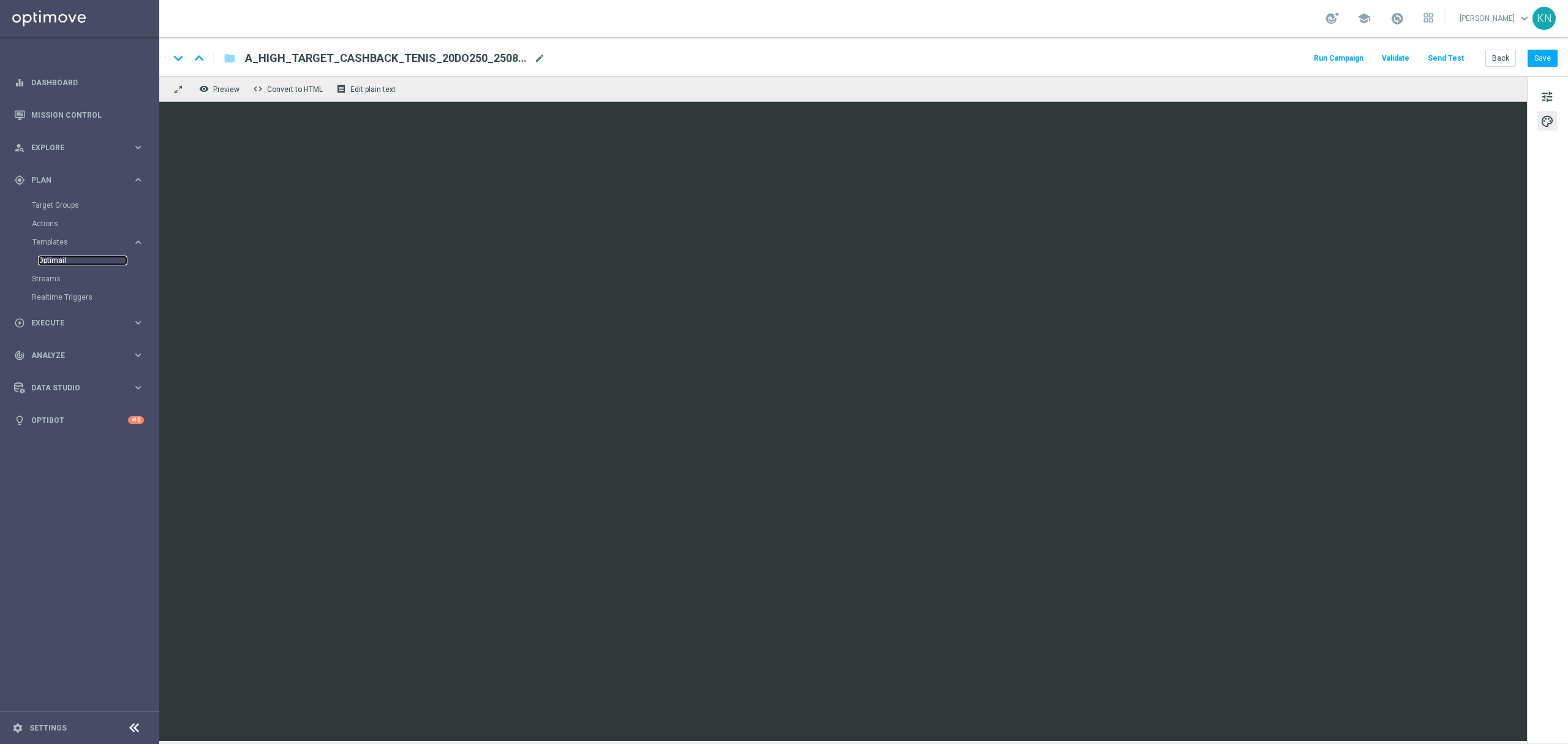
click at [62, 258] on link "Optimail" at bounding box center [83, 261] width 89 height 10
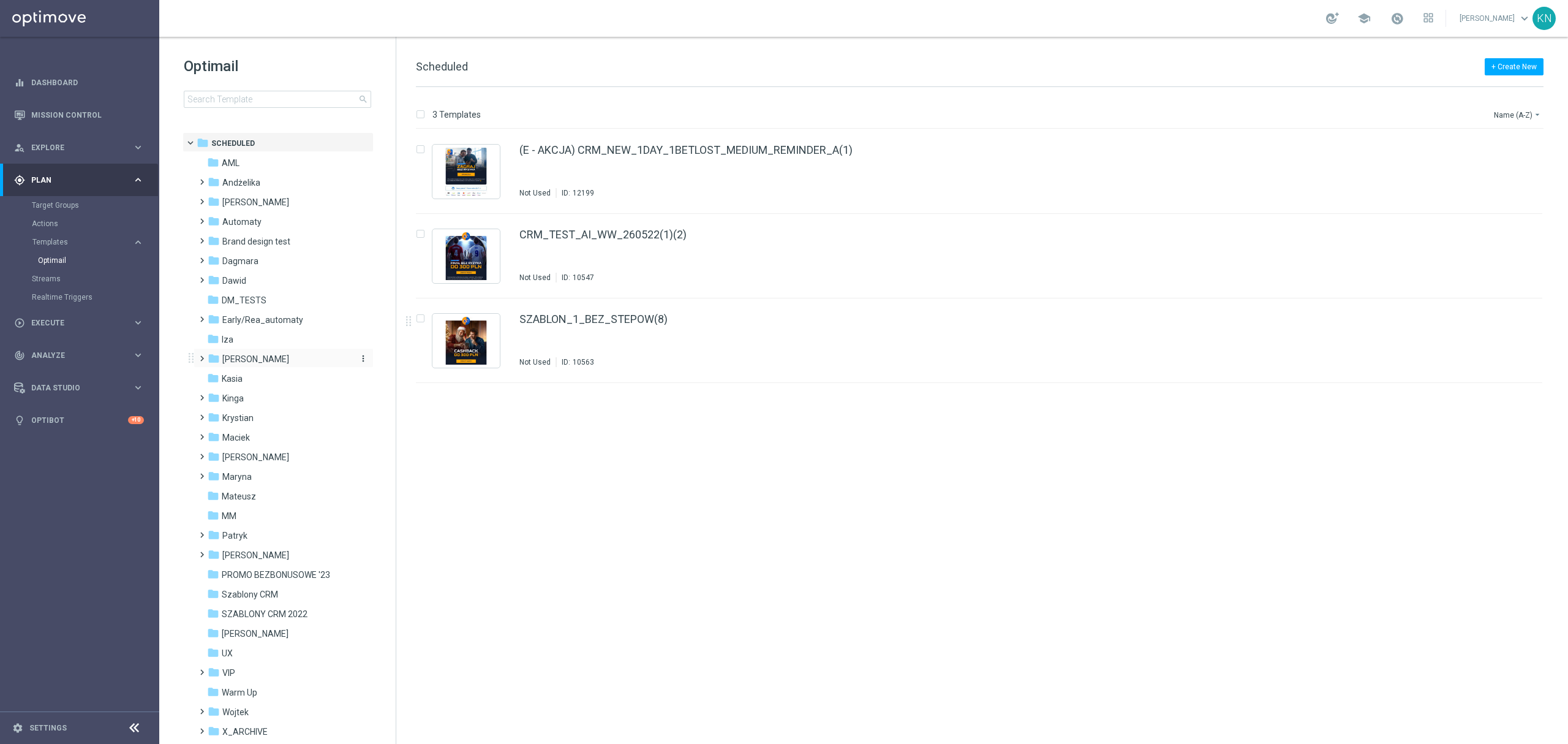
click at [230, 363] on span "[PERSON_NAME]" at bounding box center [255, 359] width 67 height 11
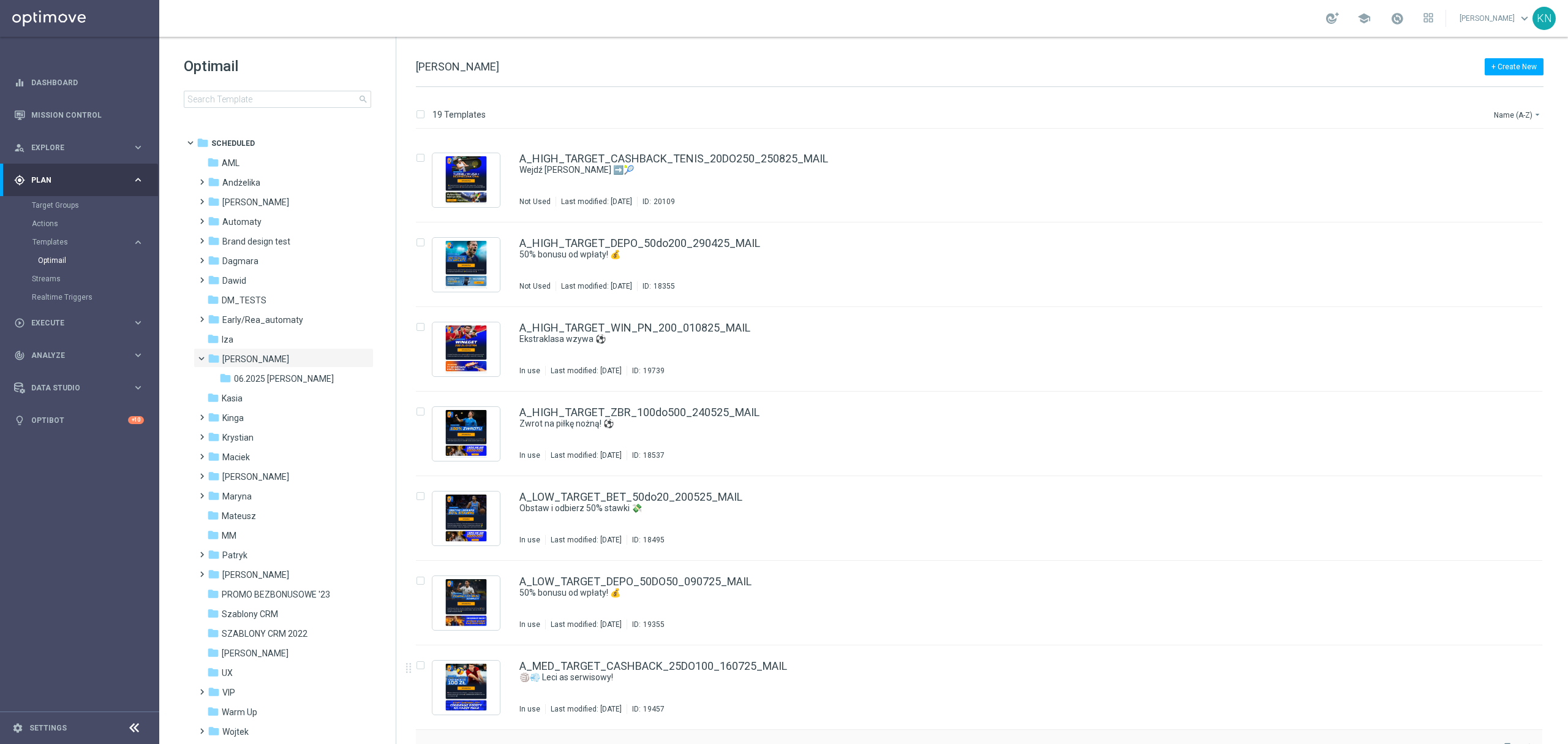
scroll to position [408, 0]
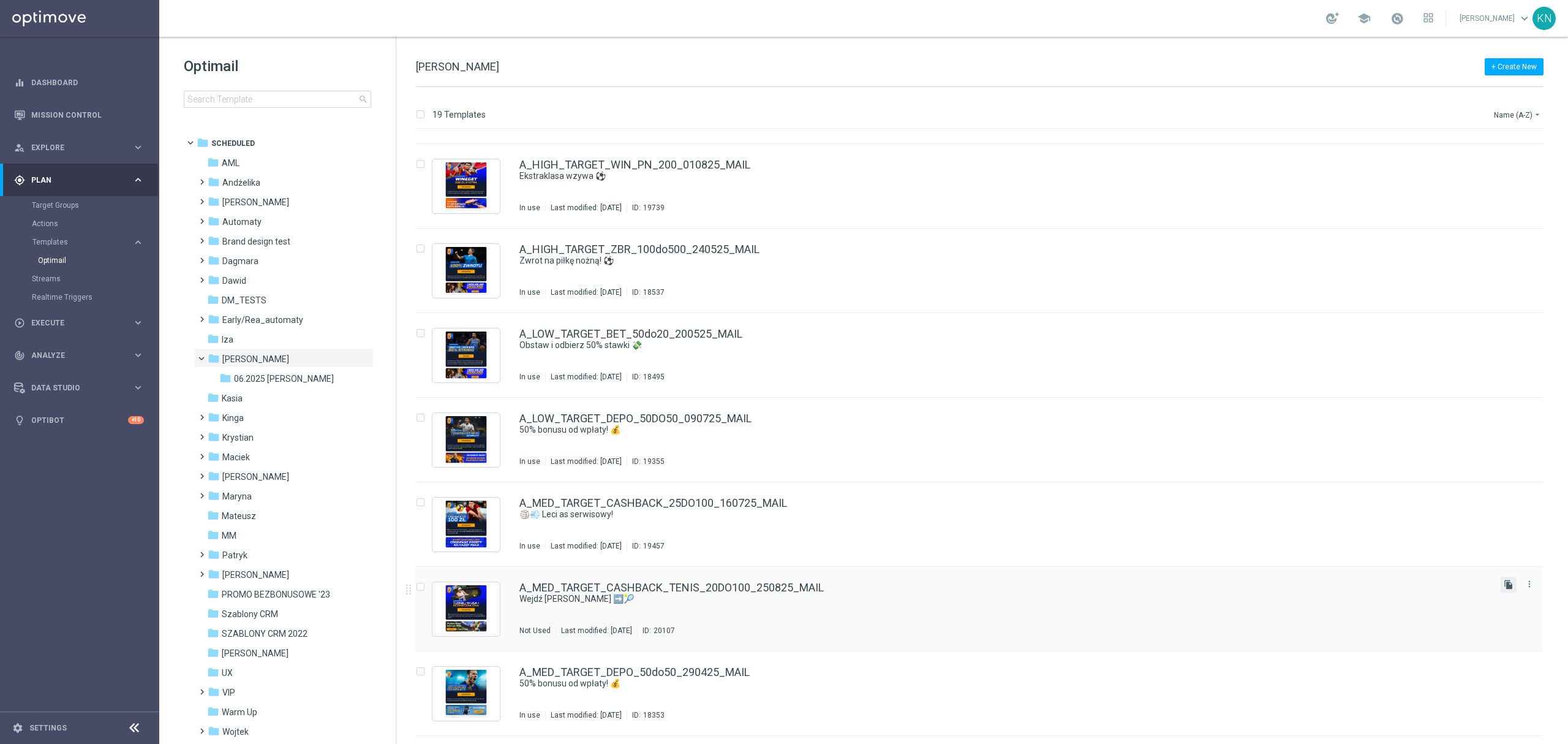
click at [1508, 586] on icon "file_copy" at bounding box center [1509, 585] width 10 height 10
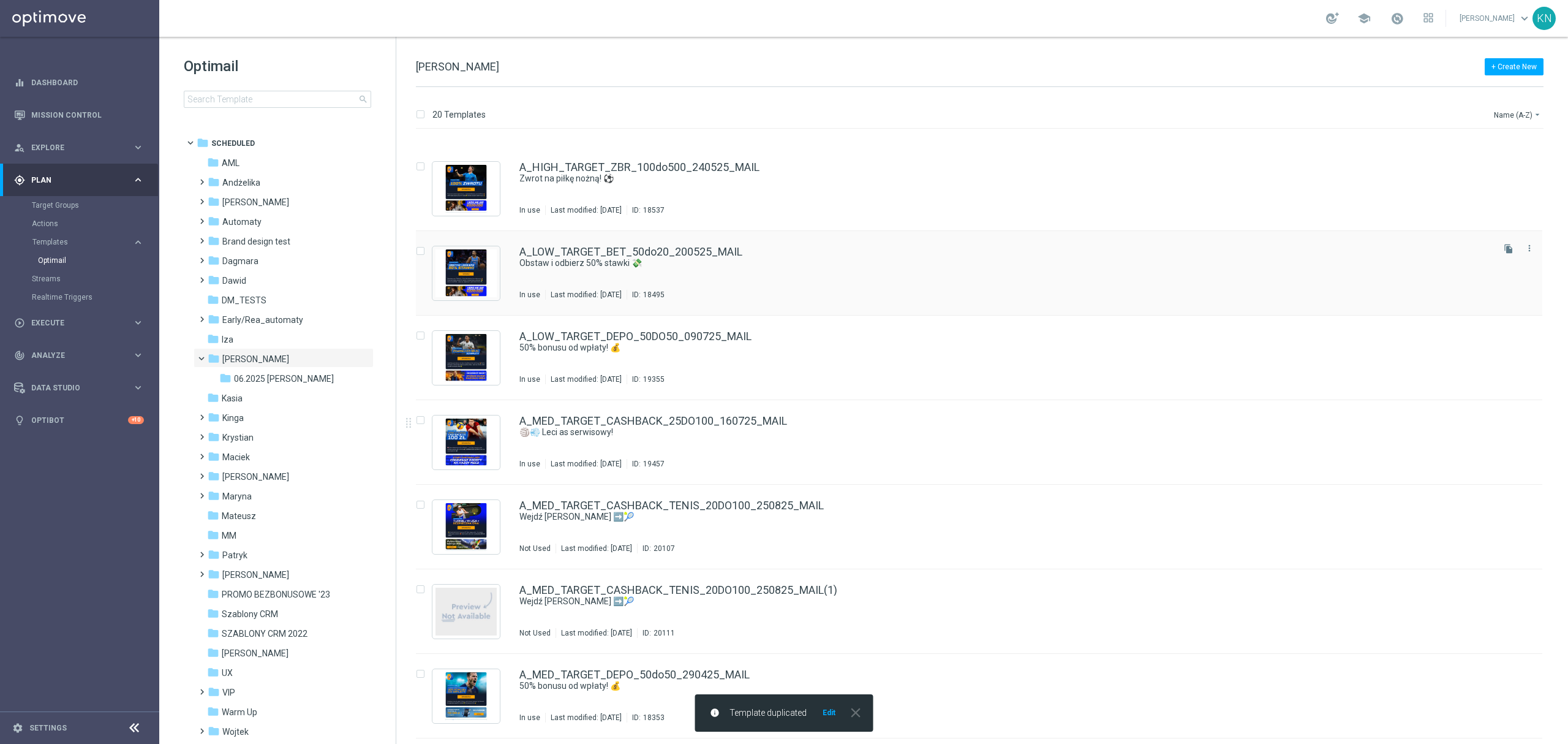
scroll to position [571, 0]
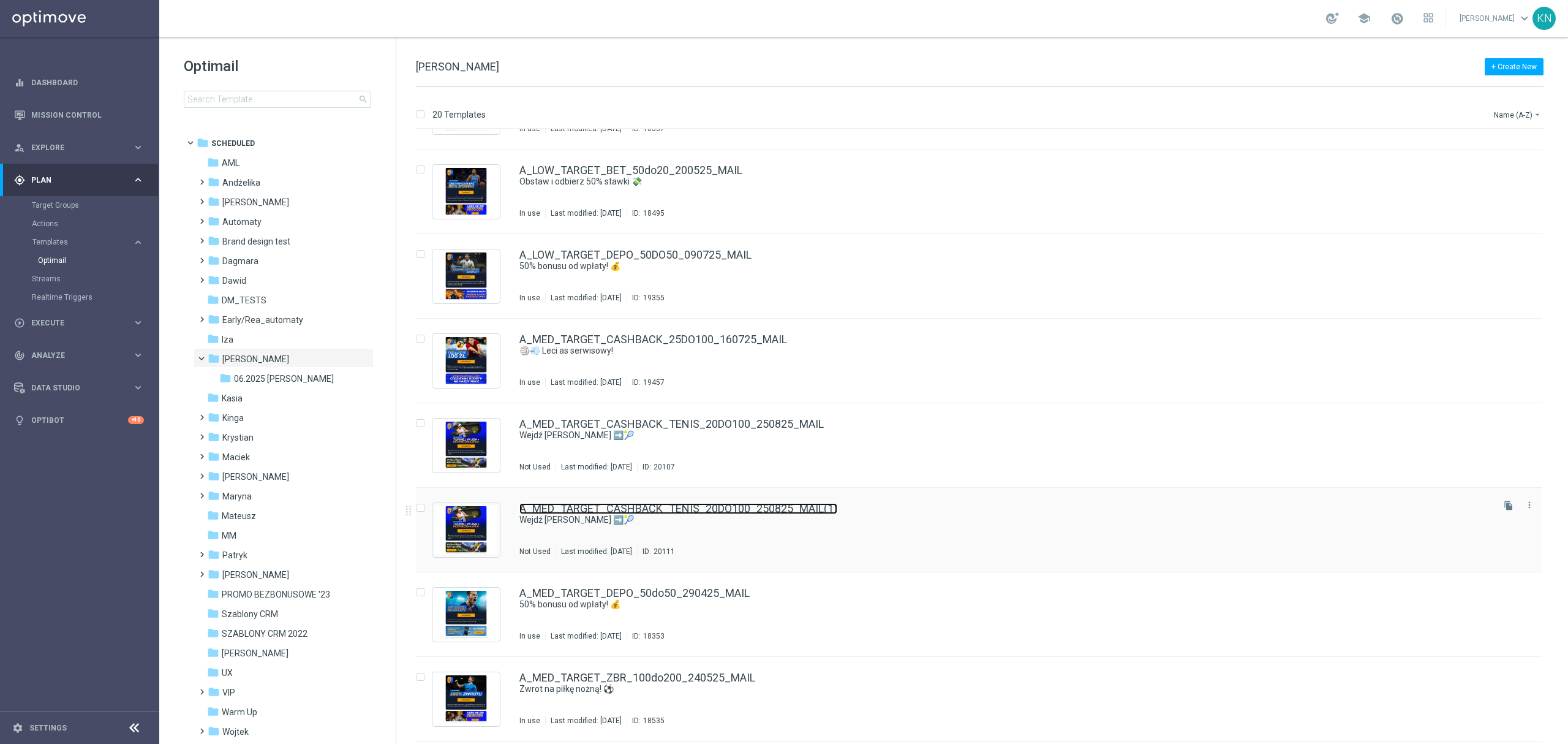
click at [799, 513] on link "A_MED_TARGET_CASHBACK_TENIS_20DO100_250825_MAIL(1)" at bounding box center [678, 509] width 318 height 11
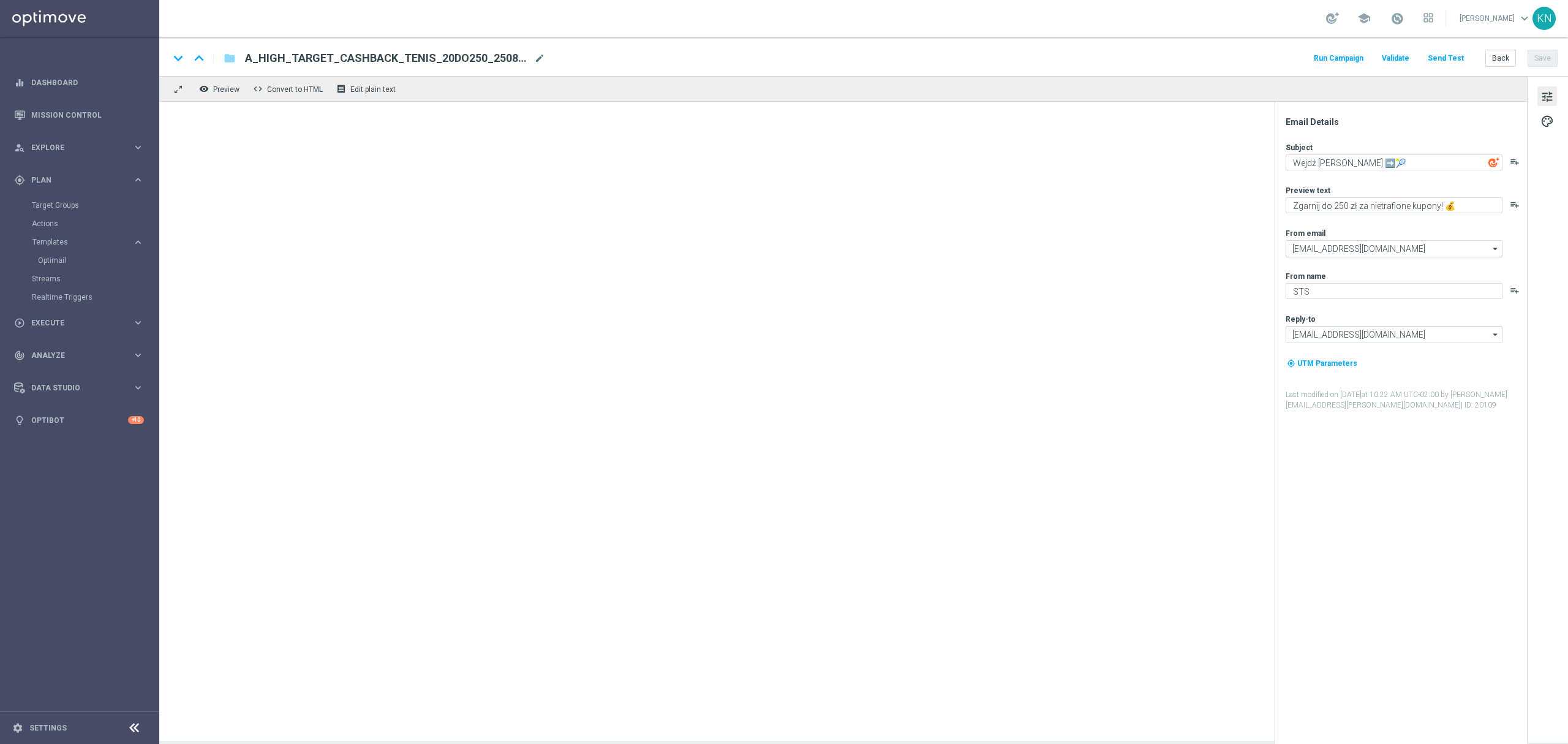
type textarea "Zgarnij do 100 zł za nietrafione kupony! 💰"
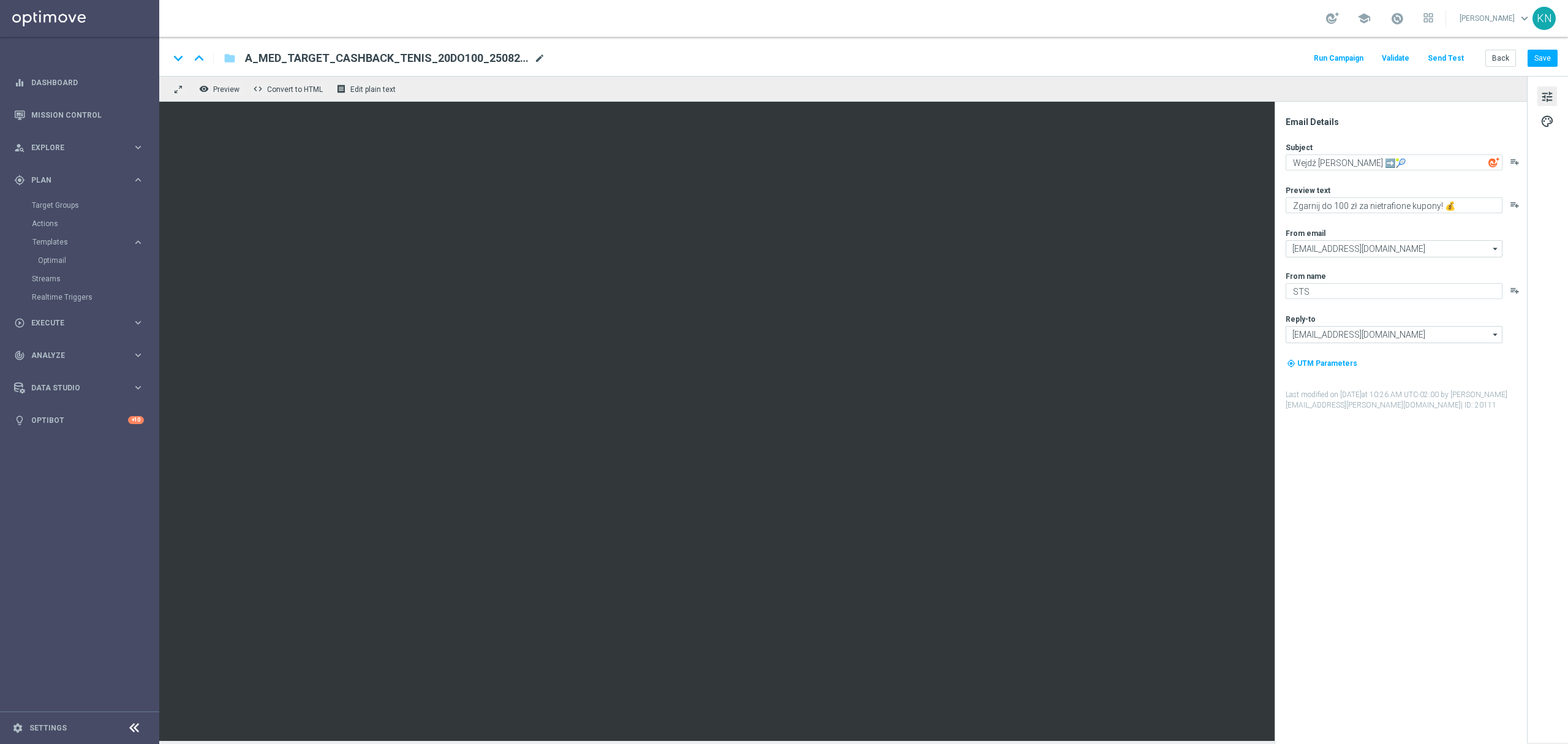
click at [538, 62] on span "mode_edit" at bounding box center [540, 58] width 11 height 11
drag, startPoint x: 507, startPoint y: 59, endPoint x: 11, endPoint y: 45, distance: 496.2
click at [11, 45] on main "equalizer Dashboard Mission Control" at bounding box center [784, 372] width 1568 height 744
click at [459, 57] on input "A_MED_TARGET_CASHBACK_TENIS_20DO100_250825_MAIL(1)" at bounding box center [396, 58] width 304 height 16
drag, startPoint x: 459, startPoint y: 57, endPoint x: 200, endPoint y: 59, distance: 259.0
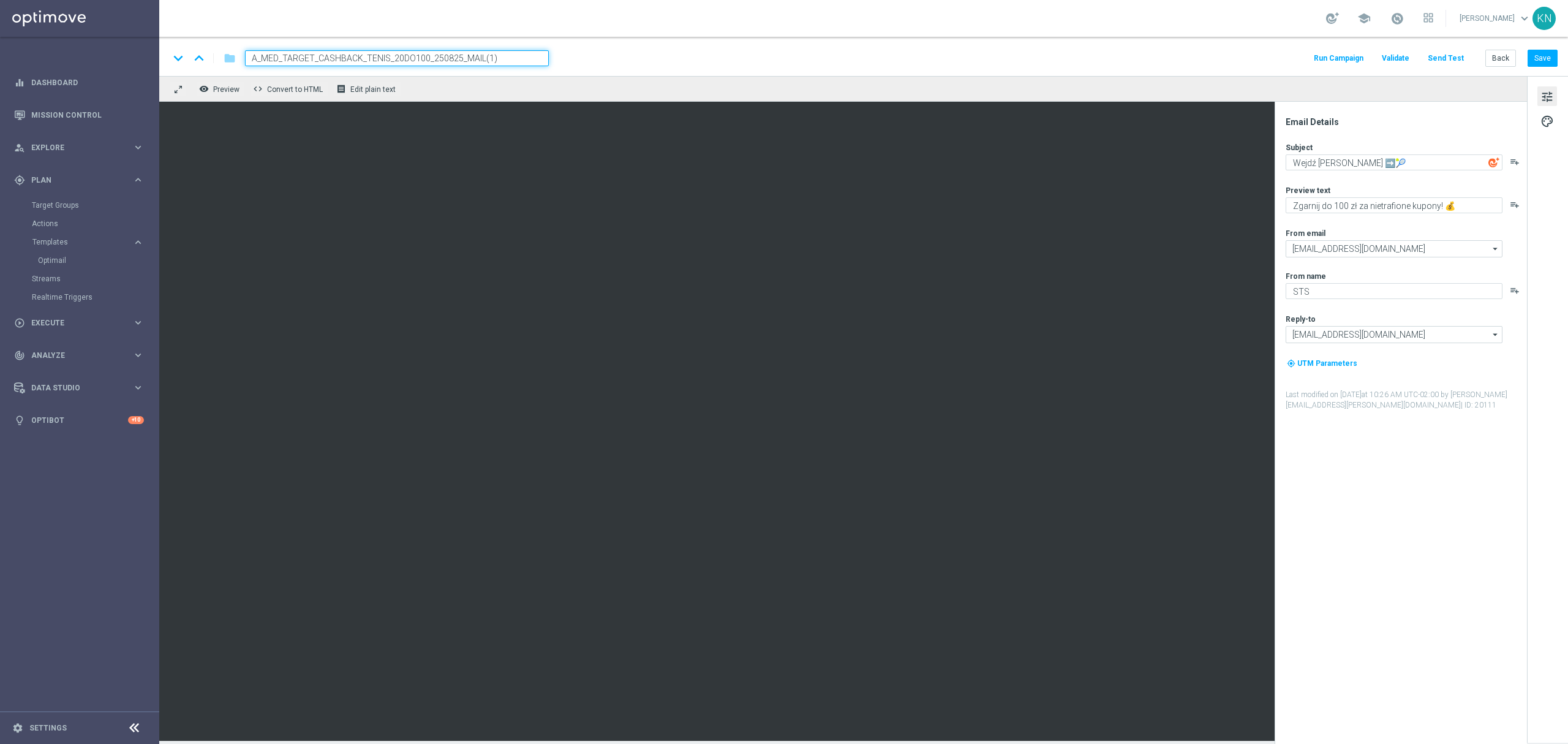
click at [200, 59] on div "keyboard_arrow_down keyboard_arrow_up folder A_MED_TARGET_CASHBACK_TENIS_20DO10…" at bounding box center [359, 58] width 380 height 16
paste input "LOW_TARGET_BET_US_OPEN_250825"
drag, startPoint x: 426, startPoint y: 57, endPoint x: 405, endPoint y: 62, distance: 21.6
click at [405, 62] on input "A_LOW_TARGET_BET_US_OPEN_250825(1)" at bounding box center [396, 58] width 304 height 16
type input "A_LOW_TARGET_BET_US_OPEN_250825_MAIL"
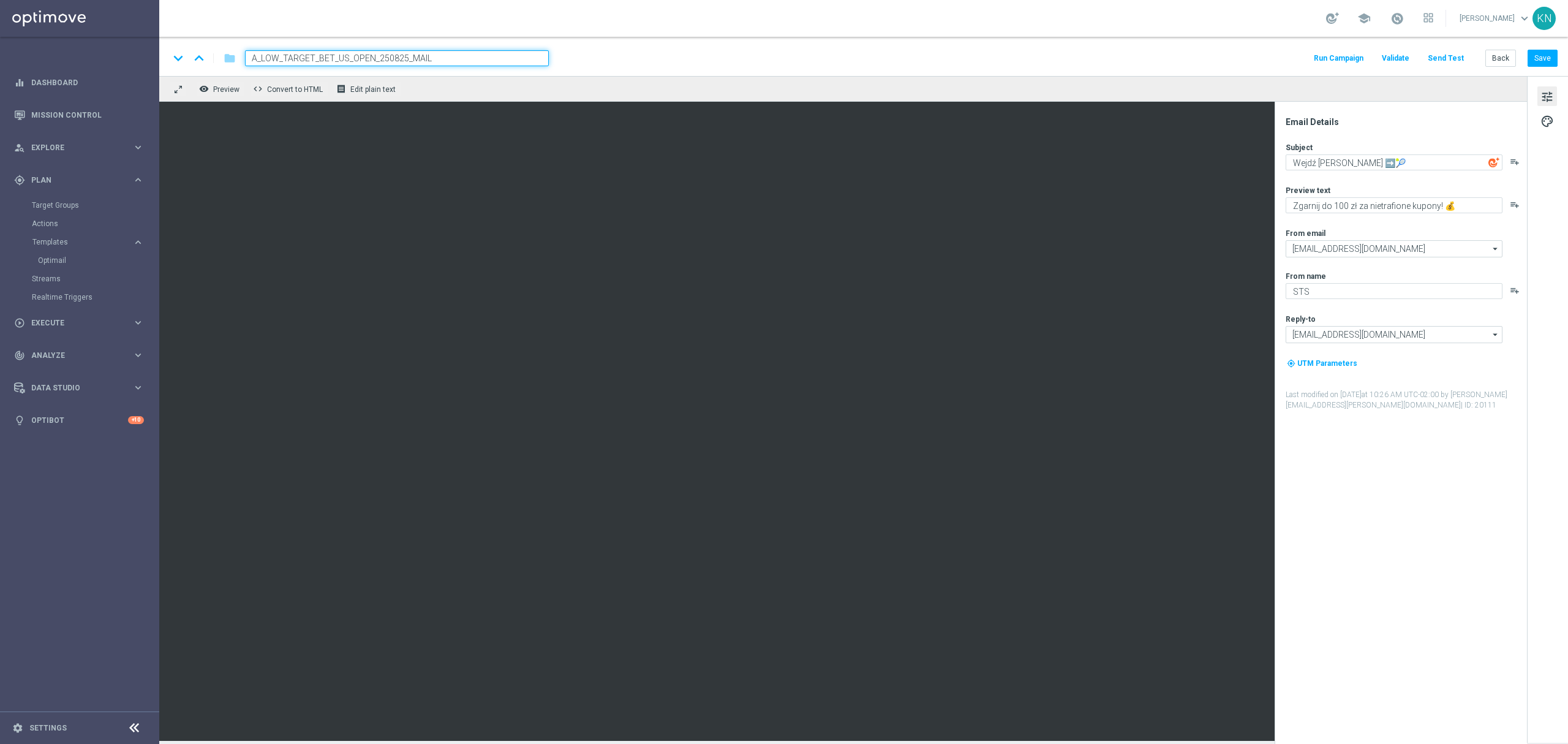
click at [613, 52] on div "keyboard_arrow_down keyboard_arrow_up folder A_LOW_TARGET_BET_US_OPEN_250825_MA…" at bounding box center [863, 58] width 1388 height 16
click at [1346, 207] on textarea "Zgarnij do 100 zł za nietrafione kupony! 💰" at bounding box center [1394, 205] width 217 height 16
drag, startPoint x: 1384, startPoint y: 204, endPoint x: 1322, endPoint y: 211, distance: 62.4
click at [1322, 211] on textarea "Zgarnij do 100 zł za nietrafione kupony! 💰" at bounding box center [1394, 205] width 217 height 16
click at [1296, 204] on textarea "Zgarnij 20 zł ekstra!" at bounding box center [1394, 205] width 217 height 16
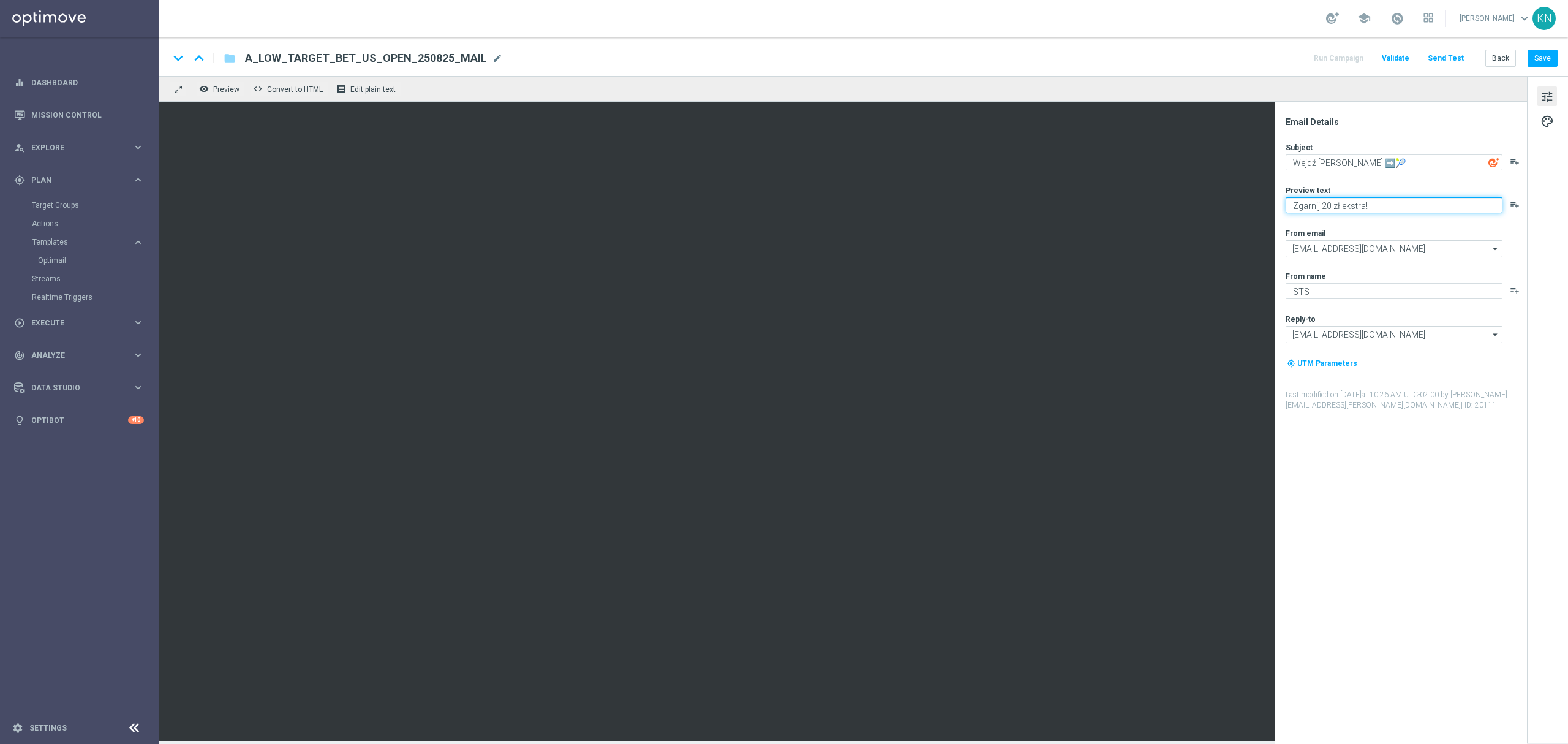
click at [1422, 208] on textarea "Zgarnij 20 zł ekstra!" at bounding box center [1394, 205] width 217 height 16
click at [1397, 207] on textarea "Zgarnij 20 zł ekstra!" at bounding box center [1394, 205] width 217 height 16
paste textarea "💰"
type textarea "Zgarnij 20 zł ekstra! 💰"
click at [1382, 224] on div "Subject Wejdź [PERSON_NAME] ➡️🎾 playlist_add Preview text Zgarnij 20 zł ekstra!…" at bounding box center [1405, 276] width 240 height 268
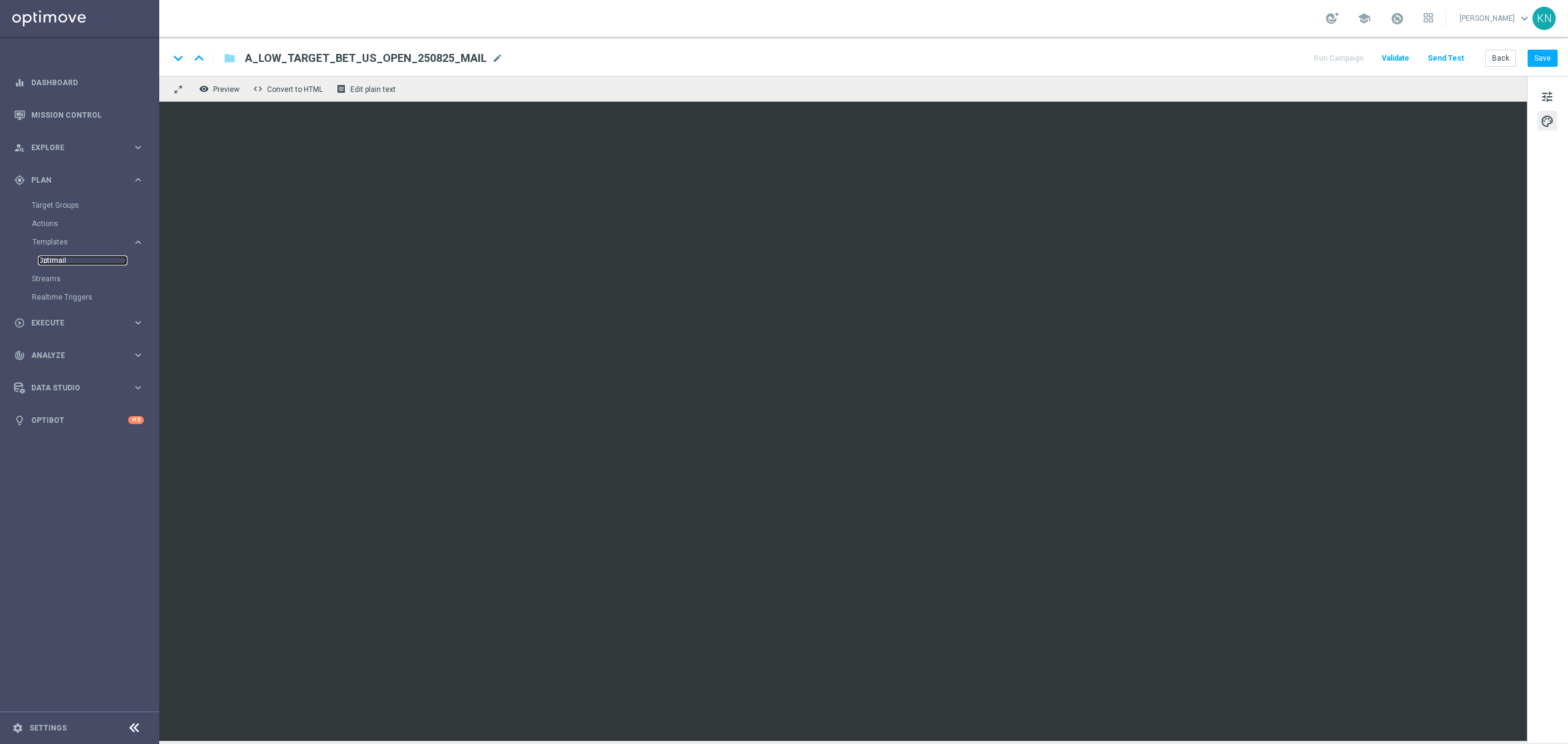
click at [54, 261] on link "Optimail" at bounding box center [83, 261] width 89 height 10
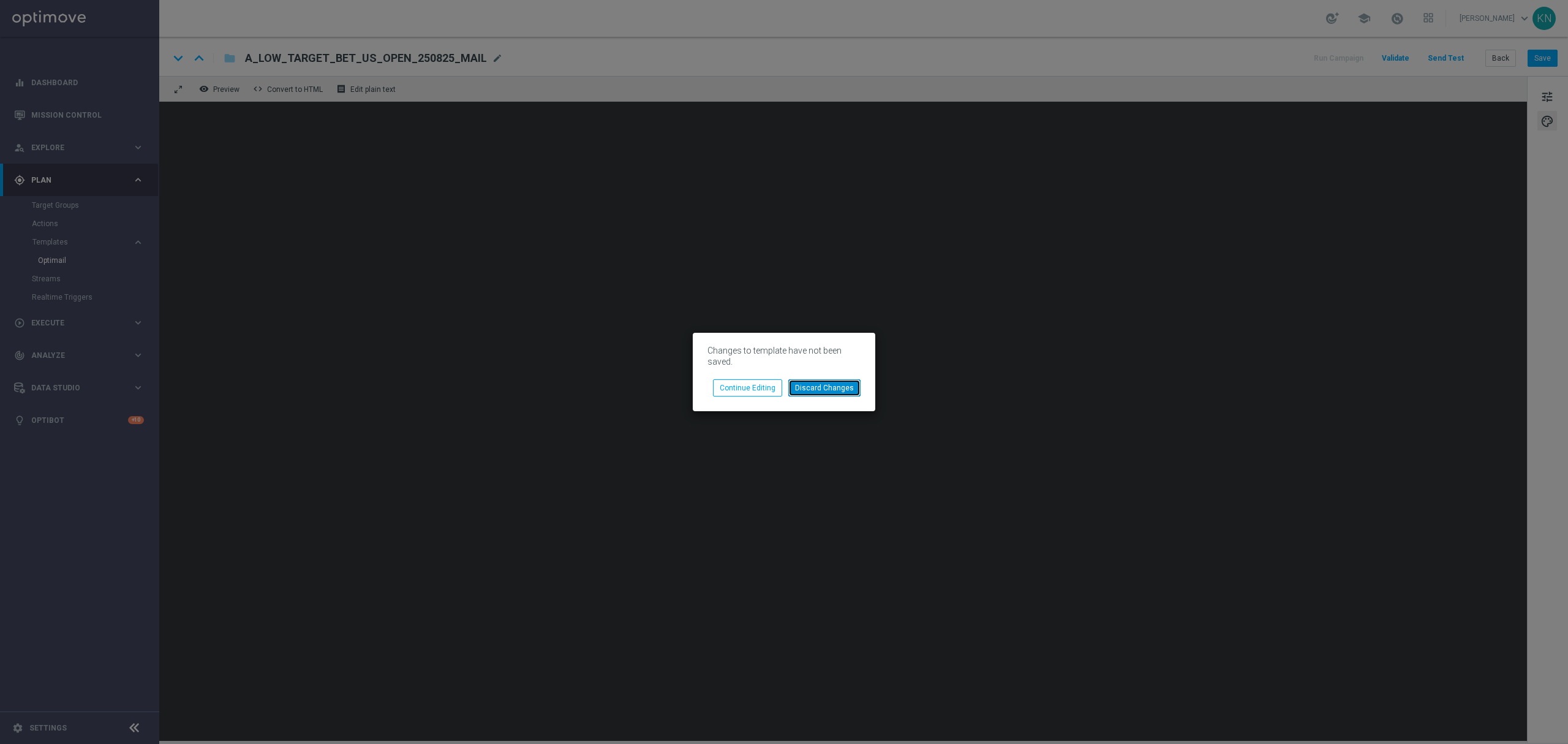
click at [814, 395] on button "Discard Changes" at bounding box center [824, 388] width 72 height 17
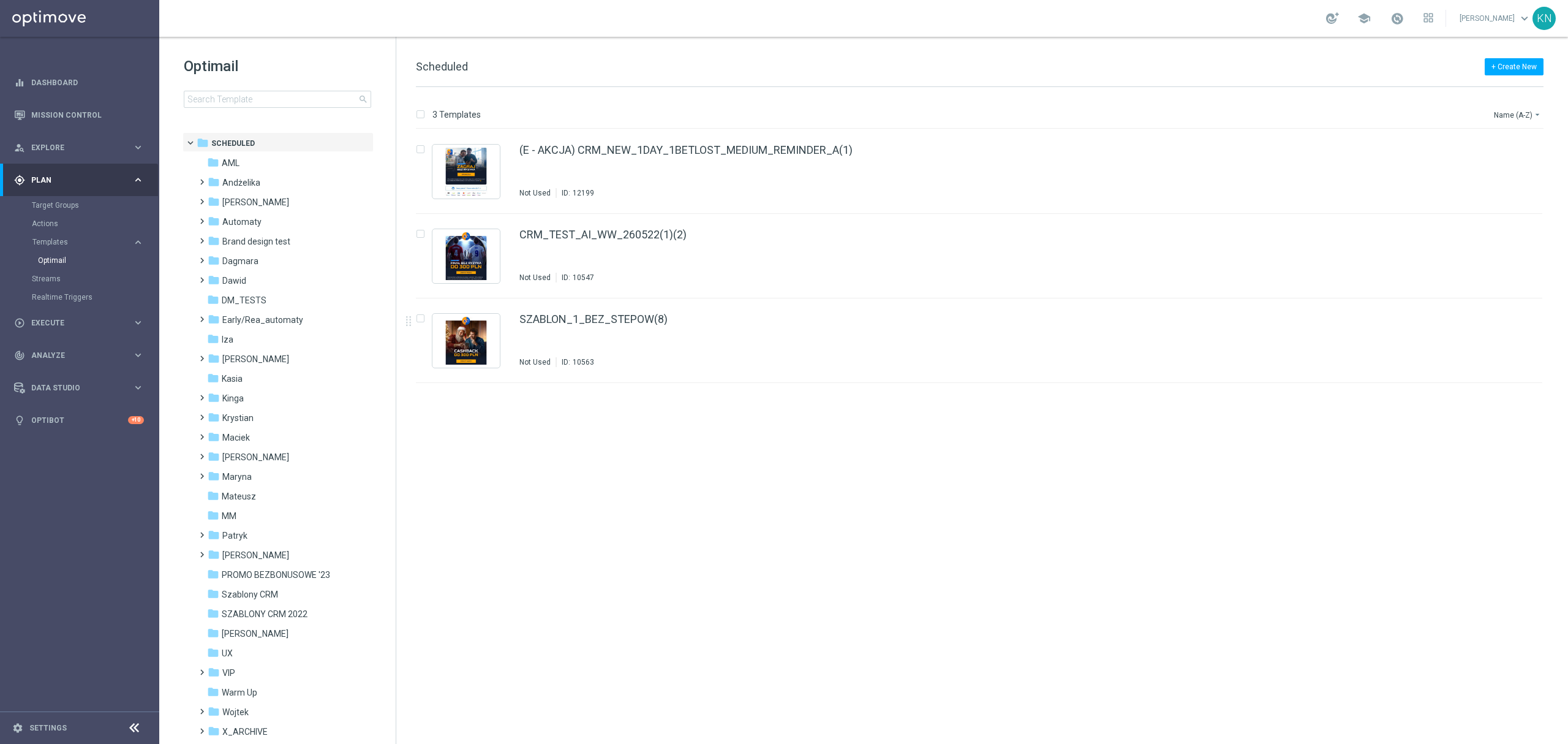
click at [553, 500] on div "insert_drive_file (E - AKCJA) CRM_NEW_1DAY_1BETLOST_MEDIUM_REMINDER_A(1) Not Us…" at bounding box center [984, 437] width 1162 height 614
click at [548, 503] on div "insert_drive_file (E - AKCJA) CRM_NEW_1DAY_1BETLOST_MEDIUM_REMINDER_A(1) Not Us…" at bounding box center [984, 437] width 1162 height 614
click at [523, 513] on div "insert_drive_file (E - AKCJA) CRM_NEW_1DAY_1BETLOST_MEDIUM_REMINDER_A(1) Not Us…" at bounding box center [984, 437] width 1162 height 614
click at [64, 204] on link "Target Groups" at bounding box center [79, 205] width 96 height 10
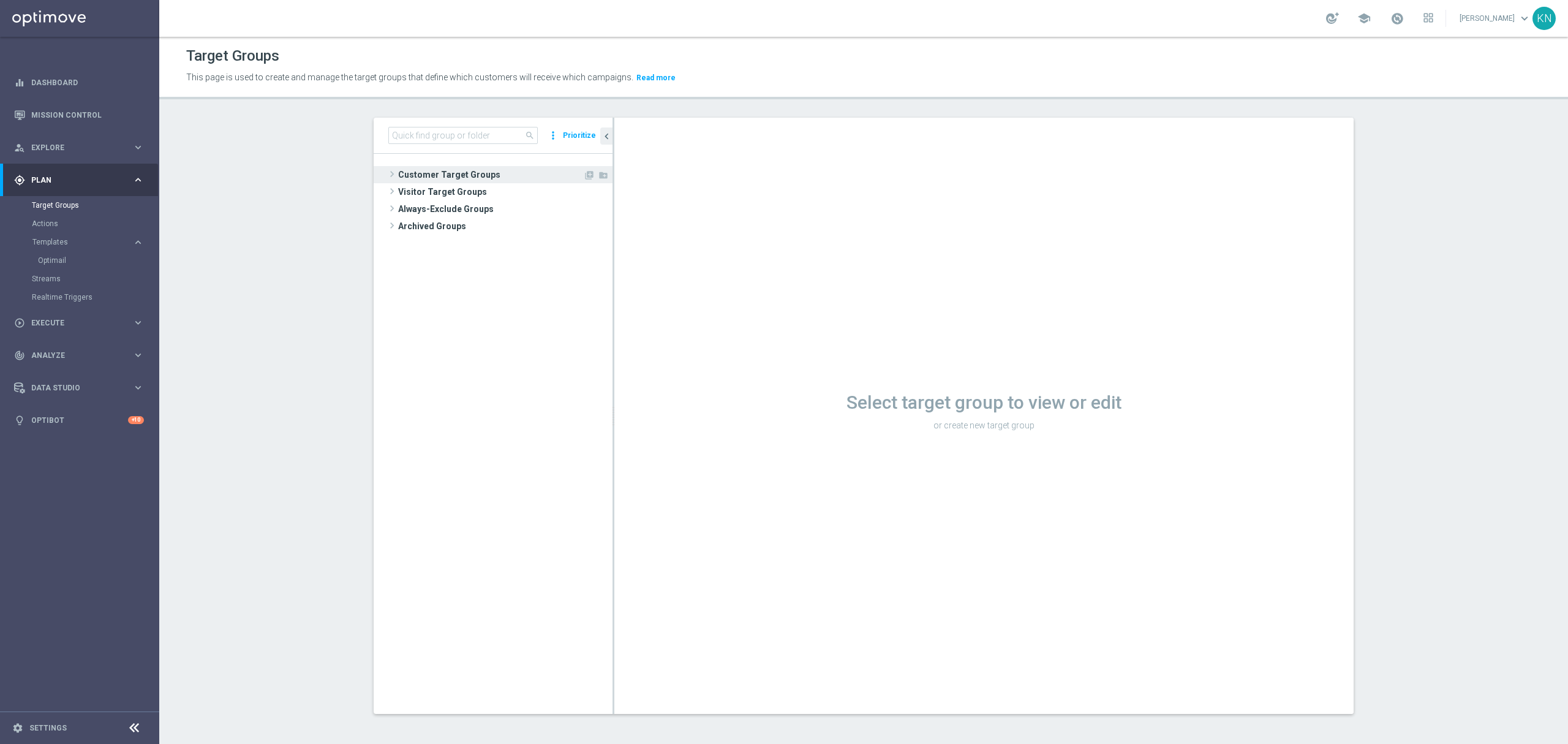
click at [453, 178] on span "Customer Target Groups" at bounding box center [490, 175] width 185 height 17
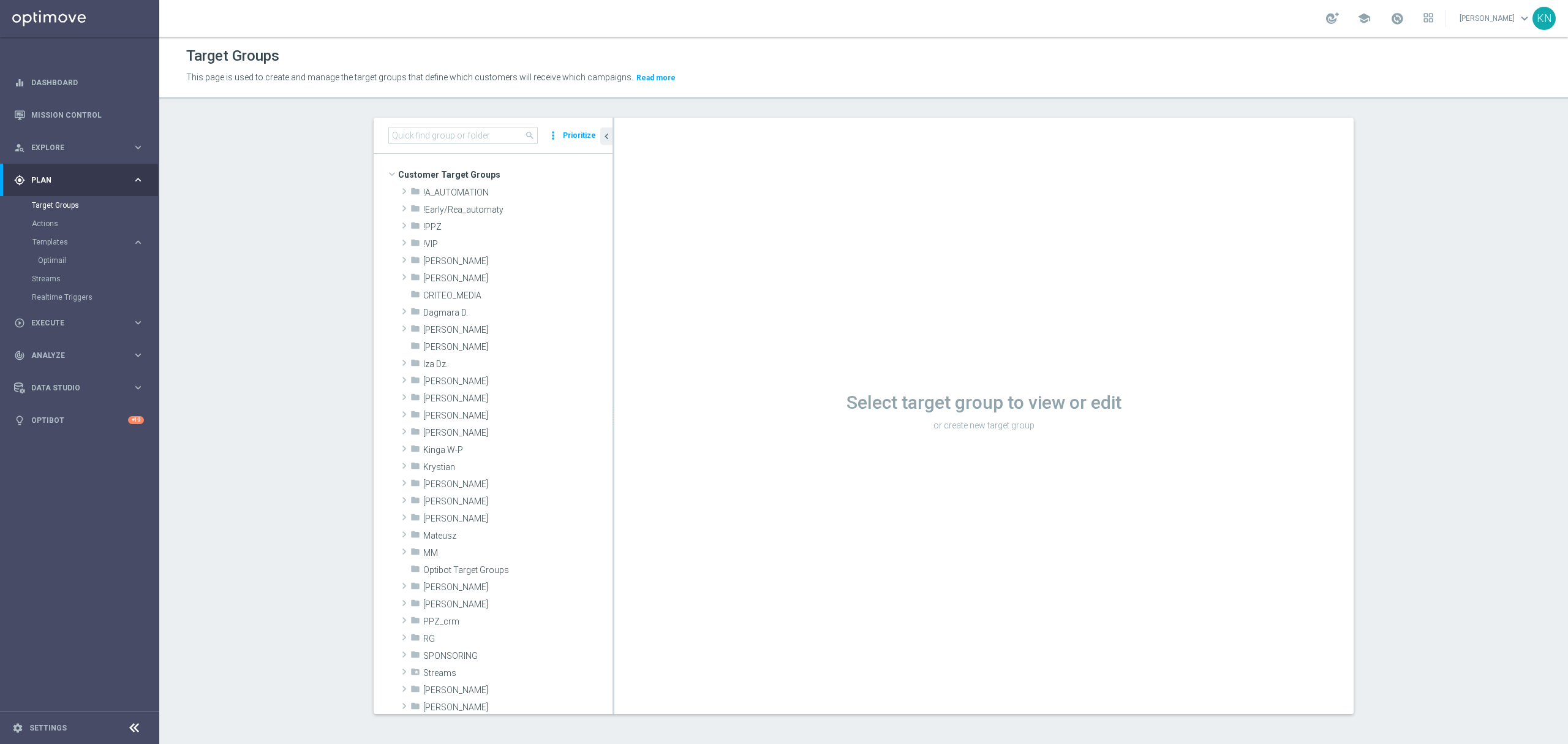
click at [312, 372] on section "search more_vert Prioritize Customer Target Groups library_add create_new_folder" at bounding box center [863, 425] width 1409 height 615
